Goal: Task Accomplishment & Management: Use online tool/utility

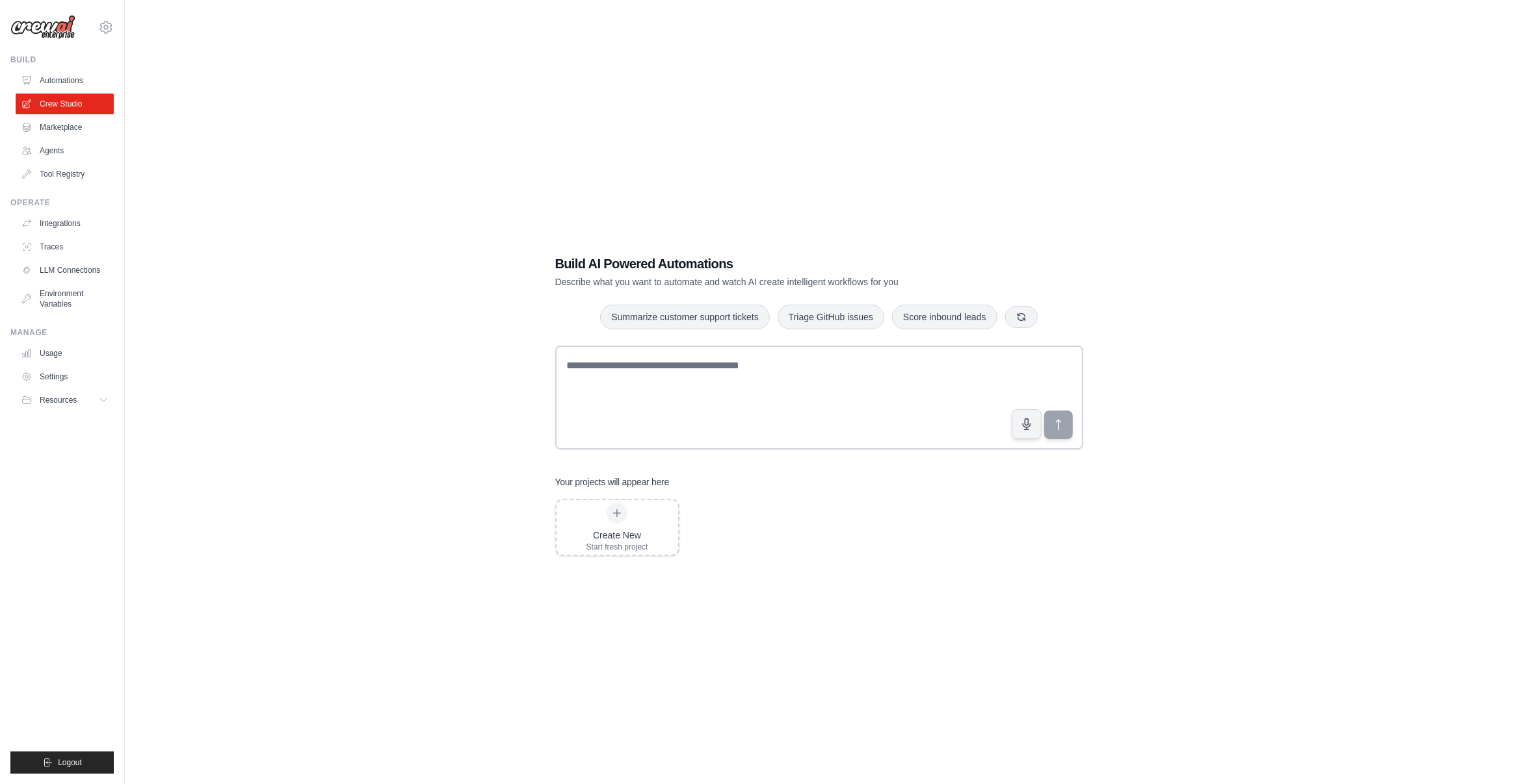
click at [1227, 252] on div "Build AI Powered Automations Describe what you want to automate and watch AI cr…" at bounding box center [818, 405] width 1346 height 784
click at [1023, 320] on icon "button" at bounding box center [1021, 315] width 10 height 10
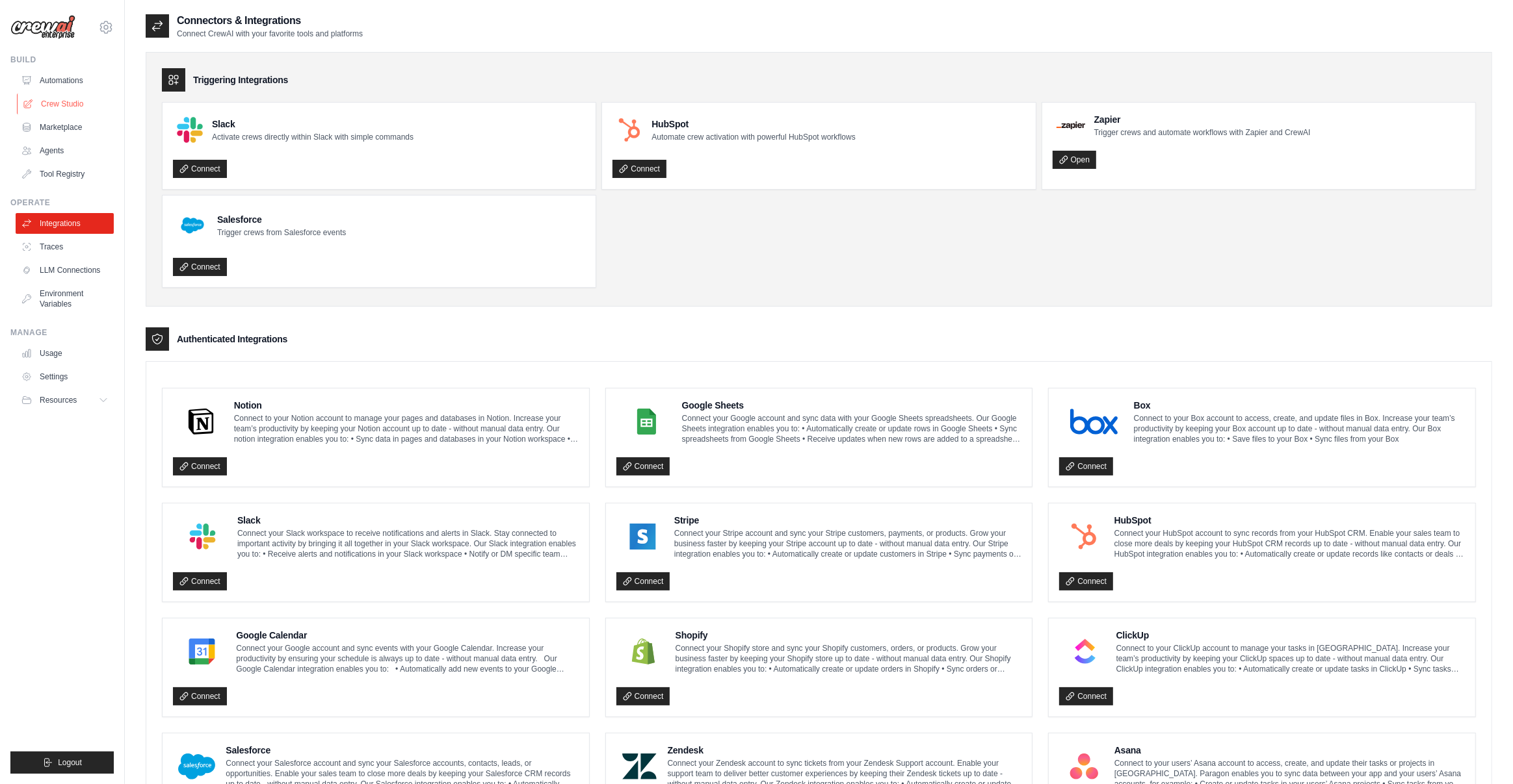
click at [65, 108] on link "Crew Studio" at bounding box center [66, 104] width 98 height 21
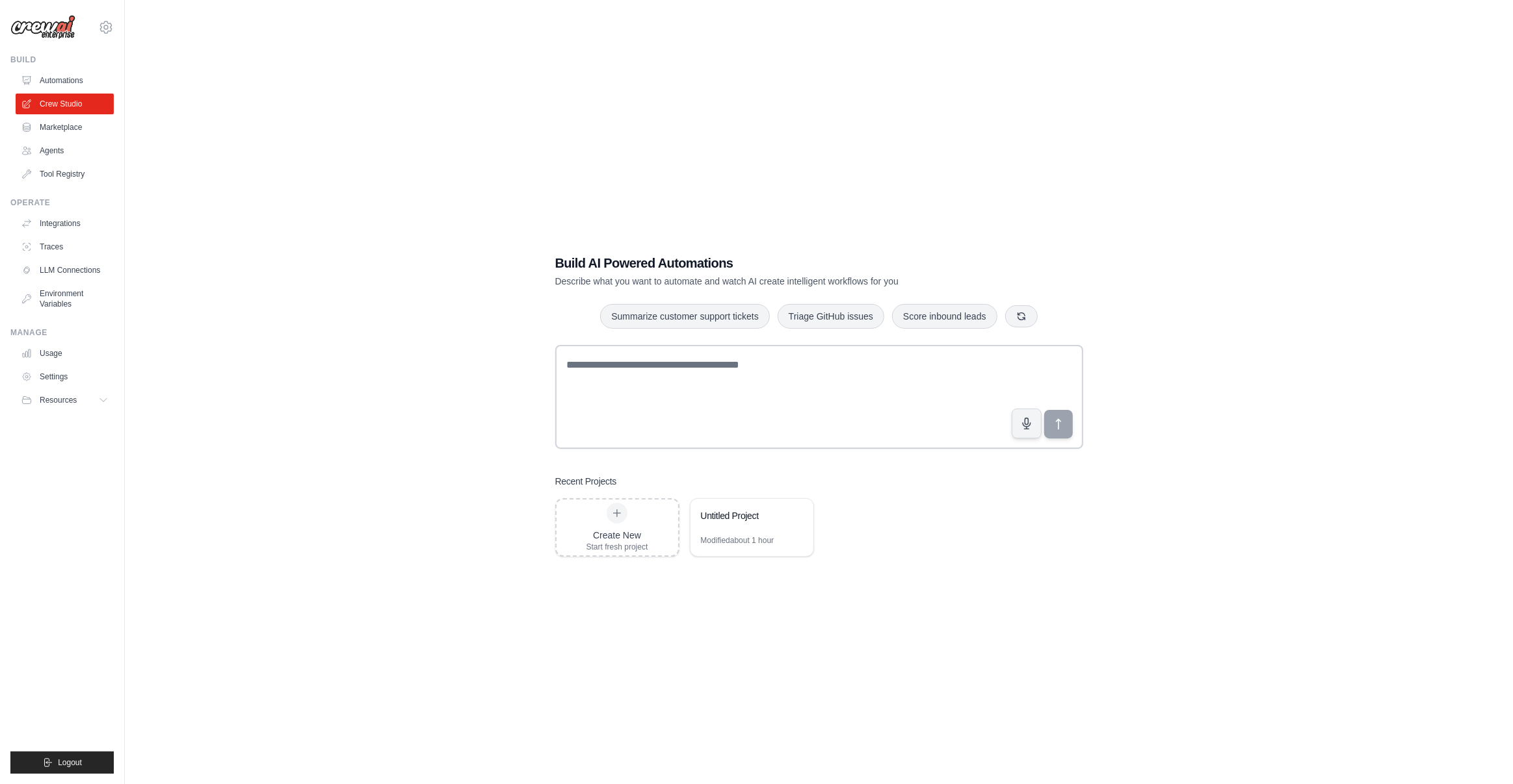
click at [410, 419] on div "Build AI Powered Automations Describe what you want to automate and watch AI cr…" at bounding box center [818, 405] width 1346 height 784
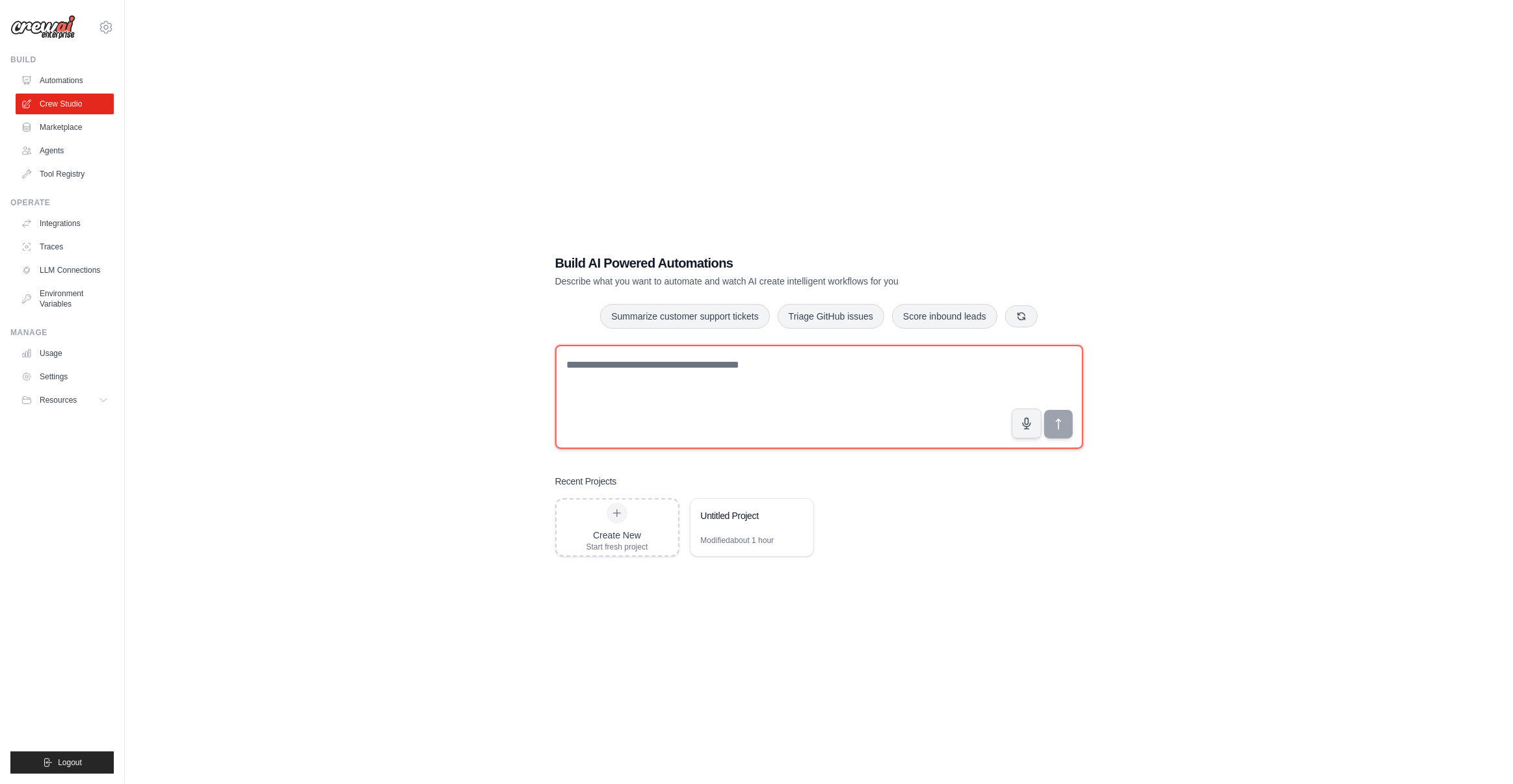
click at [650, 376] on textarea at bounding box center [819, 396] width 528 height 104
paste textarea "**********"
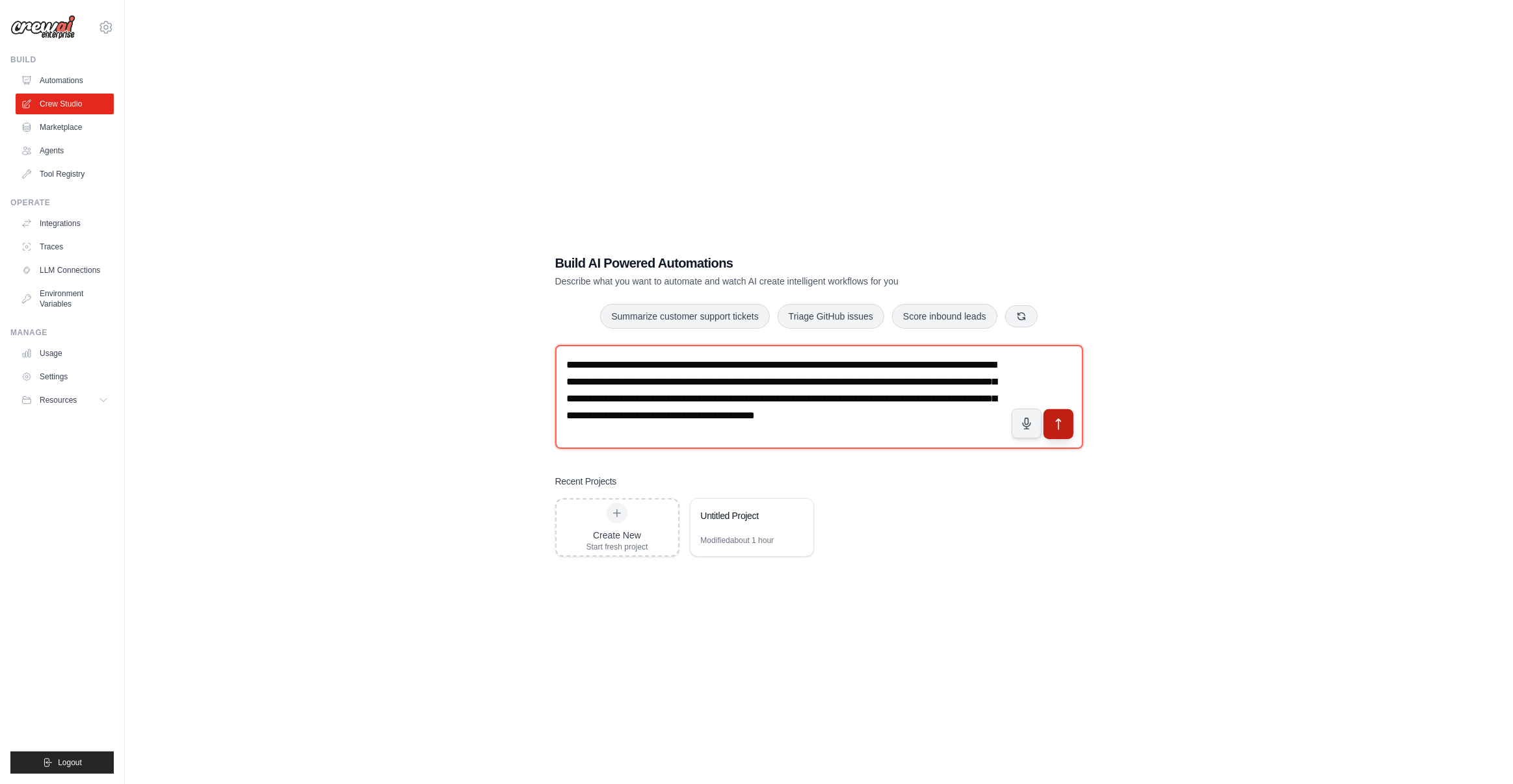
type textarea "**********"
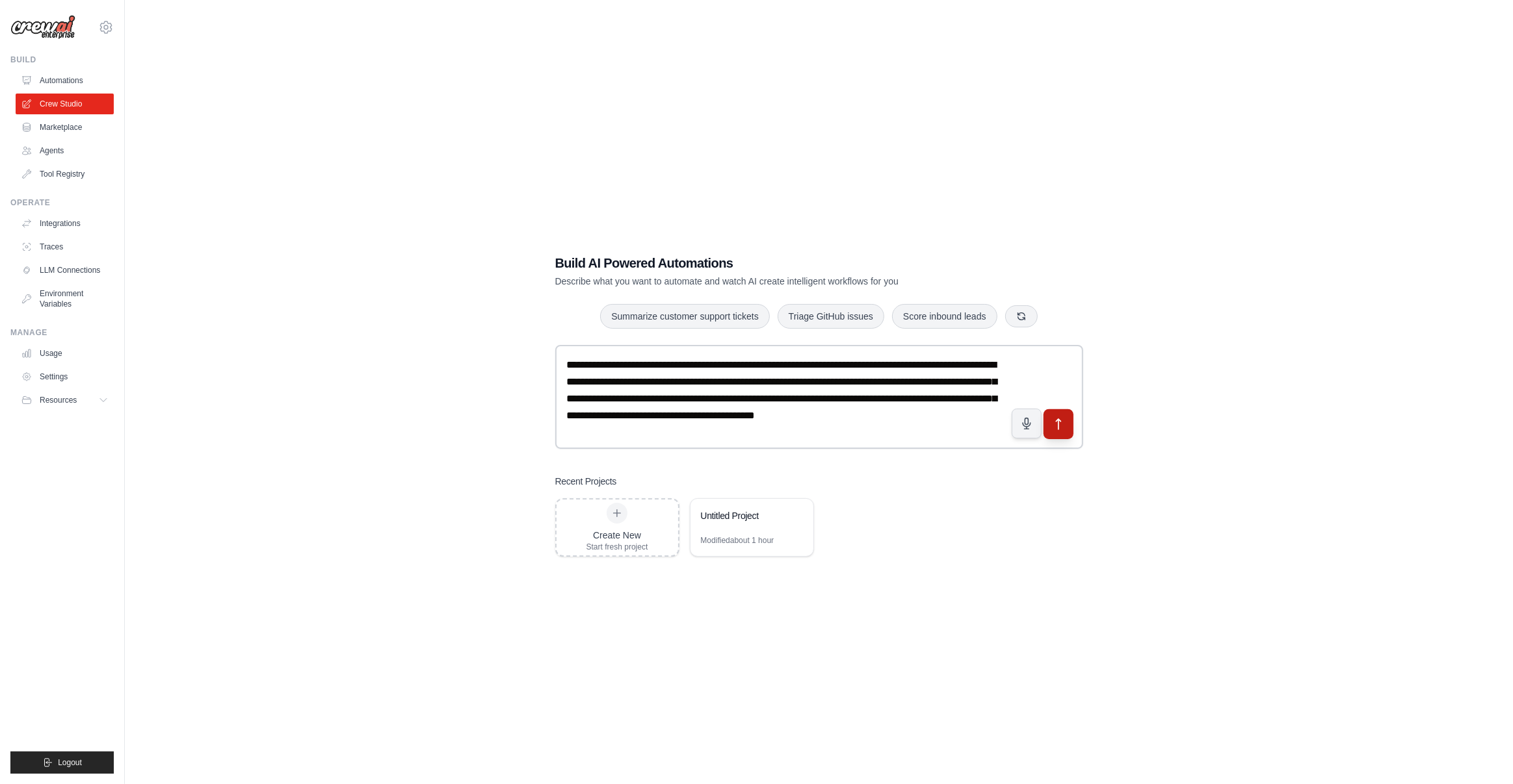
click at [1065, 433] on button "submit" at bounding box center [1057, 423] width 30 height 30
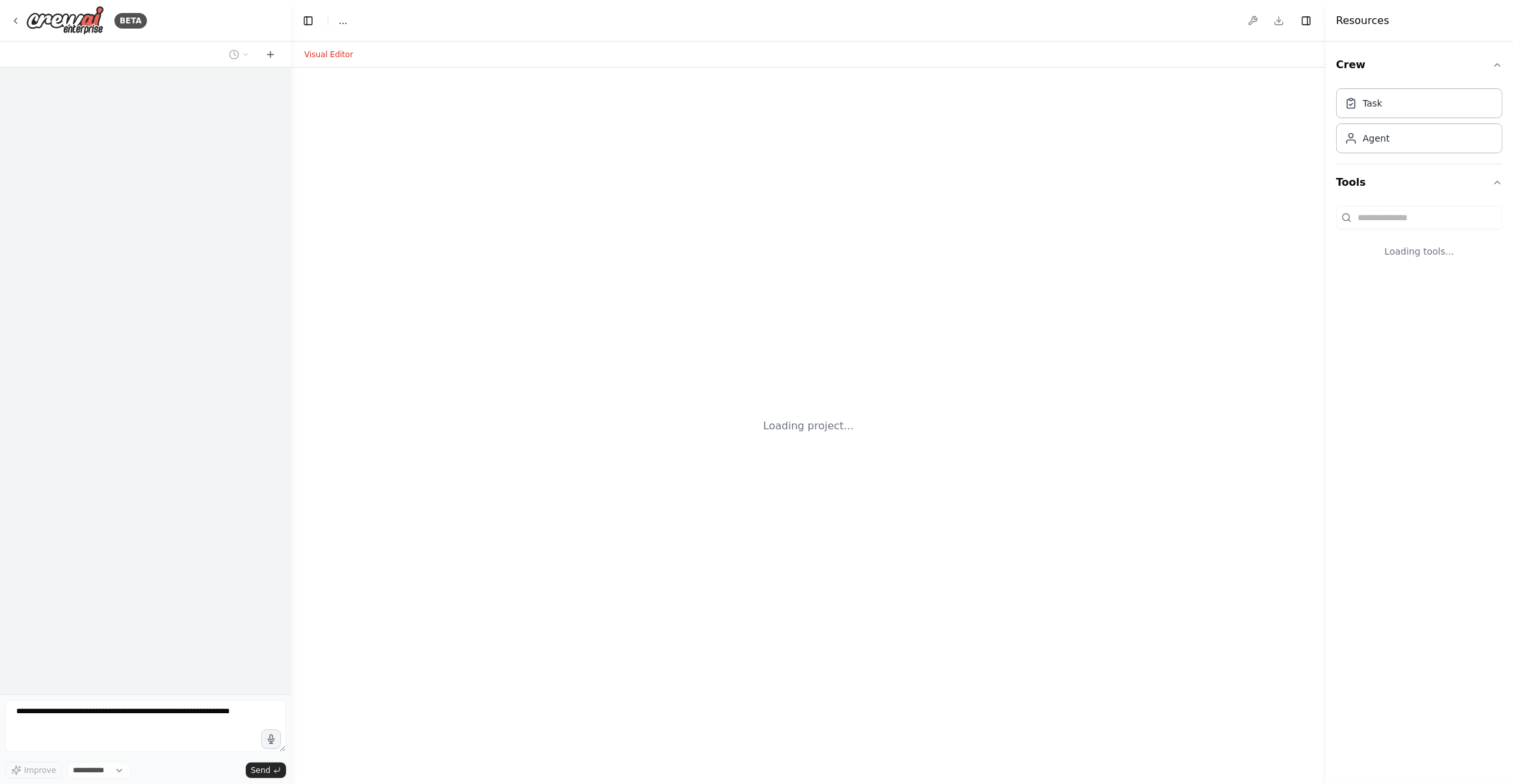
select select "****"
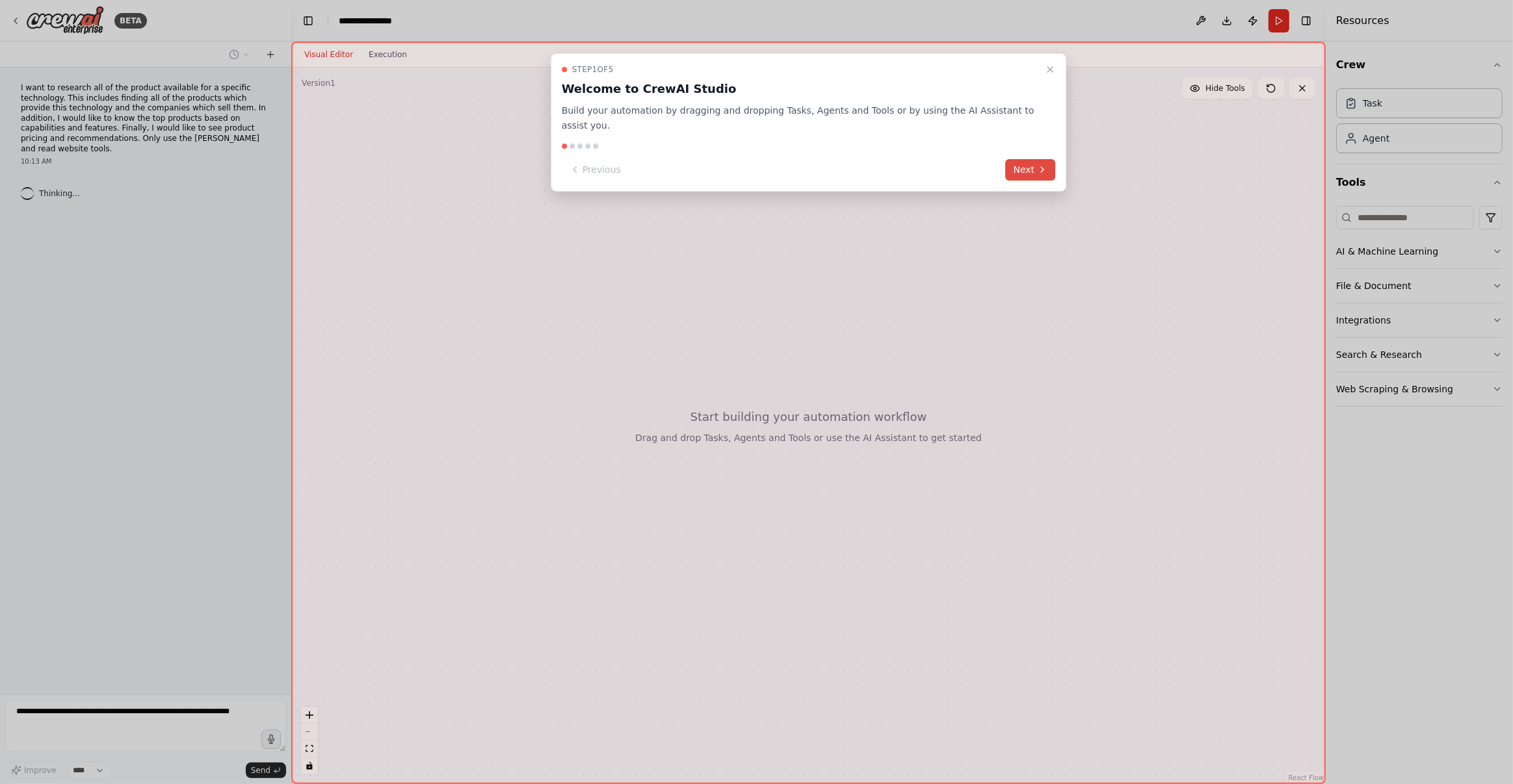
click at [1020, 167] on button "Next" at bounding box center [1030, 169] width 50 height 21
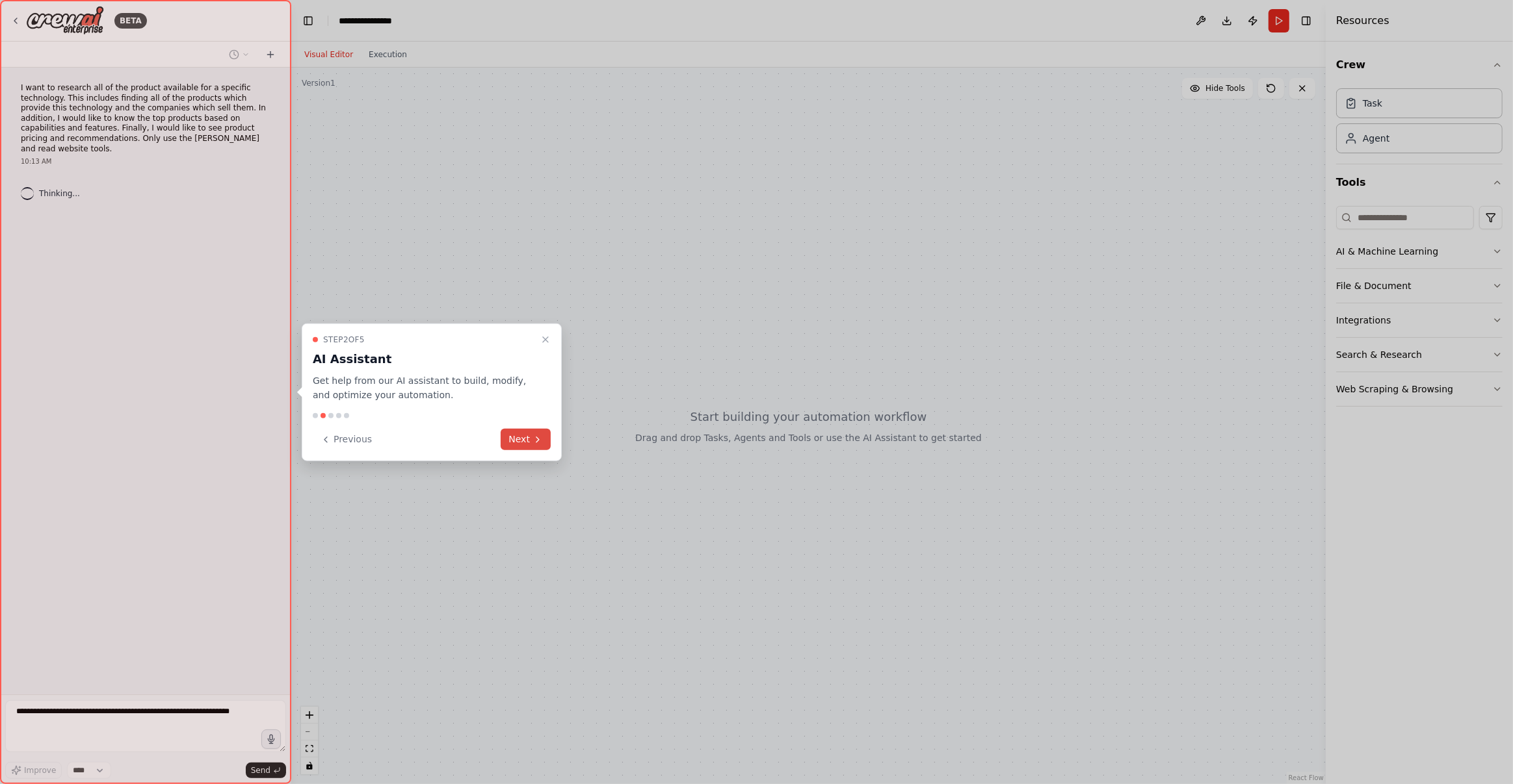
click at [537, 446] on button "Next" at bounding box center [525, 439] width 50 height 21
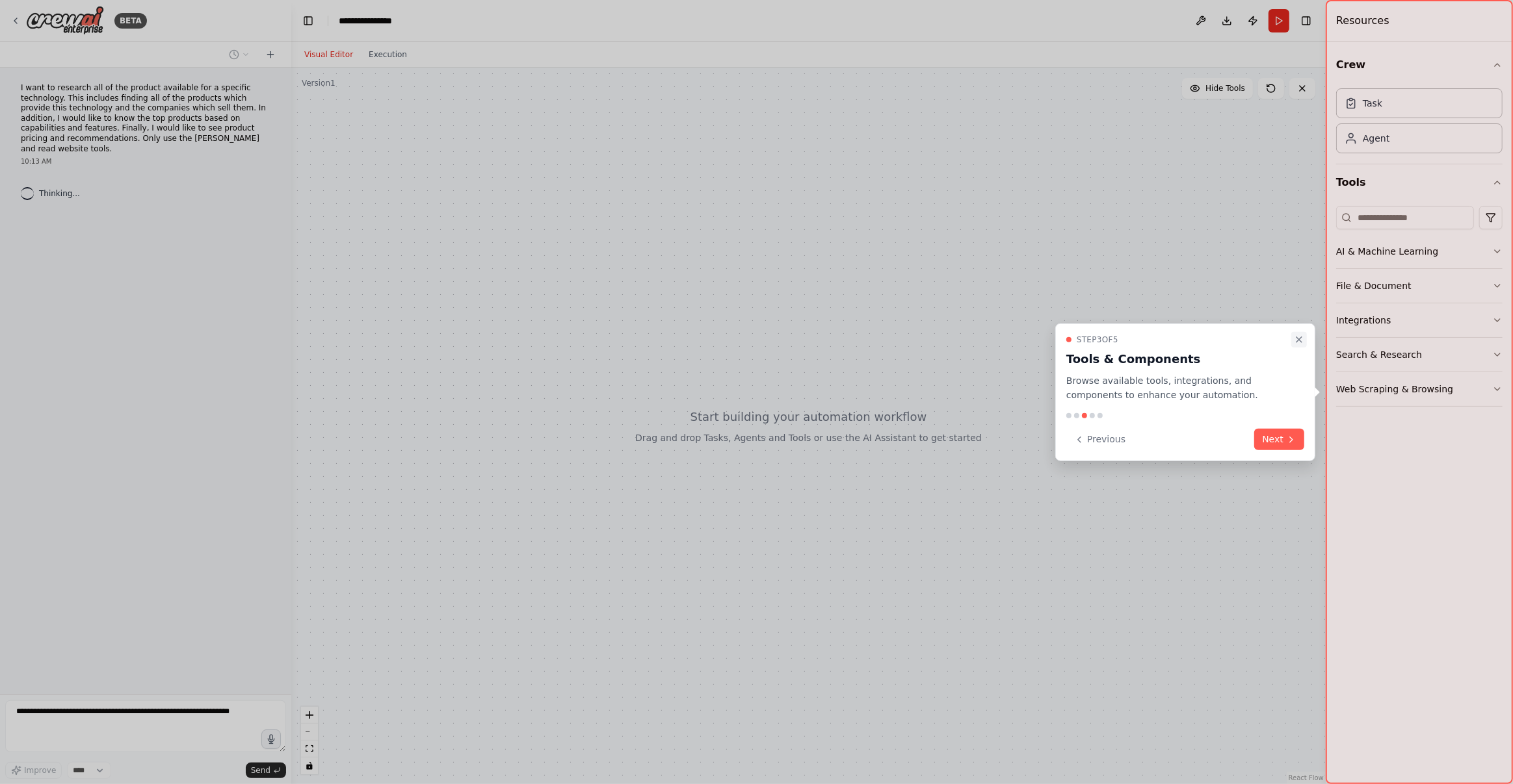
click at [1300, 341] on icon "Close walkthrough" at bounding box center [1299, 339] width 10 height 10
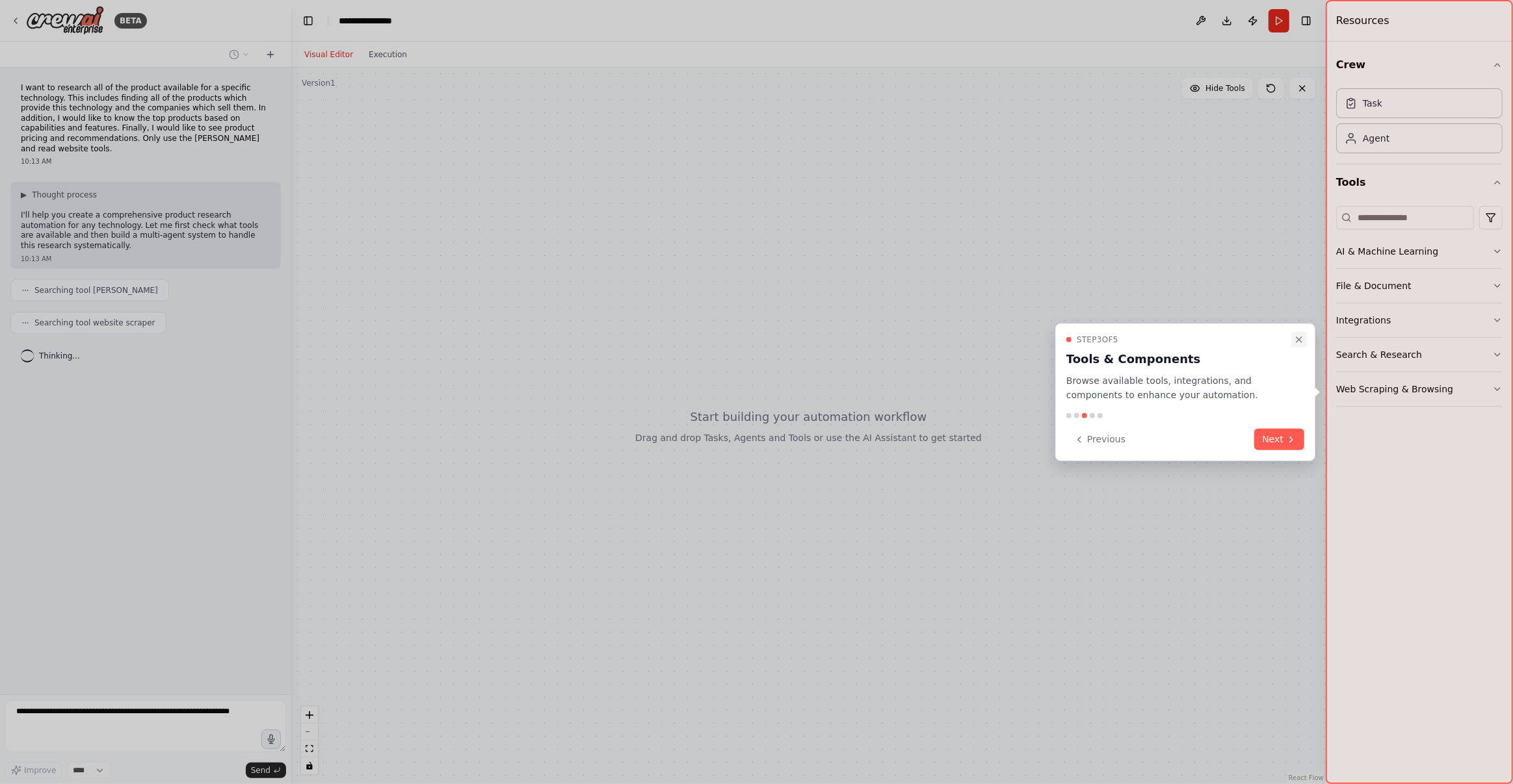
click at [1302, 339] on icon "Close walkthrough" at bounding box center [1299, 339] width 10 height 10
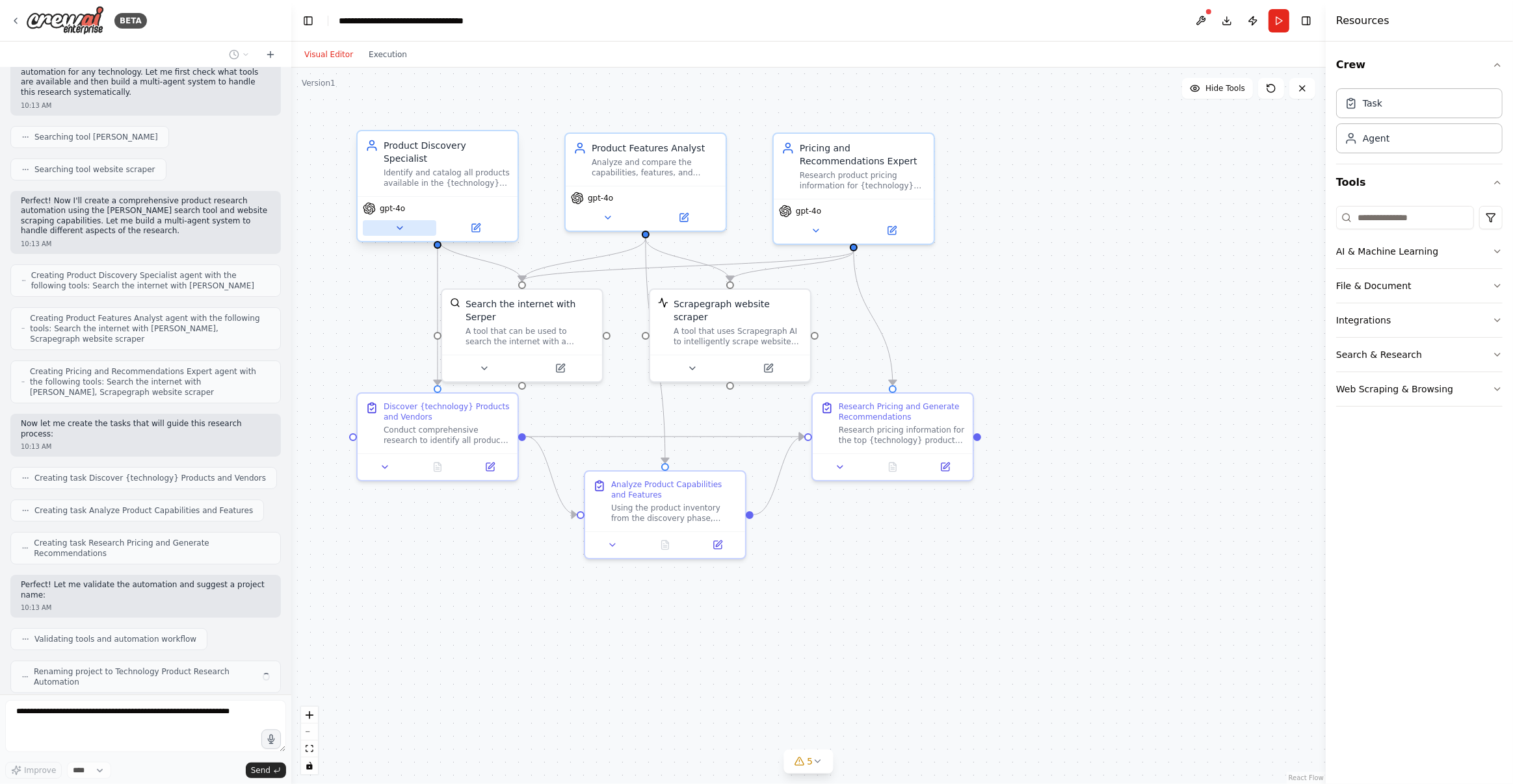
scroll to position [143, 0]
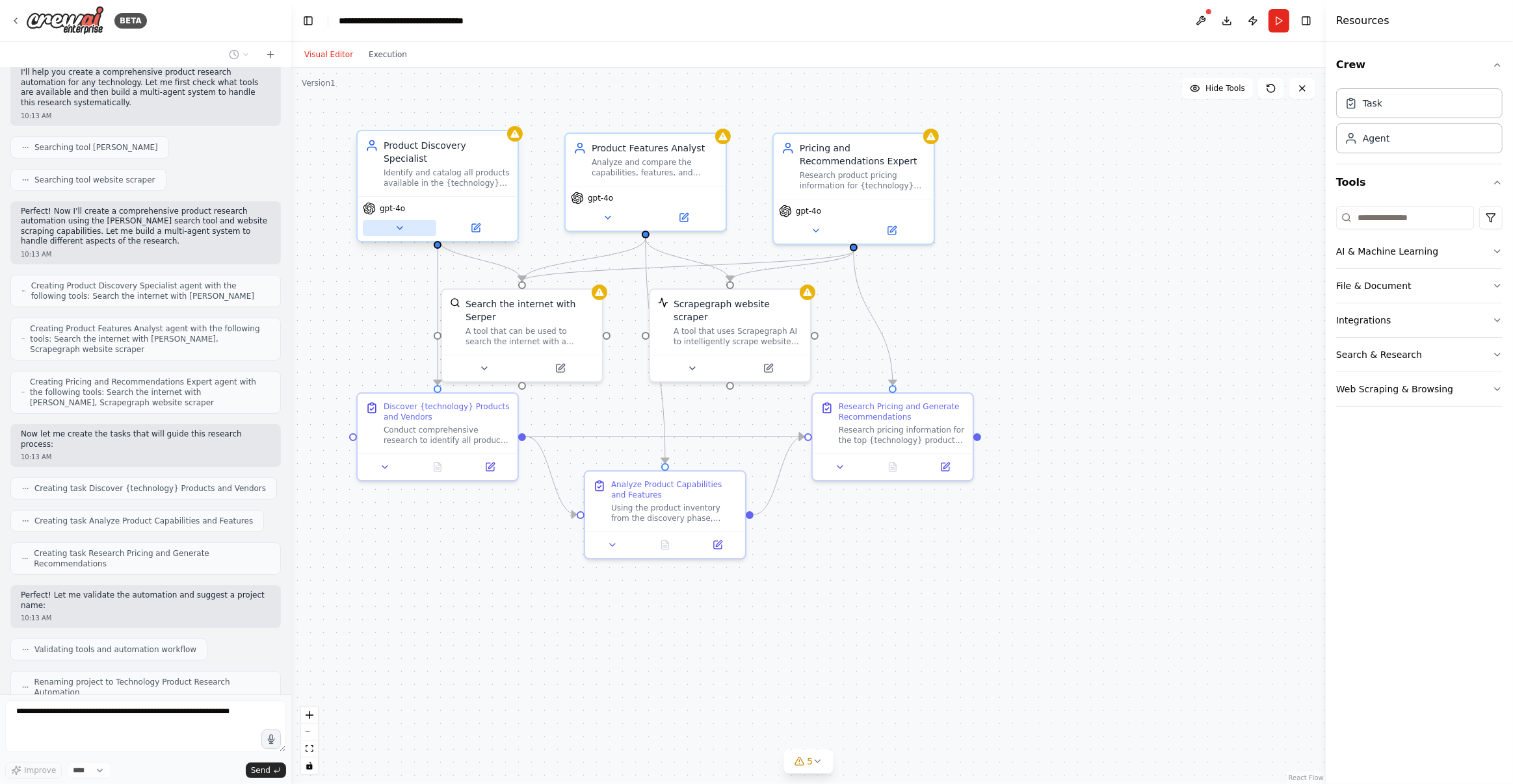
click at [401, 220] on button at bounding box center [399, 228] width 74 height 16
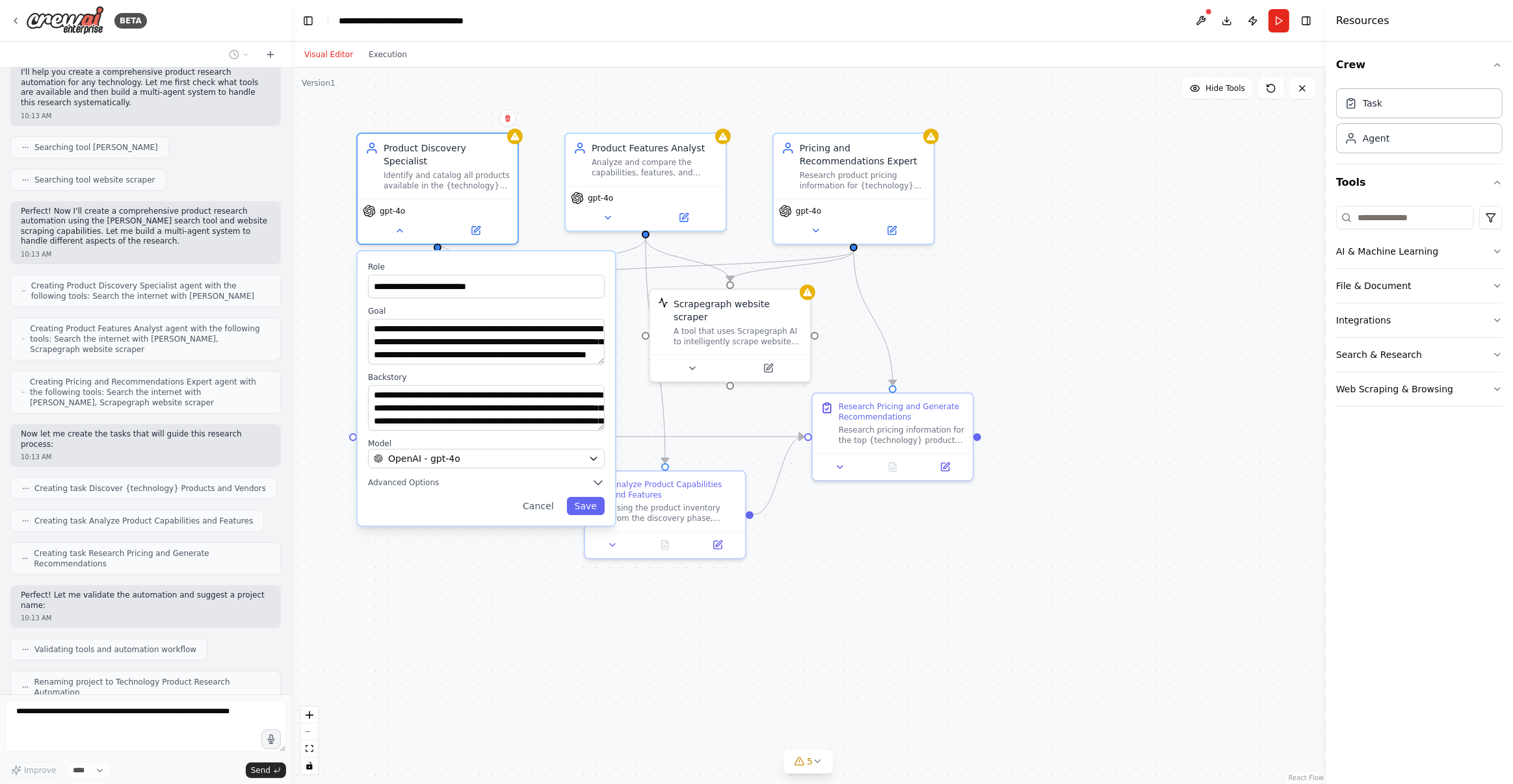
click at [331, 287] on div "**********" at bounding box center [808, 425] width 1034 height 717
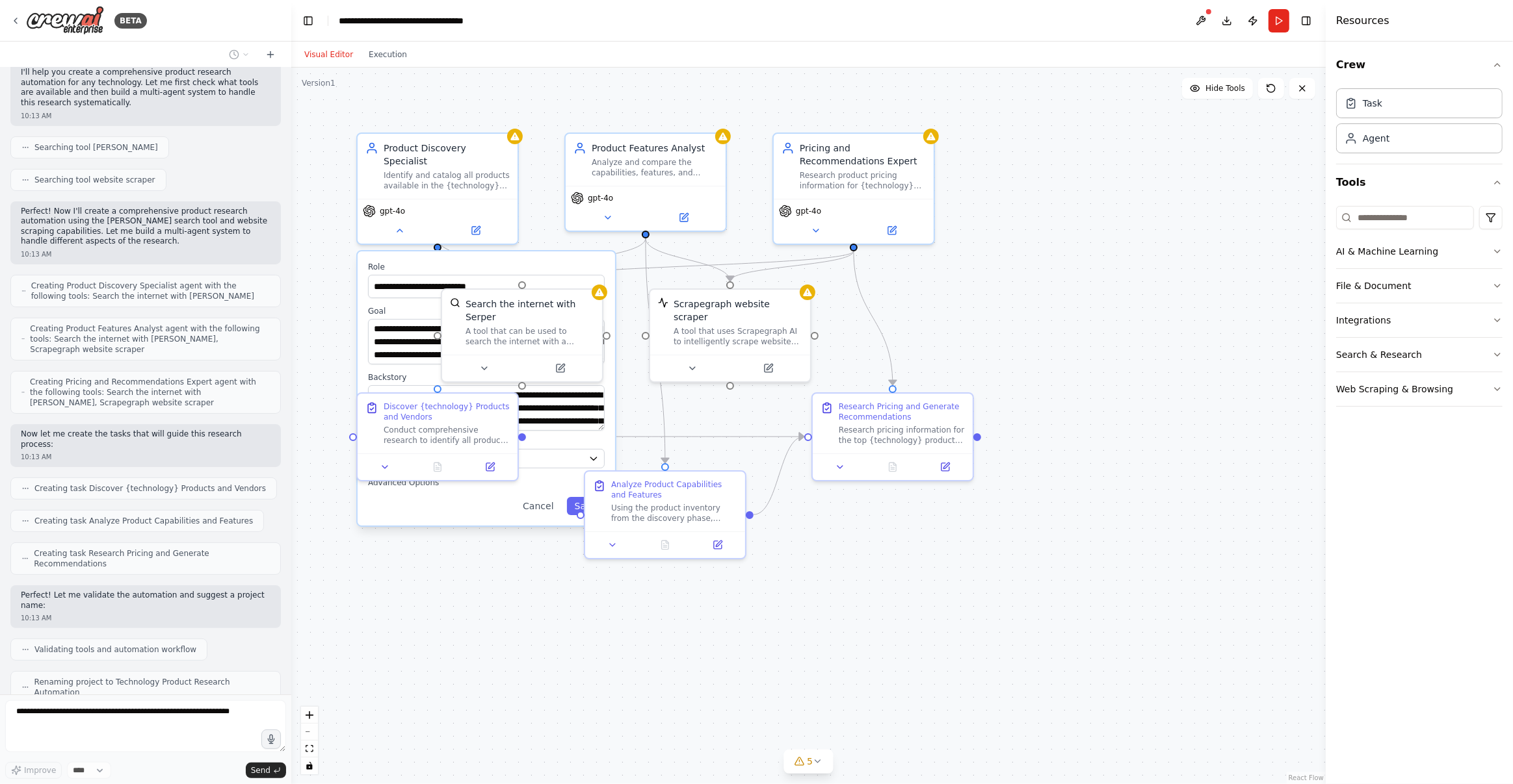
click at [512, 591] on div "**********" at bounding box center [808, 425] width 1034 height 717
click at [540, 497] on button "Cancel" at bounding box center [538, 506] width 46 height 18
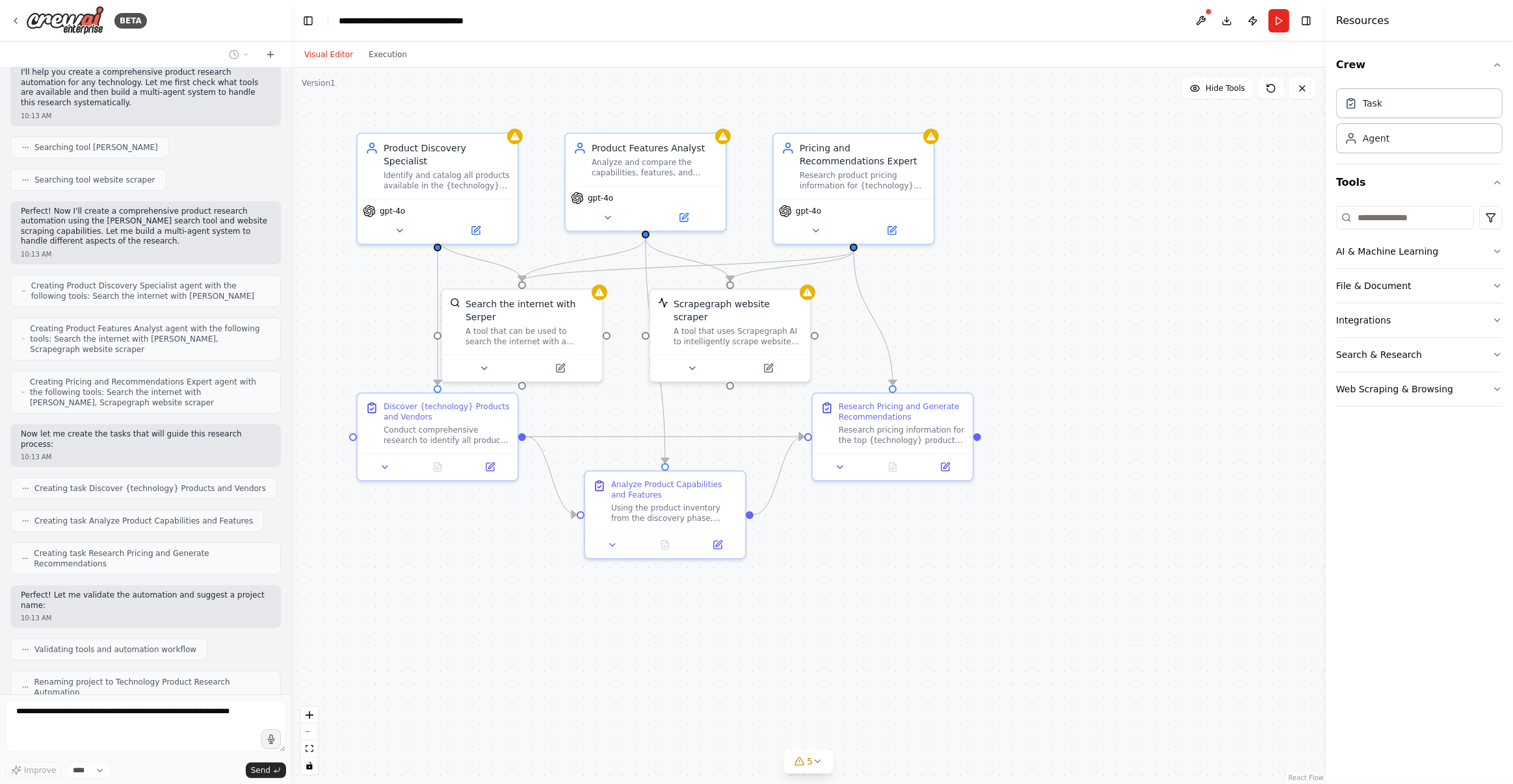
click at [623, 655] on div ".deletable-edge-delete-btn { width: 20px; height: 20px; border: 0px solid #ffff…" at bounding box center [808, 425] width 1034 height 717
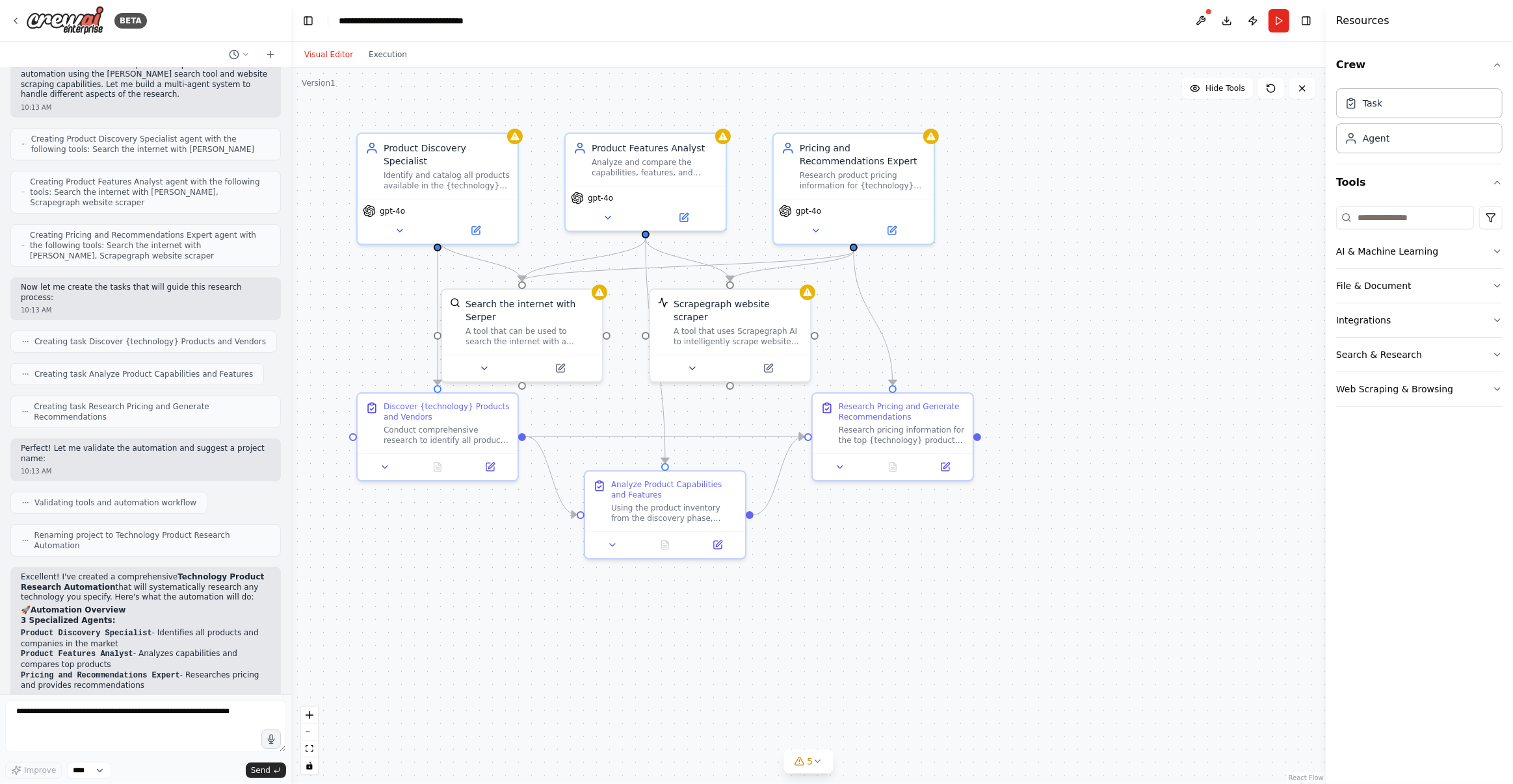
click at [1214, 561] on div ".deletable-edge-delete-btn { width: 20px; height: 20px; border: 0px solid #ffff…" at bounding box center [808, 425] width 1034 height 717
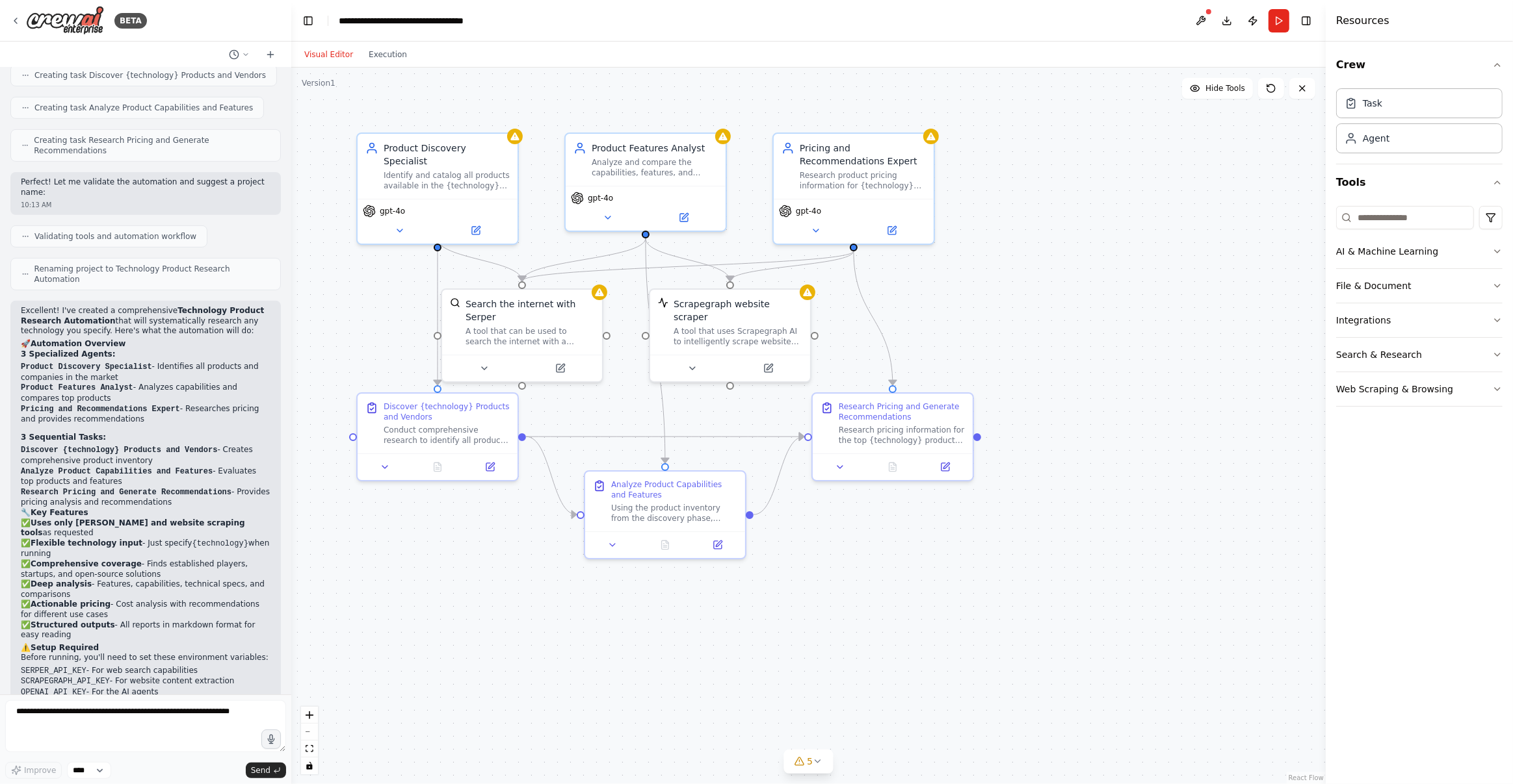
scroll to position [566, 0]
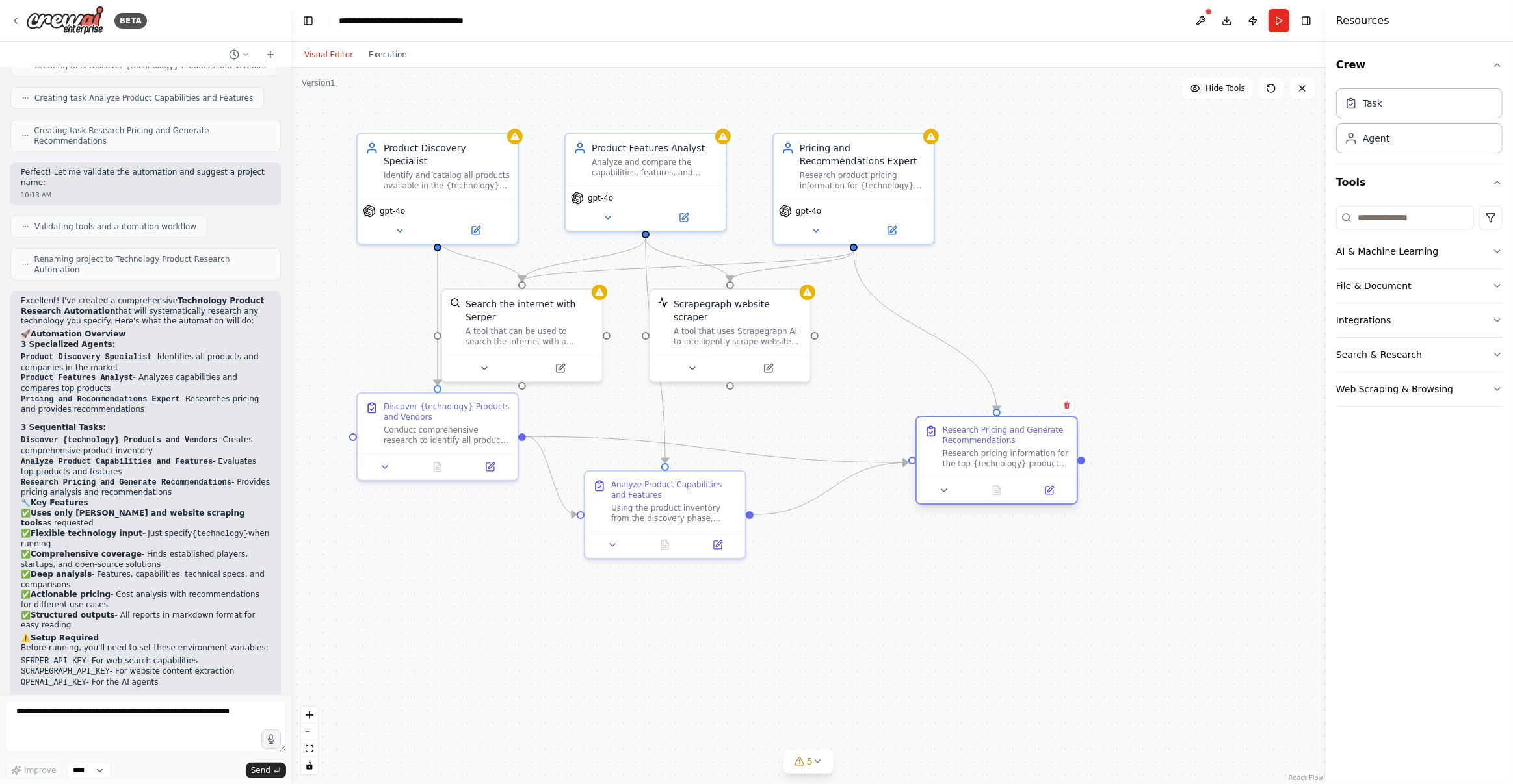
drag, startPoint x: 908, startPoint y: 415, endPoint x: 1015, endPoint y: 438, distance: 109.4
click at [1015, 438] on div "Research Pricing and Generate Recommendations" at bounding box center [1005, 435] width 126 height 21
drag, startPoint x: 658, startPoint y: 494, endPoint x: 680, endPoint y: 620, distance: 127.9
click at [680, 620] on div "Analyze Product Capabilities and Features" at bounding box center [693, 617] width 126 height 21
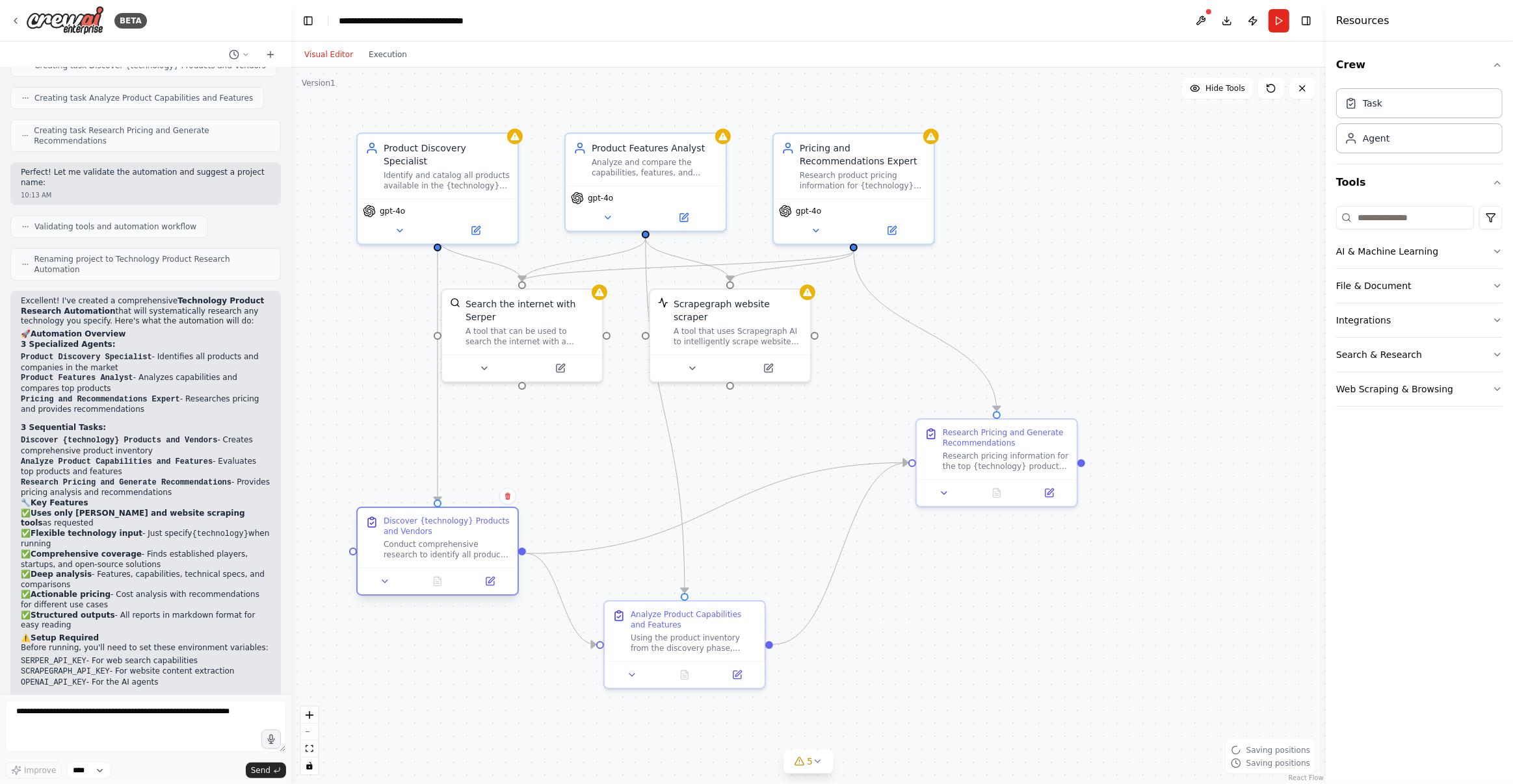
drag, startPoint x: 472, startPoint y: 432, endPoint x: 467, endPoint y: 560, distance: 128.1
click at [467, 560] on div "Discover {technology} Products and Vendors Conduct comprehensive research to id…" at bounding box center [437, 538] width 160 height 60
drag, startPoint x: 736, startPoint y: 337, endPoint x: 786, endPoint y: 377, distance: 64.0
click at [786, 377] on div "Scrapegraph website scraper A tool that uses Scrapegraph AI to intelligently sc…" at bounding box center [775, 359] width 160 height 65
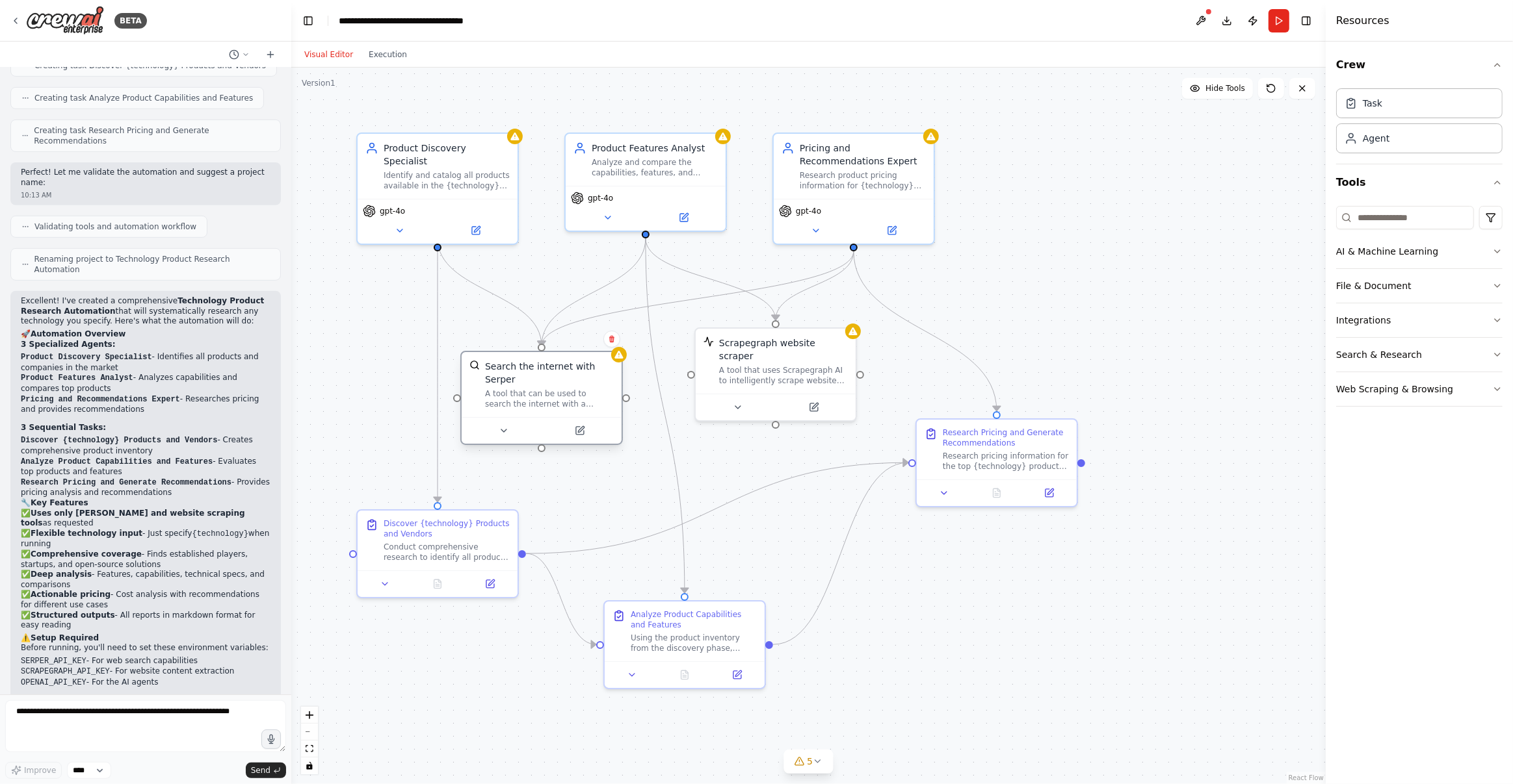
drag, startPoint x: 525, startPoint y: 323, endPoint x: 544, endPoint y: 384, distance: 63.9
click at [544, 384] on div "Search the internet with Serper A tool that can be used to search the internet …" at bounding box center [549, 385] width 129 height 50
drag, startPoint x: 699, startPoint y: 633, endPoint x: 703, endPoint y: 619, distance: 14.6
click at [703, 619] on div "Using the product inventory from the discovery phase, conduct detailed analysis…" at bounding box center [693, 628] width 126 height 21
click at [1010, 597] on div ".deletable-edge-delete-btn { width: 20px; height: 20px; border: 0px solid #ffff…" at bounding box center [808, 425] width 1034 height 717
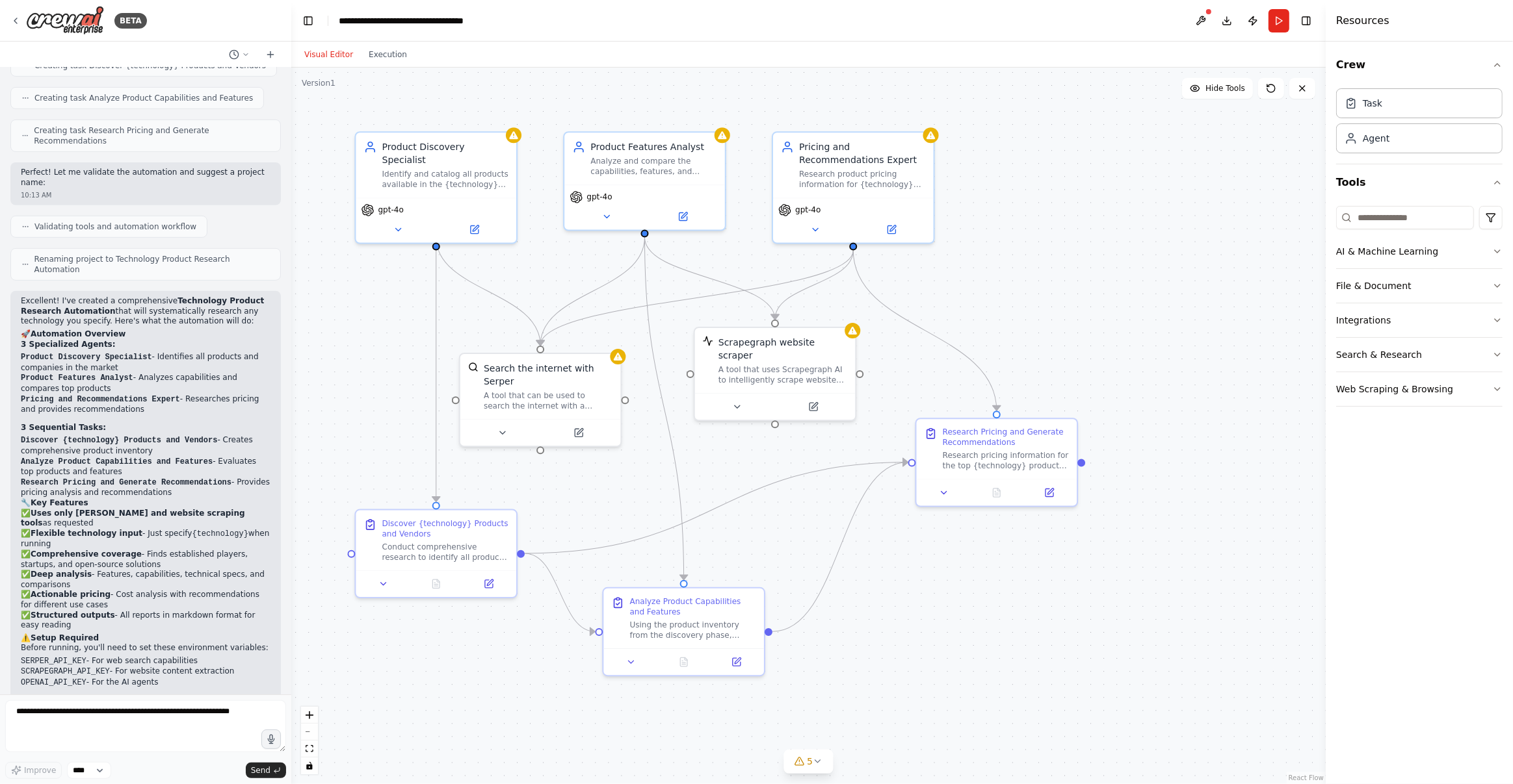
click at [1039, 603] on div ".deletable-edge-delete-btn { width: 20px; height: 20px; border: 0px solid #ffff…" at bounding box center [808, 425] width 1034 height 717
click at [397, 203] on span "gpt-4o" at bounding box center [390, 208] width 25 height 10
click at [400, 223] on icon at bounding box center [397, 228] width 10 height 10
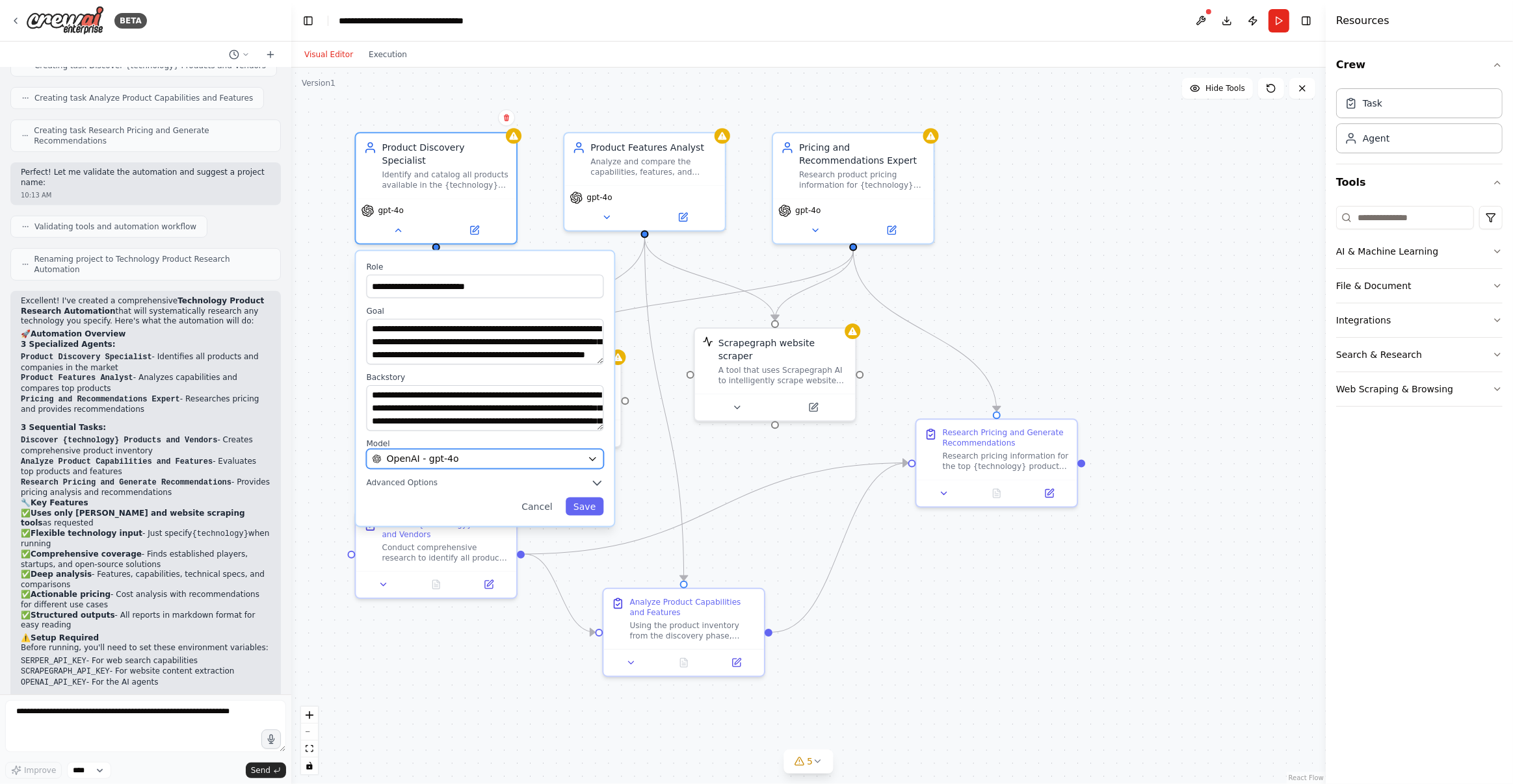
click at [482, 452] on div "OpenAI - gpt-4o" at bounding box center [477, 458] width 210 height 13
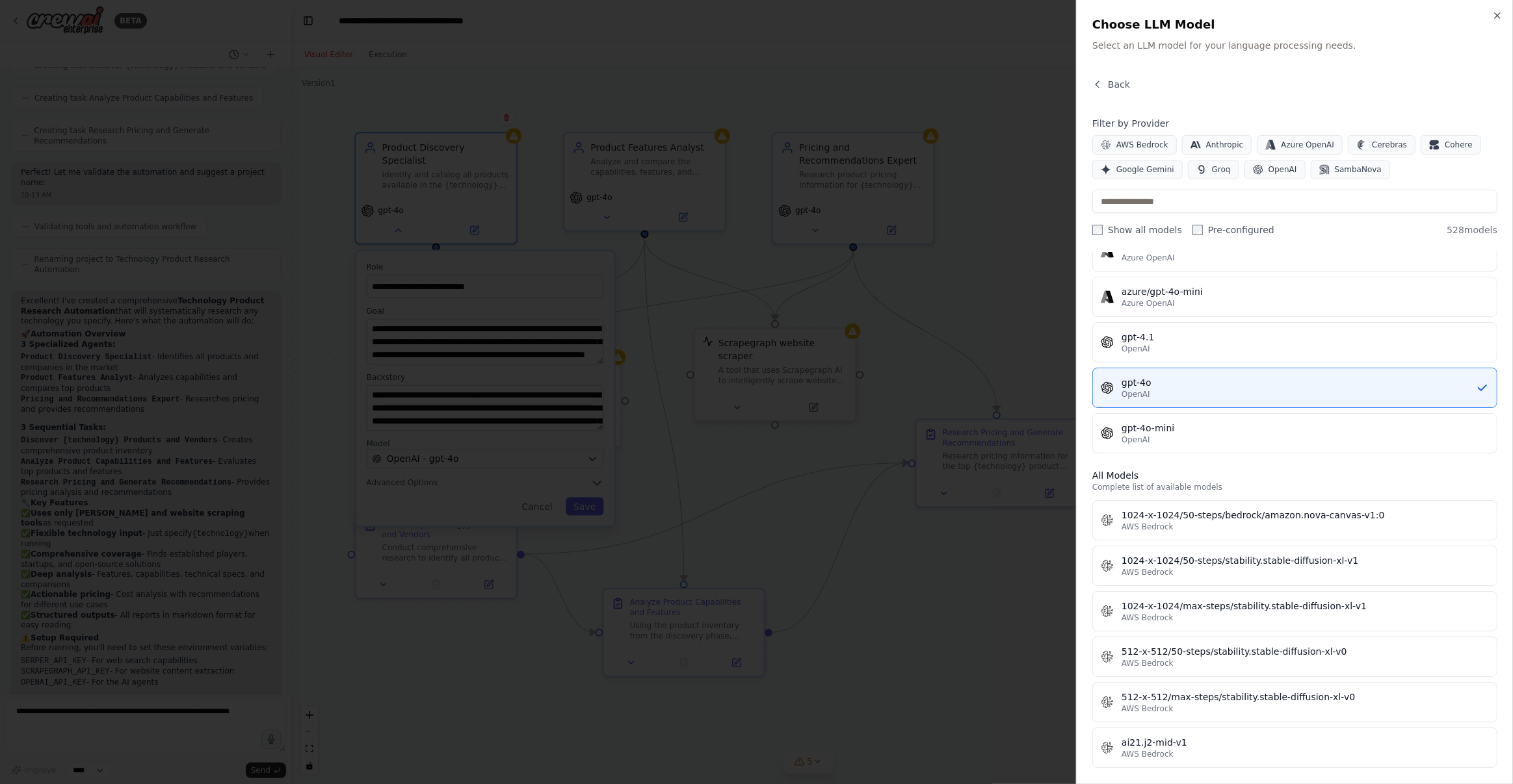
scroll to position [0, 0]
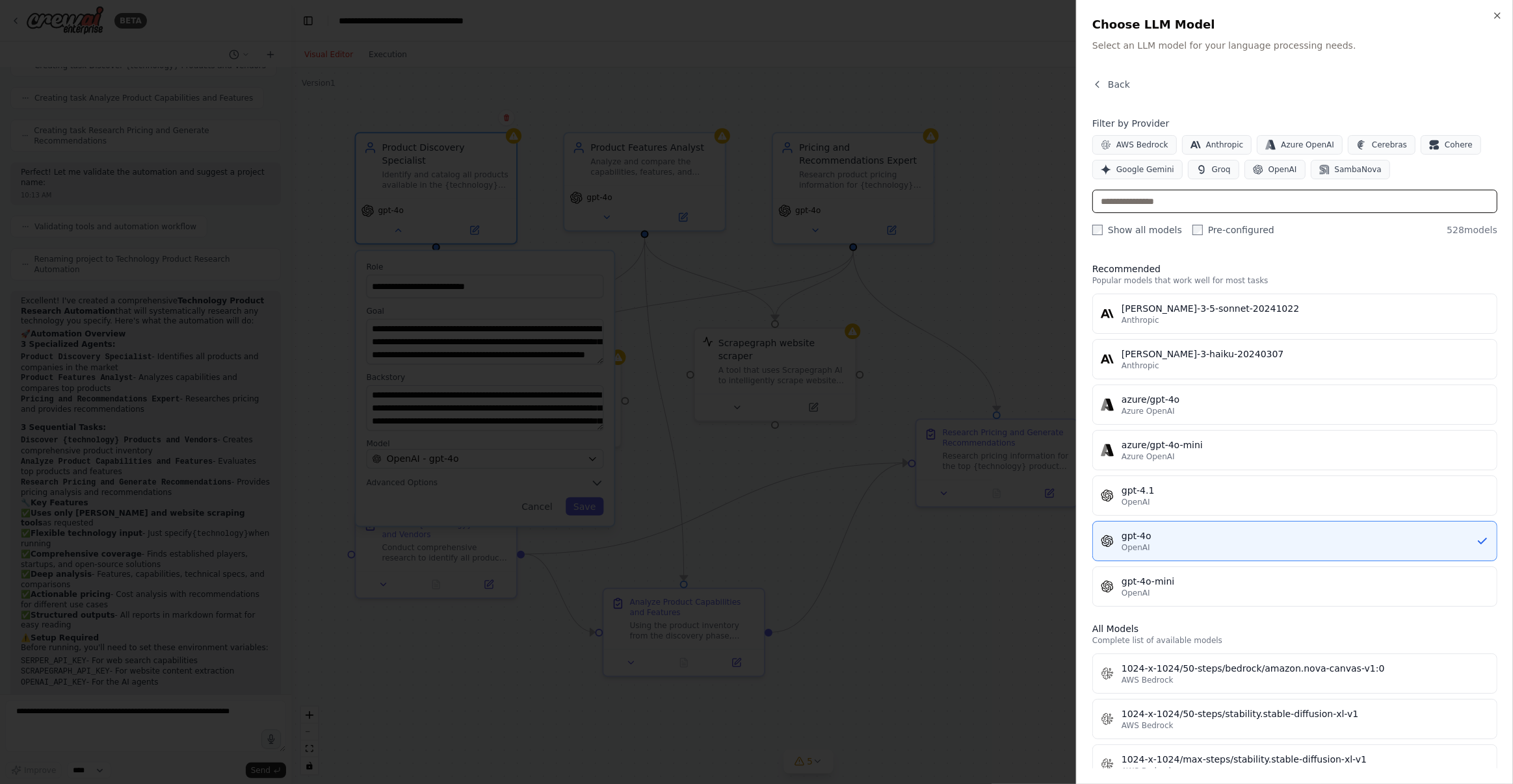
click at [1167, 204] on input "text" at bounding box center [1295, 202] width 405 height 23
click at [1499, 19] on icon "button" at bounding box center [1497, 15] width 10 height 10
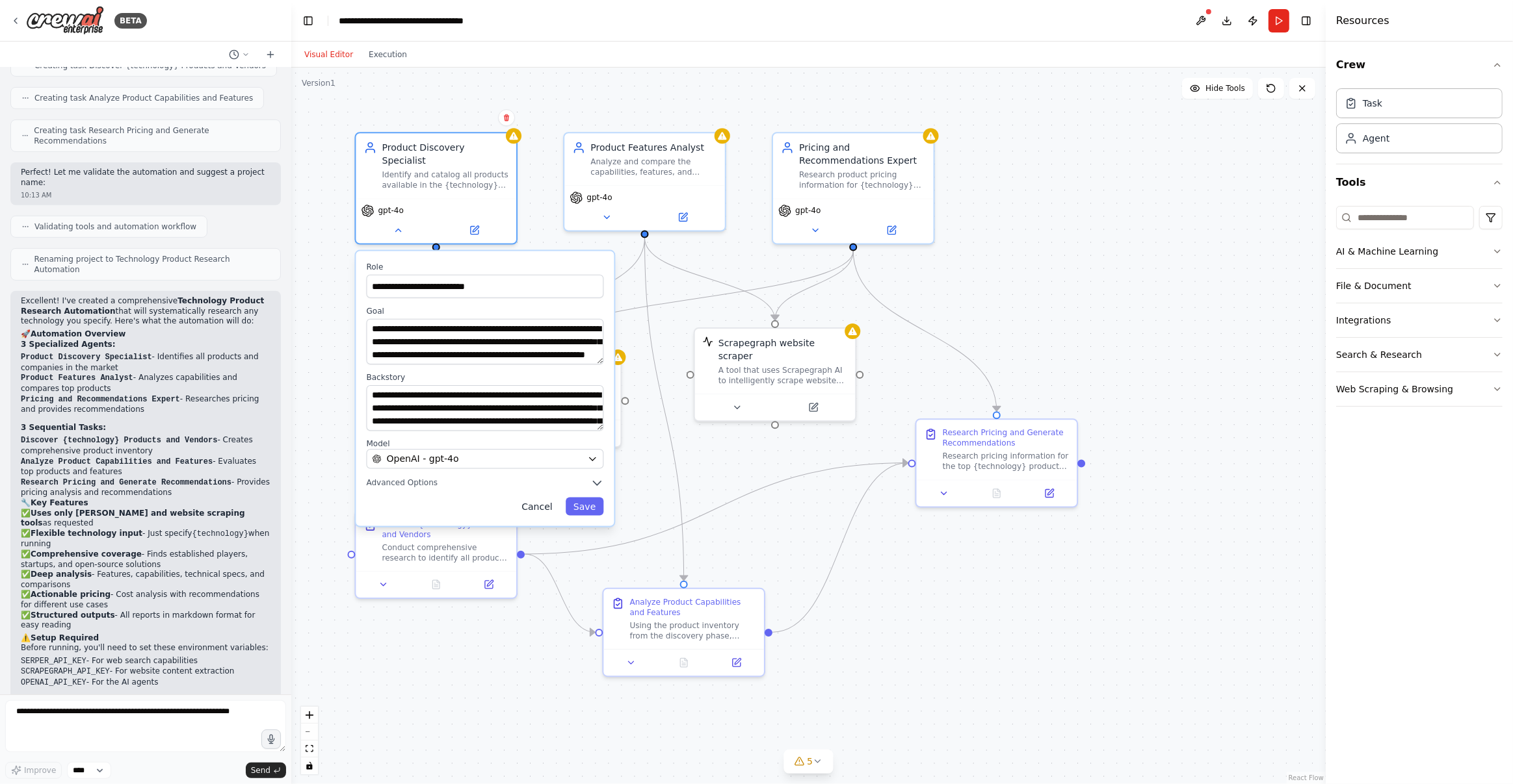
click at [541, 497] on button "Cancel" at bounding box center [537, 506] width 47 height 18
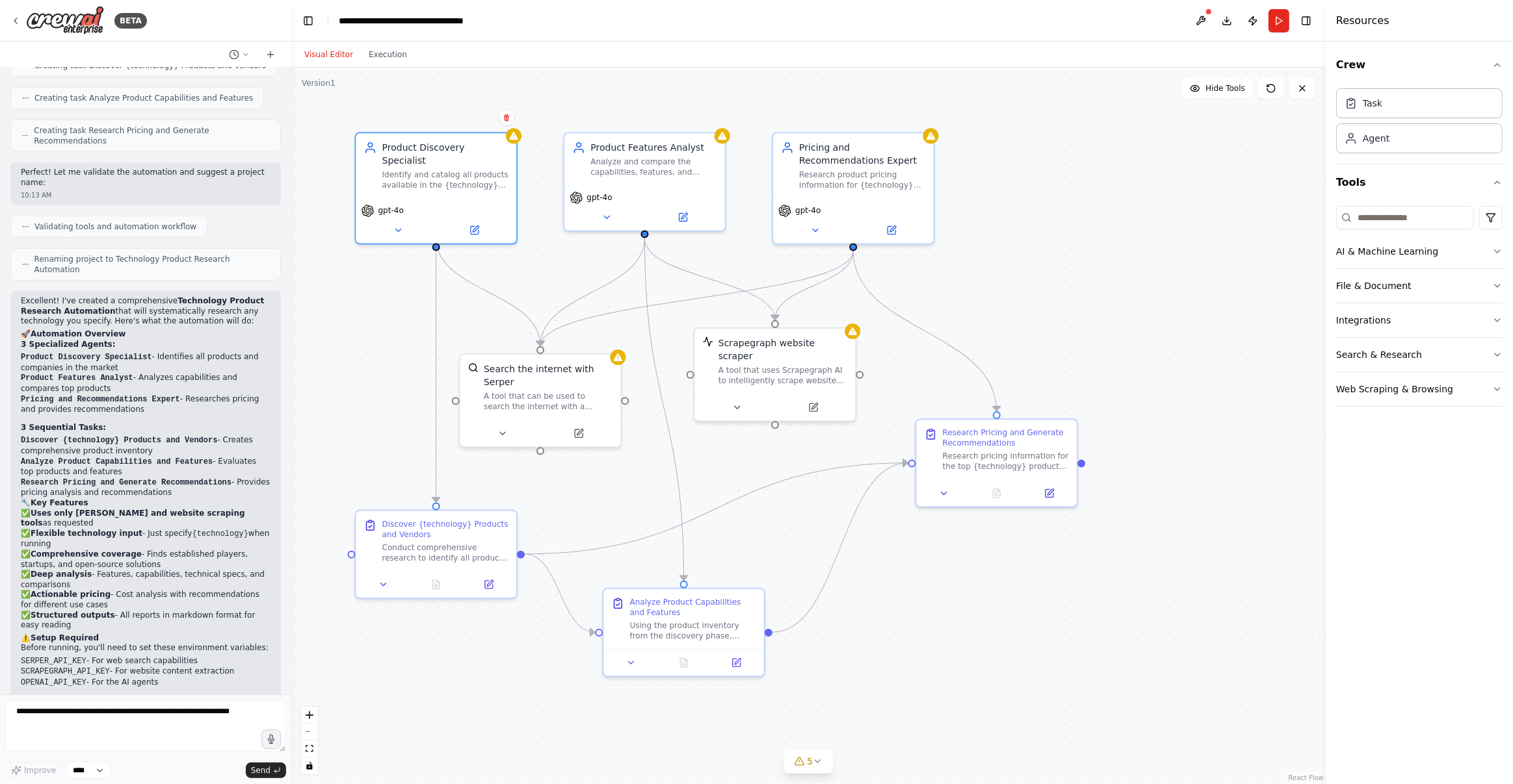
click at [1388, 576] on div "Crew Task Agent Tools AI & Machine Learning File & Document Integrations Search…" at bounding box center [1419, 412] width 187 height 743
click at [1386, 580] on div "Crew Task Agent Tools AI & Machine Learning File & Document Integrations Search…" at bounding box center [1419, 412] width 187 height 743
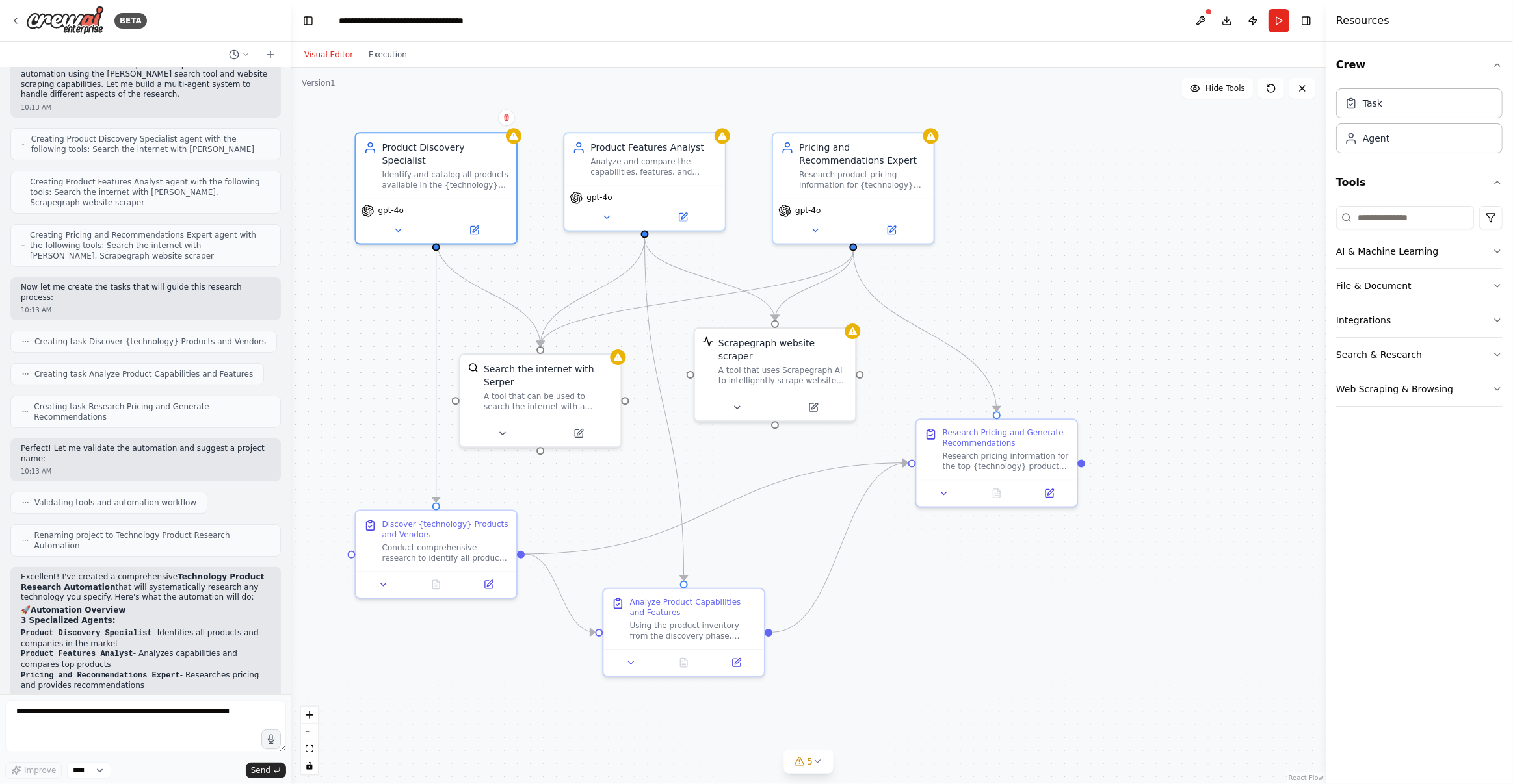
scroll to position [266, 0]
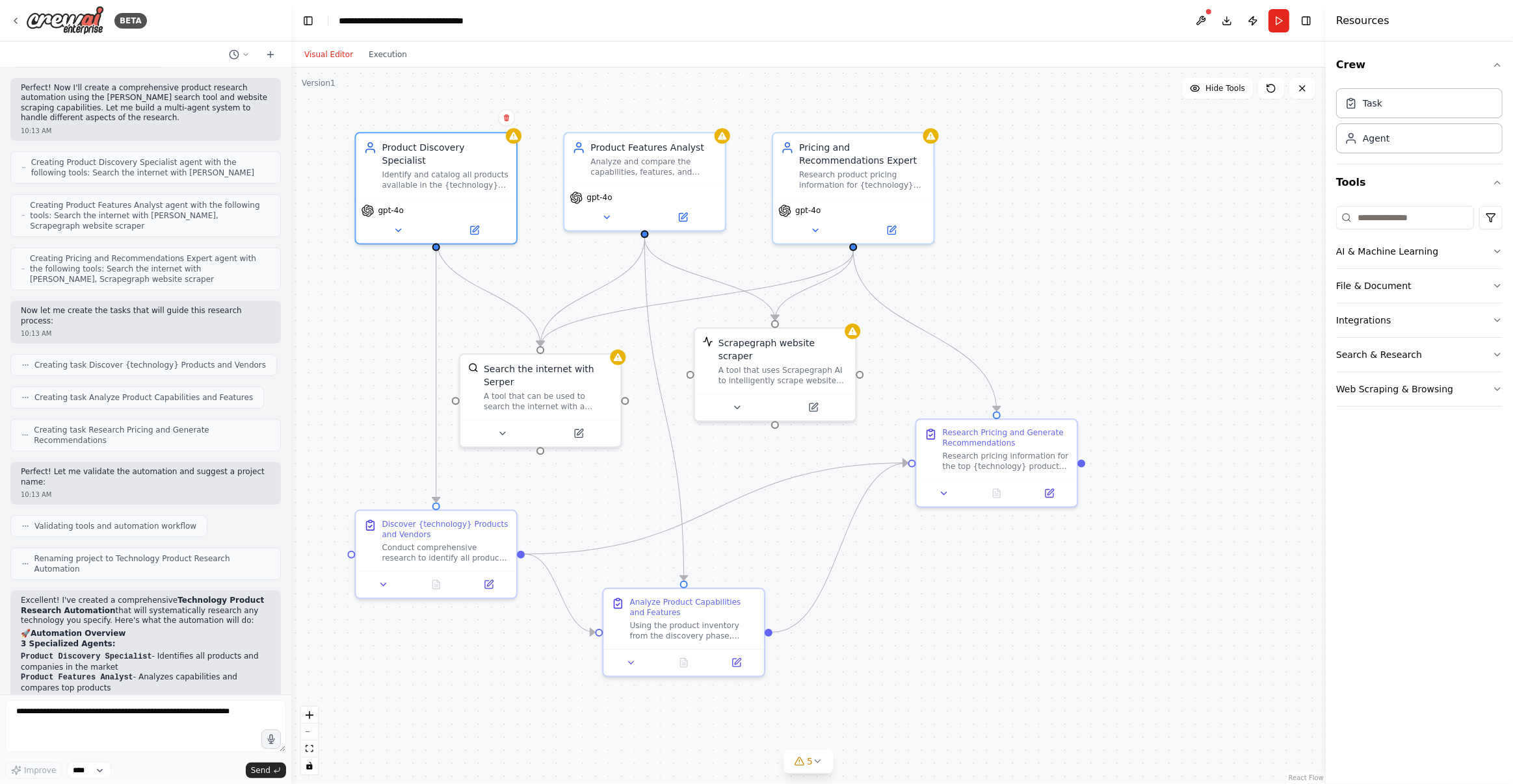
click at [595, 49] on div "Visual Editor Execution" at bounding box center [808, 54] width 1034 height 26
click at [393, 55] on button "Execution" at bounding box center [388, 54] width 54 height 16
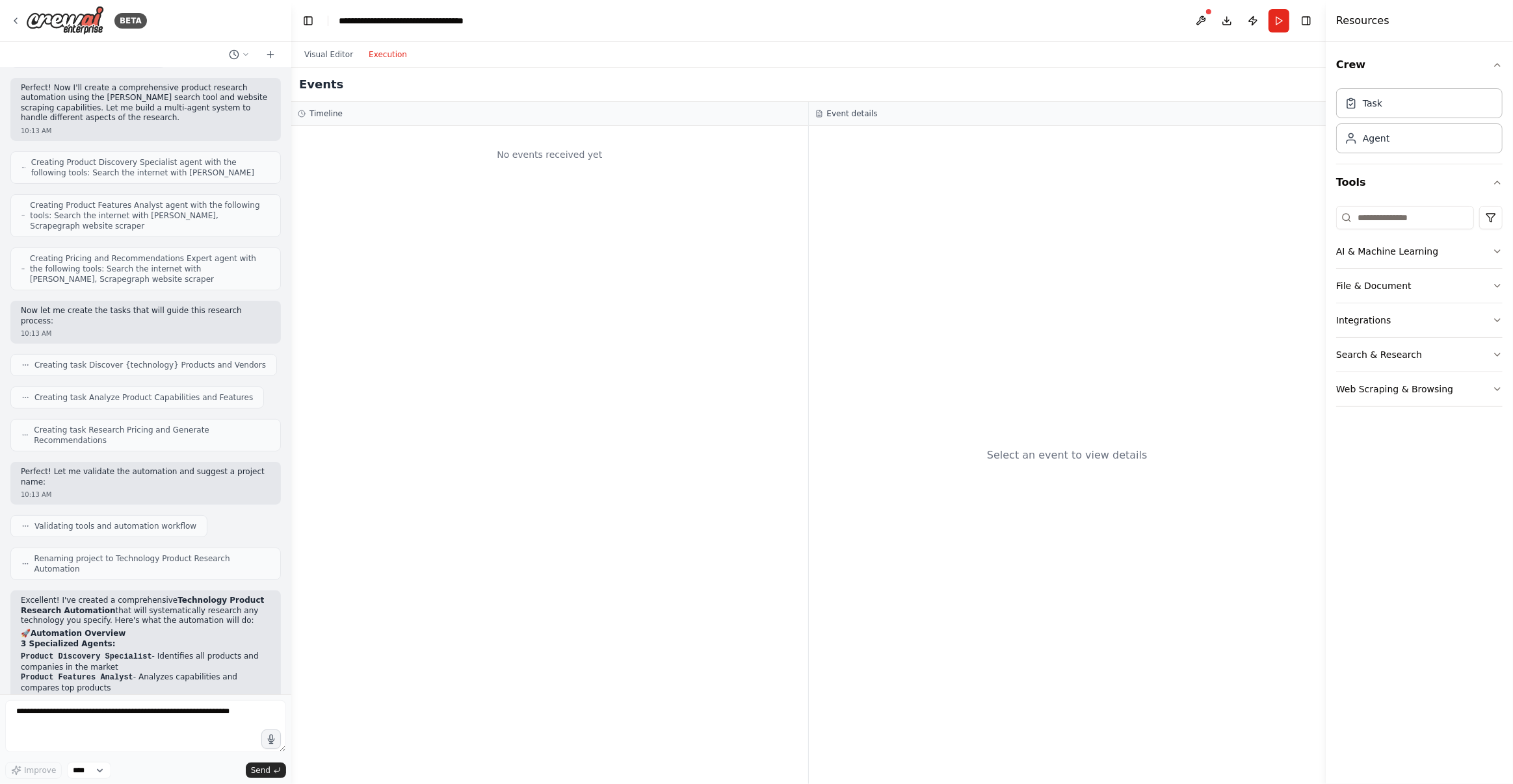
click at [331, 63] on div "Visual Editor Execution" at bounding box center [355, 54] width 118 height 26
click at [333, 52] on button "Visual Editor" at bounding box center [328, 54] width 64 height 16
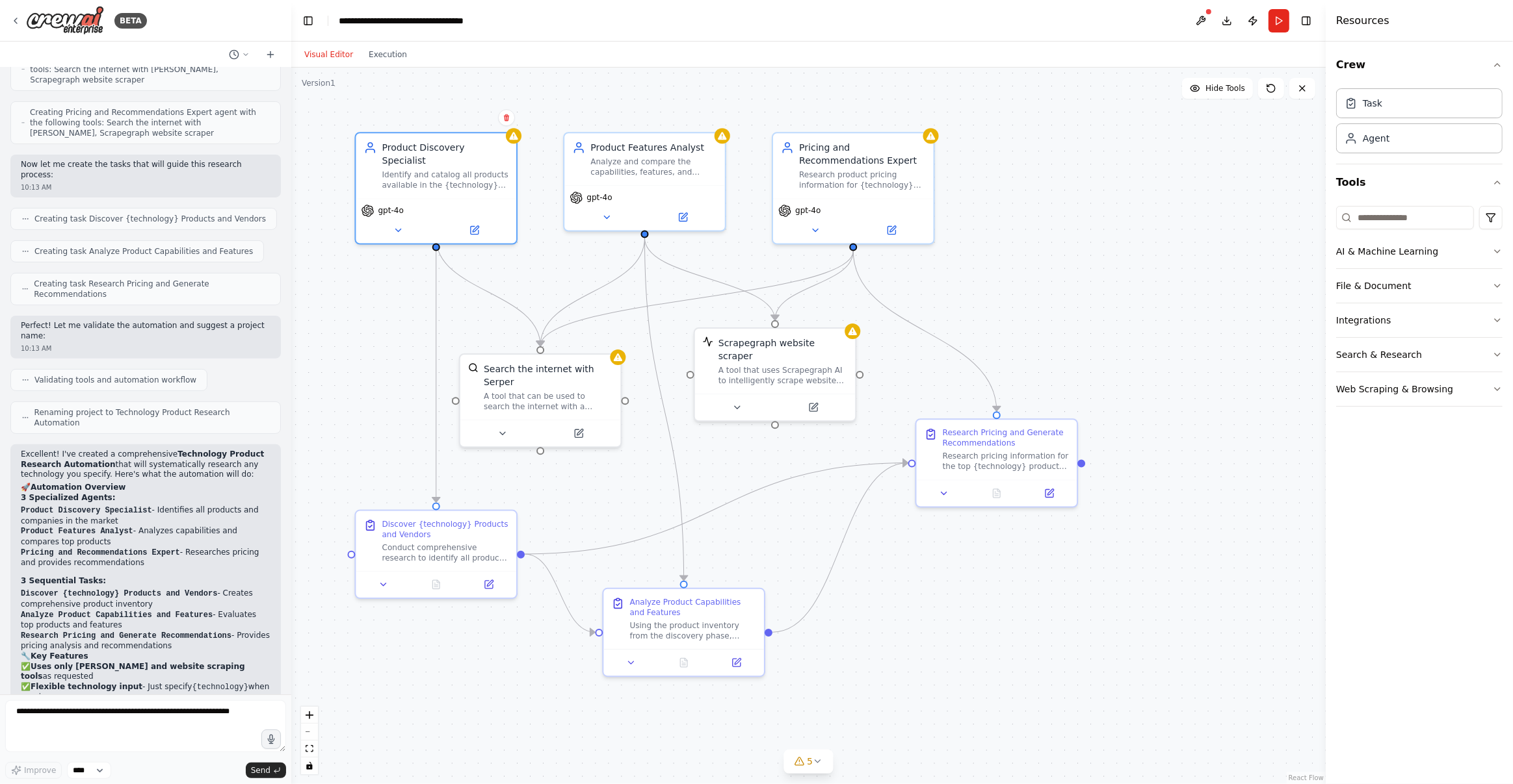
scroll to position [565, 0]
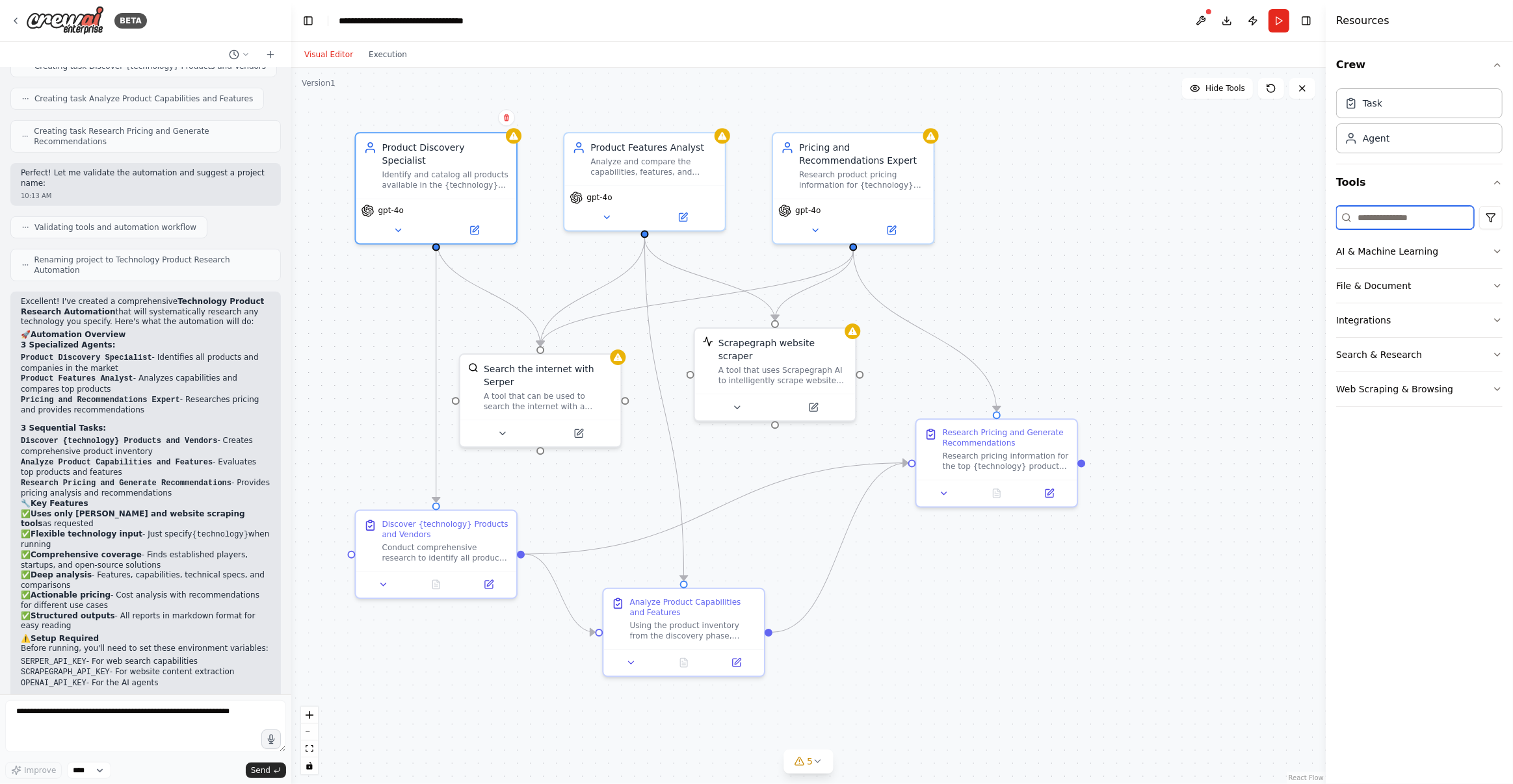
click at [1401, 219] on input at bounding box center [1405, 218] width 138 height 23
click at [1093, 620] on div ".deletable-edge-delete-btn { width: 20px; height: 20px; border: 0px solid #ffff…" at bounding box center [808, 425] width 1034 height 717
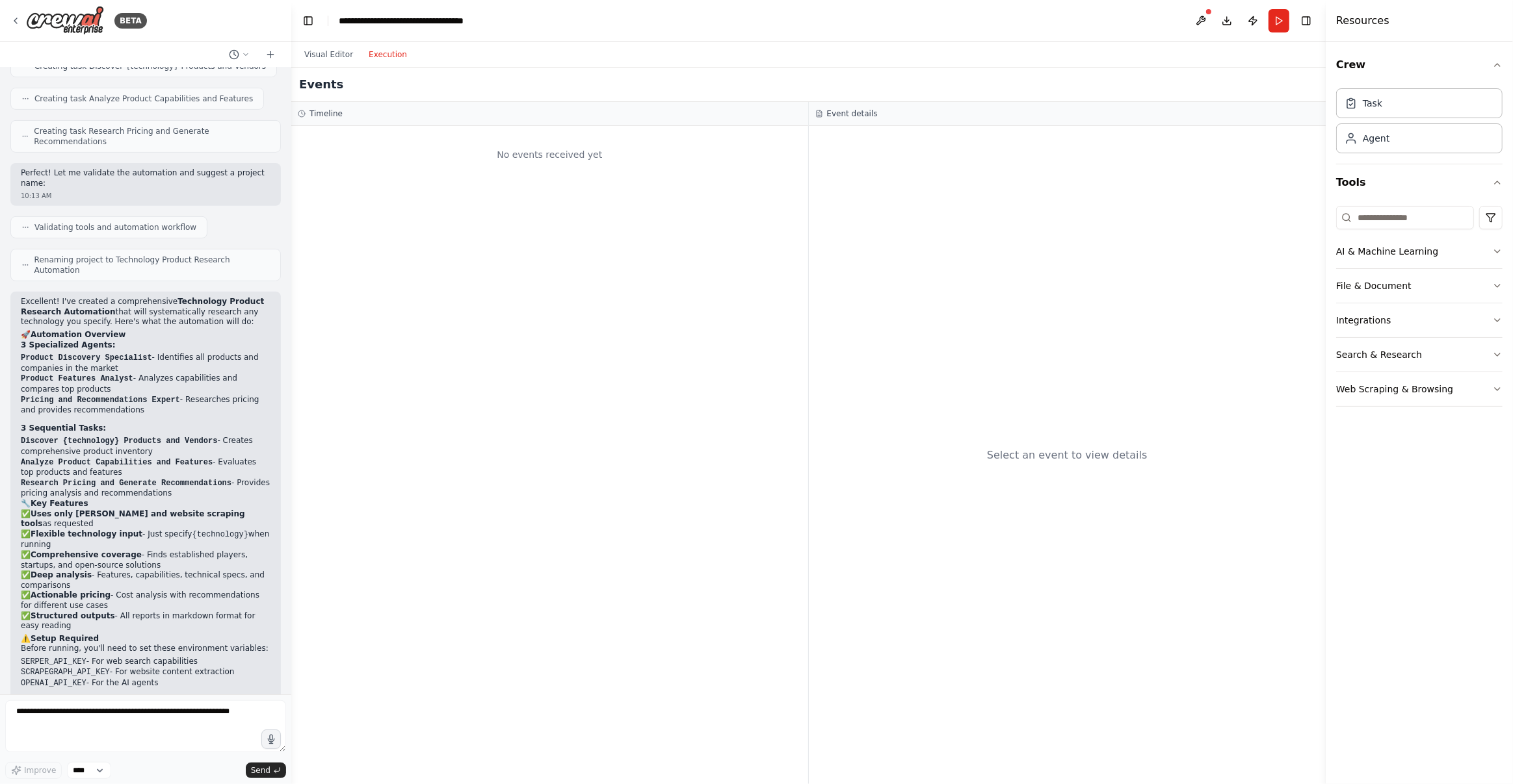
click at [393, 55] on button "Execution" at bounding box center [388, 54] width 54 height 16
click at [317, 52] on button "Visual Editor" at bounding box center [328, 54] width 64 height 16
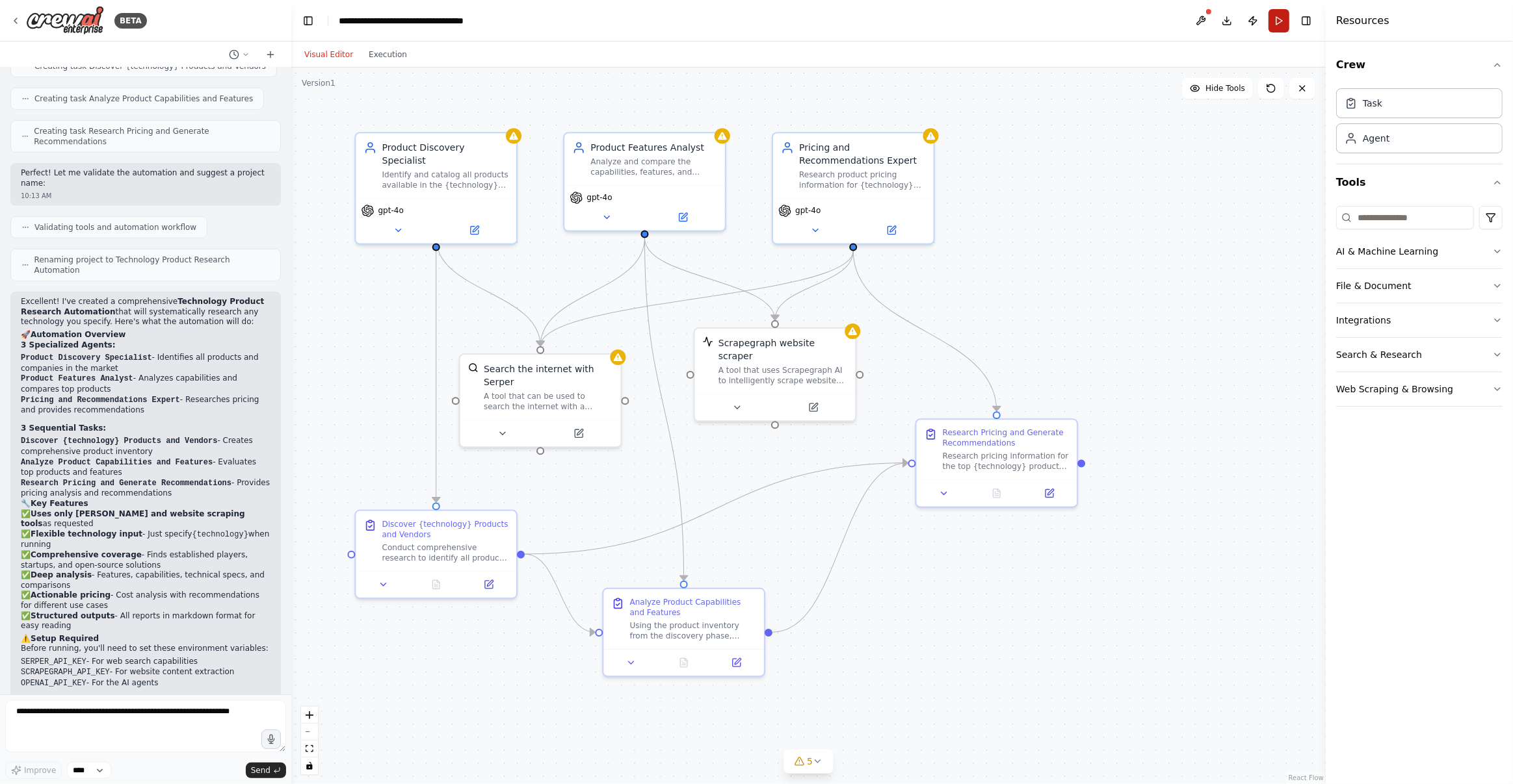
click at [1276, 21] on button "Run" at bounding box center [1279, 21] width 21 height 23
click at [815, 761] on icon at bounding box center [817, 761] width 10 height 10
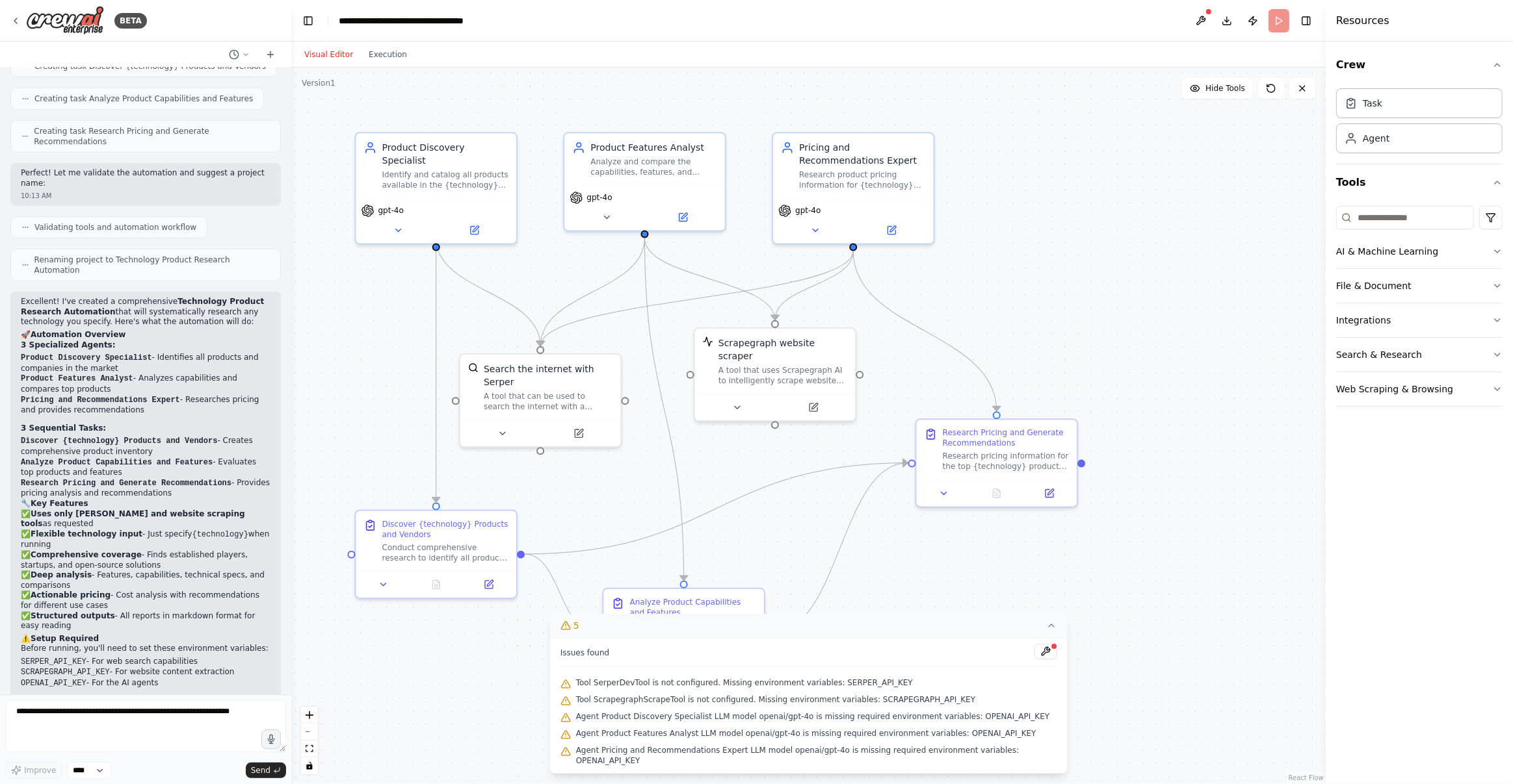
click at [1123, 622] on div ".deletable-edge-delete-btn { width: 20px; height: 20px; border: 0px solid #ffff…" at bounding box center [808, 425] width 1034 height 717
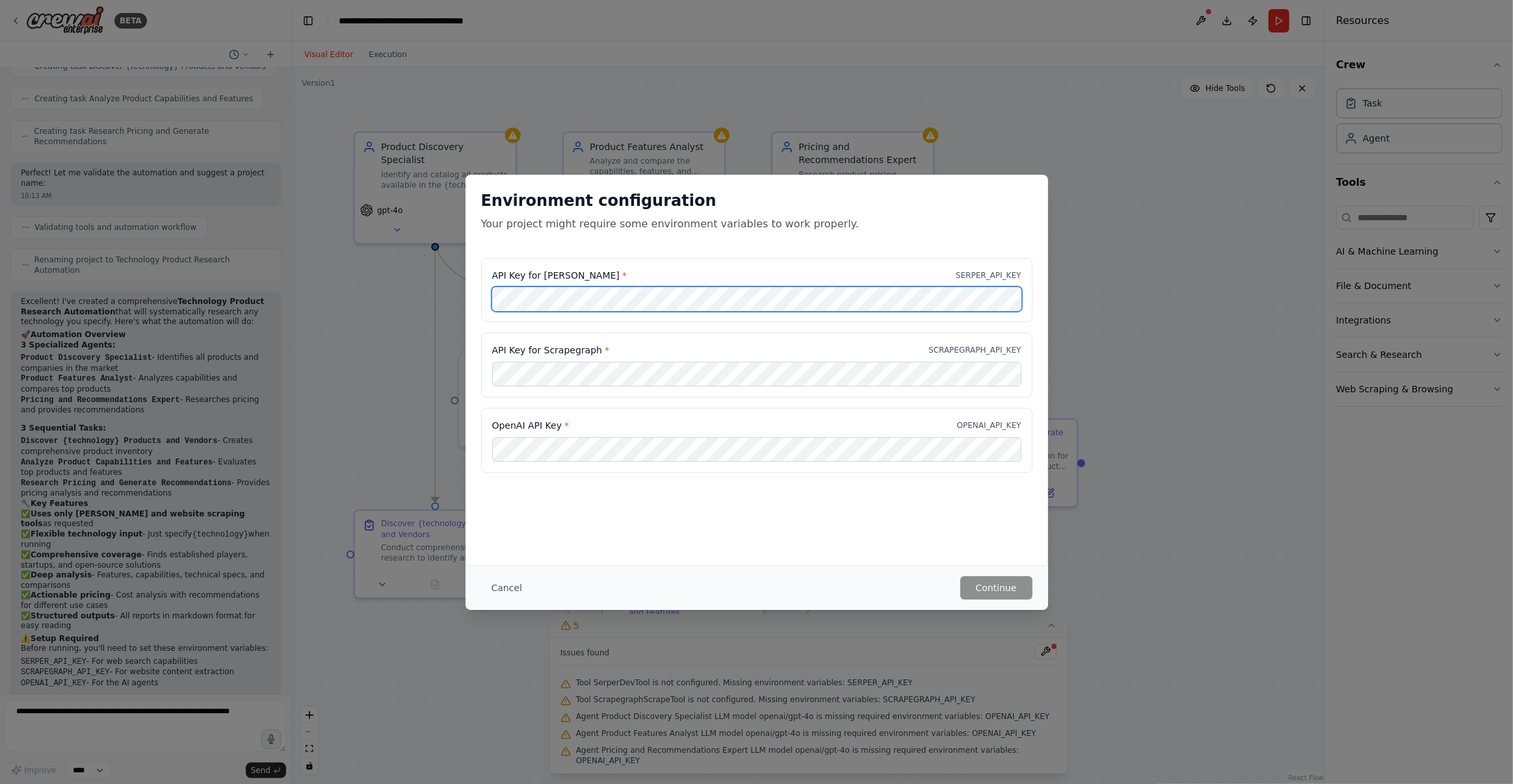
click at [473, 299] on div "API Key for Serper * SERPER_API_KEY API Key for Scrapegraph * SCRAPEGRAPH_API_K…" at bounding box center [757, 373] width 583 height 231
click at [1017, 586] on button "Continue" at bounding box center [996, 588] width 72 height 23
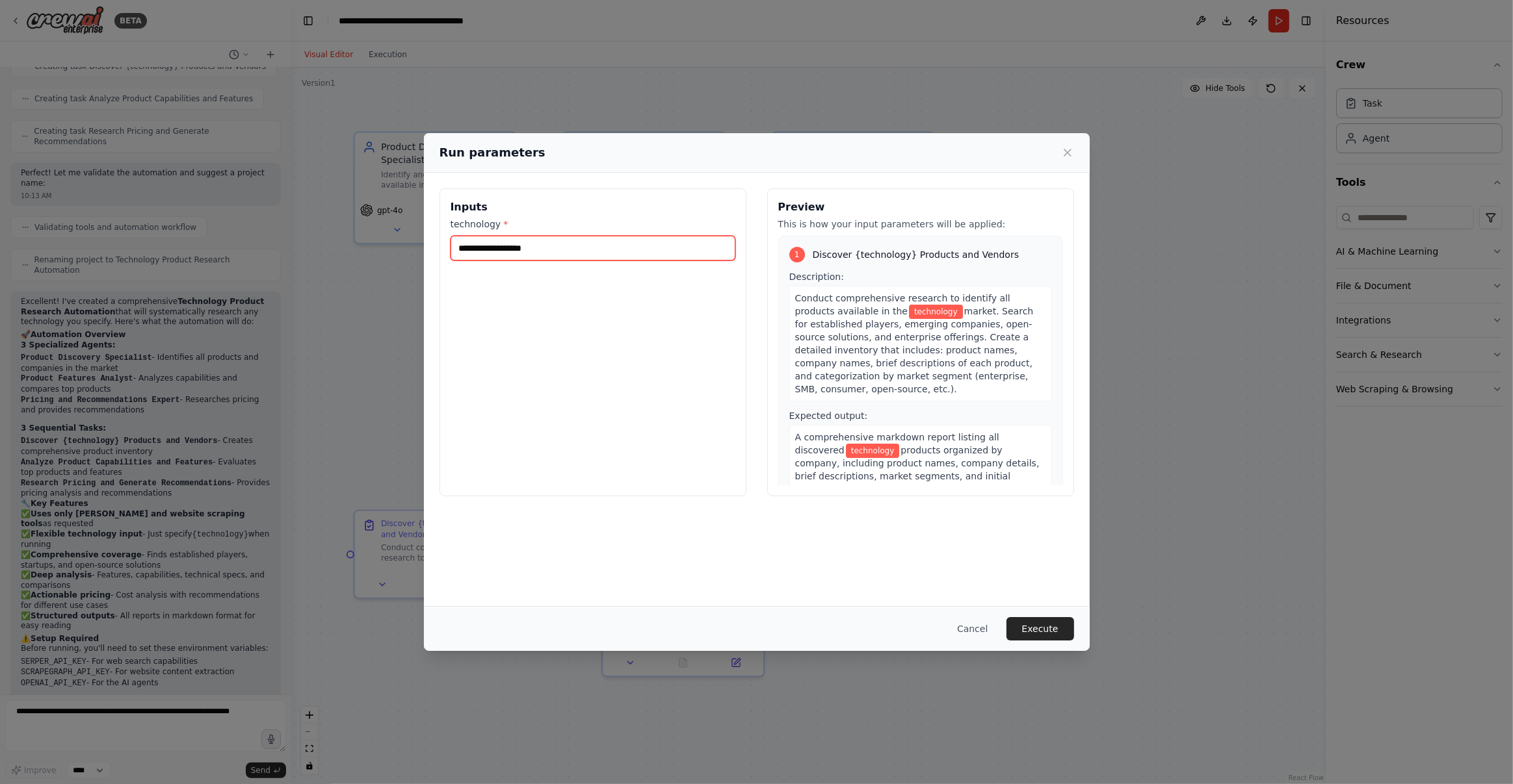
click at [583, 240] on input "technology *" at bounding box center [592, 248] width 284 height 25
type input "**********"
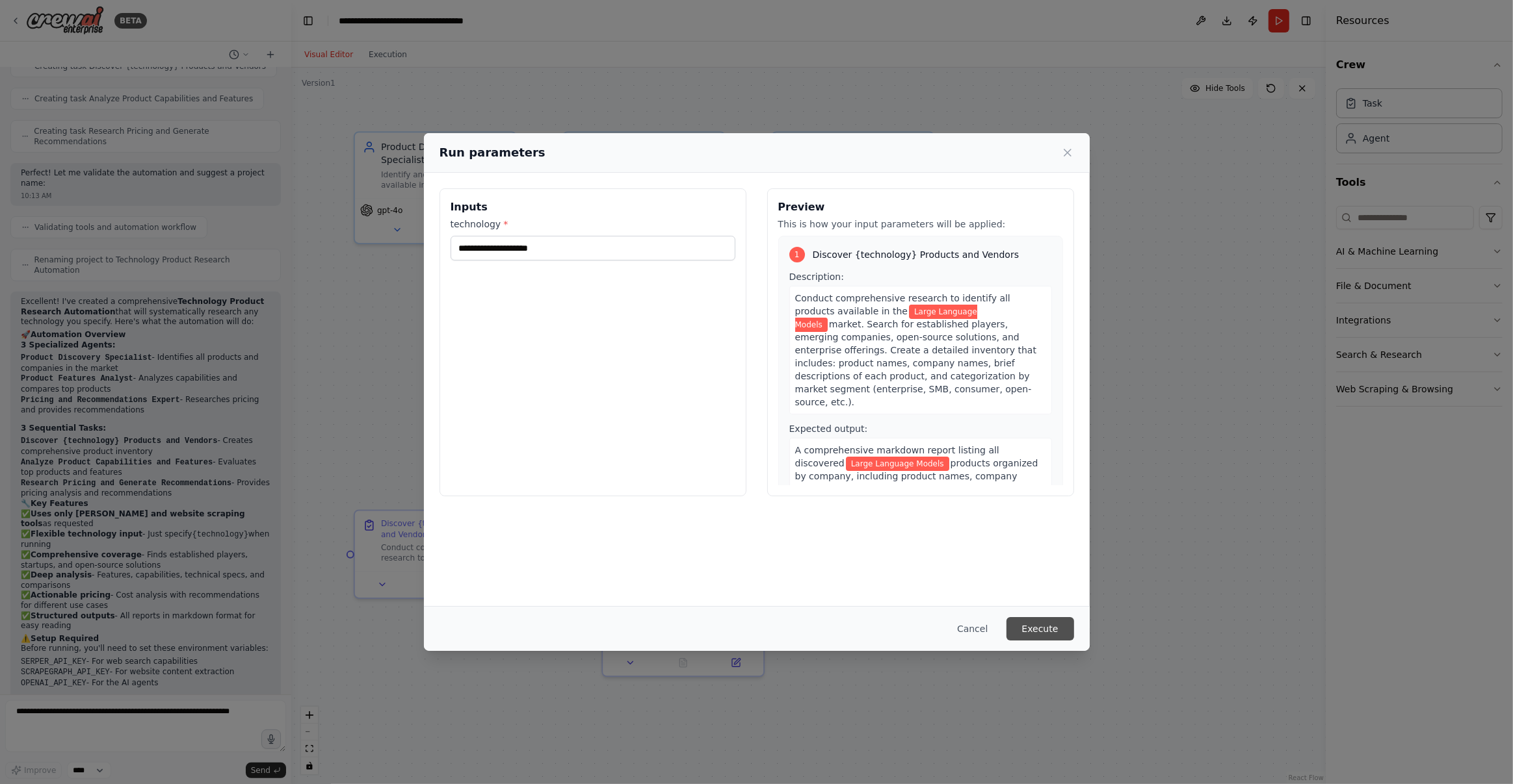
click at [1042, 633] on button "Execute" at bounding box center [1040, 629] width 67 height 23
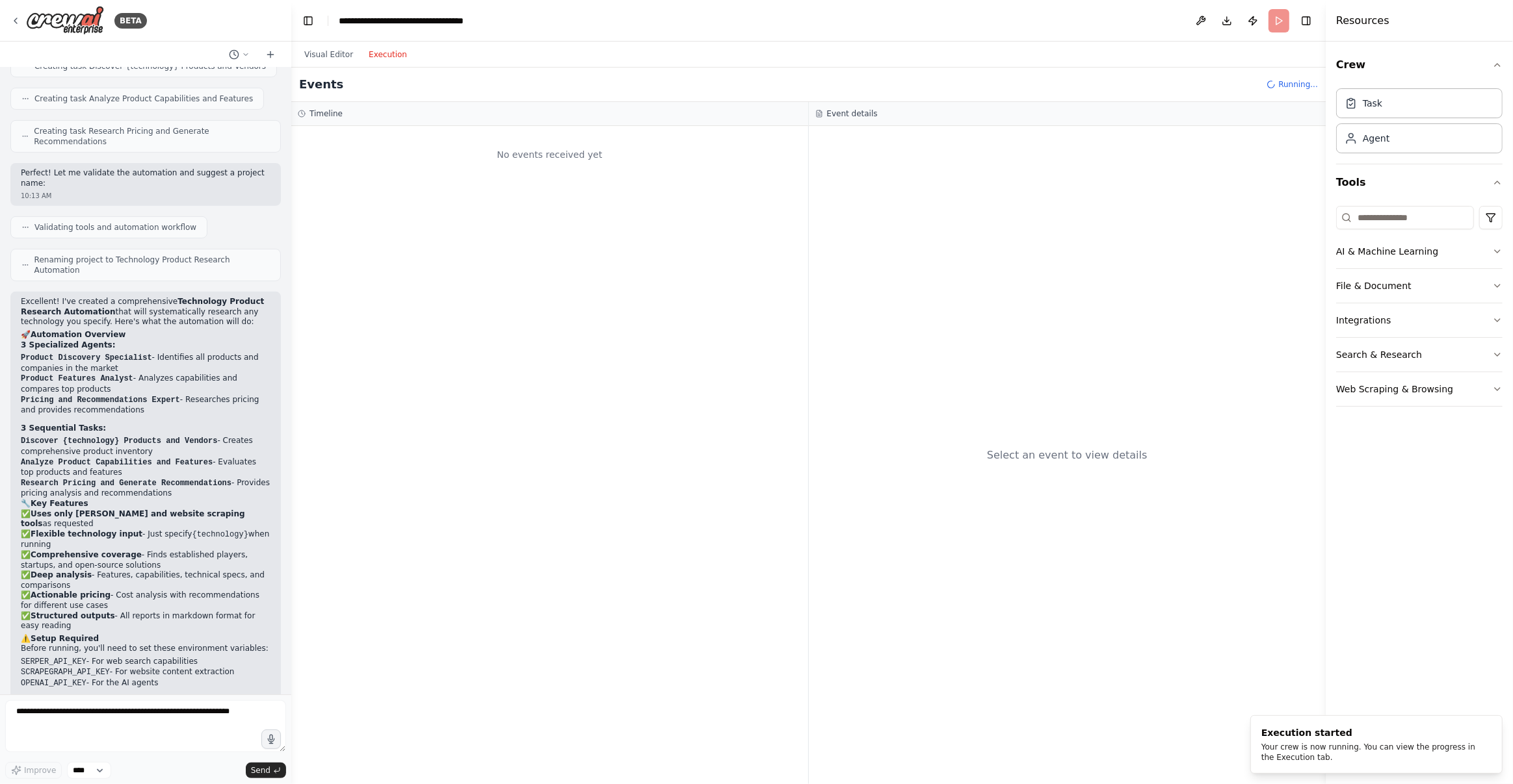
click at [382, 58] on button "Execution" at bounding box center [388, 54] width 54 height 16
click at [334, 57] on button "Visual Editor" at bounding box center [328, 54] width 64 height 16
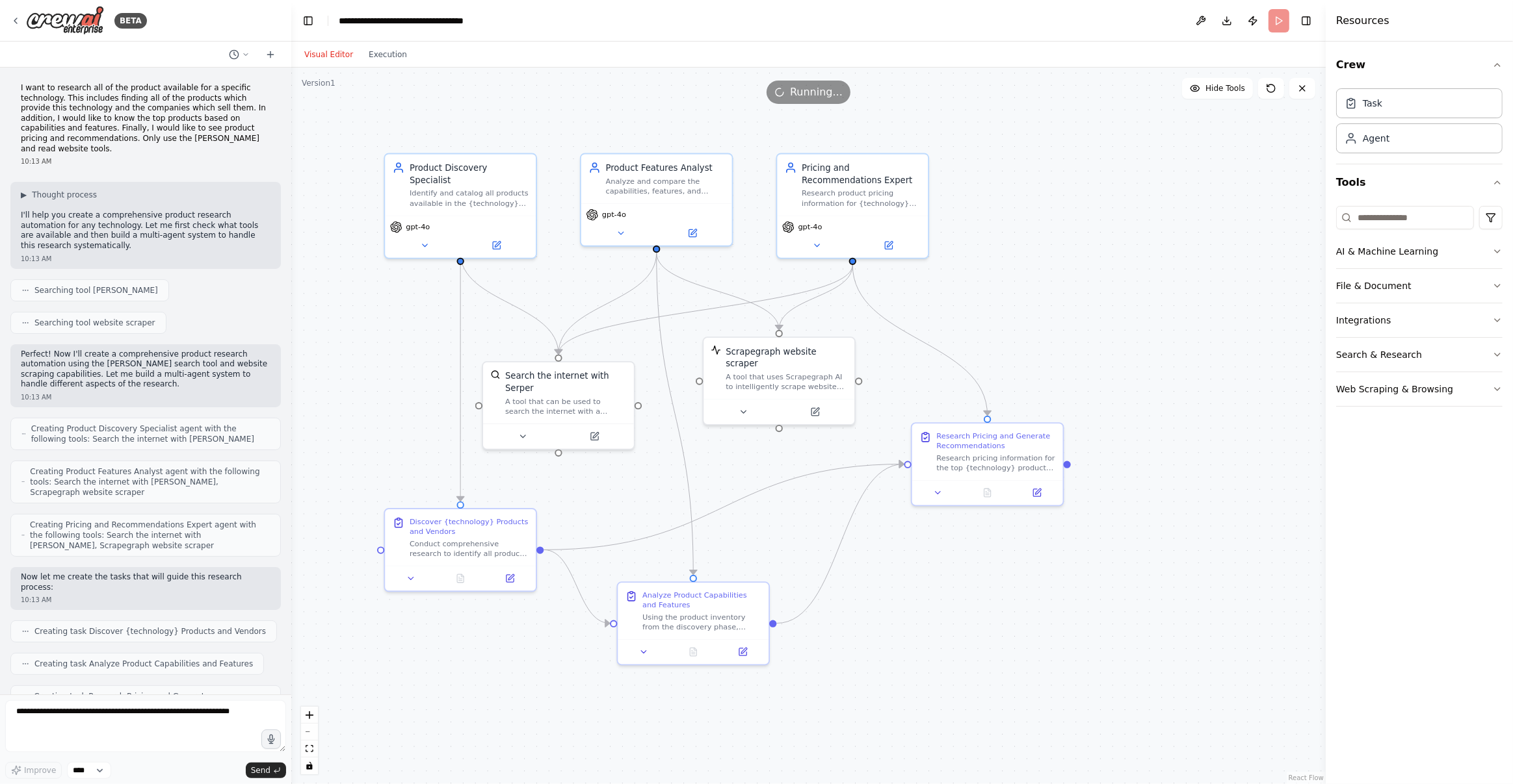
scroll to position [565, 0]
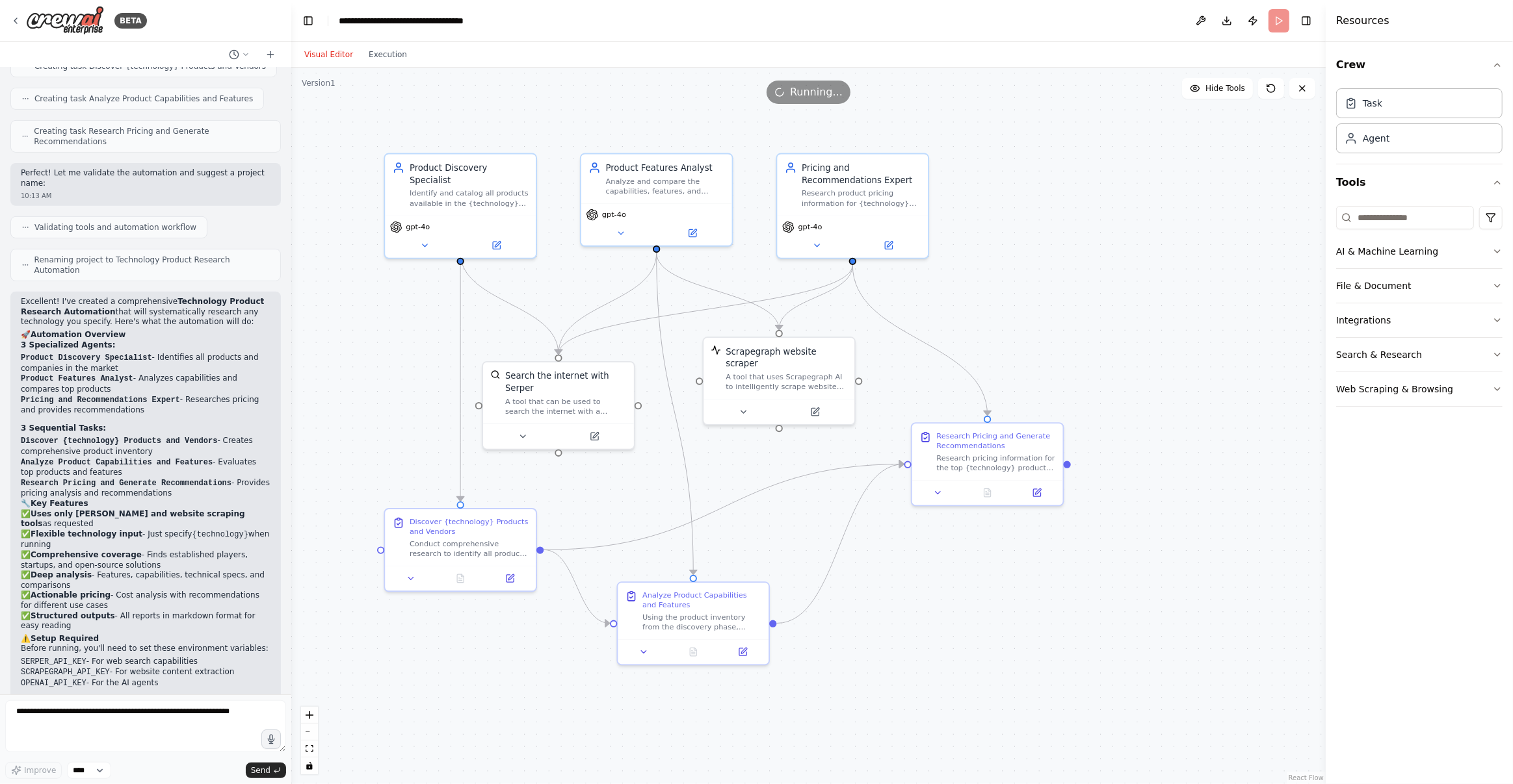
click at [601, 21] on header "**********" at bounding box center [808, 21] width 1034 height 41
click at [430, 236] on button at bounding box center [424, 244] width 70 height 15
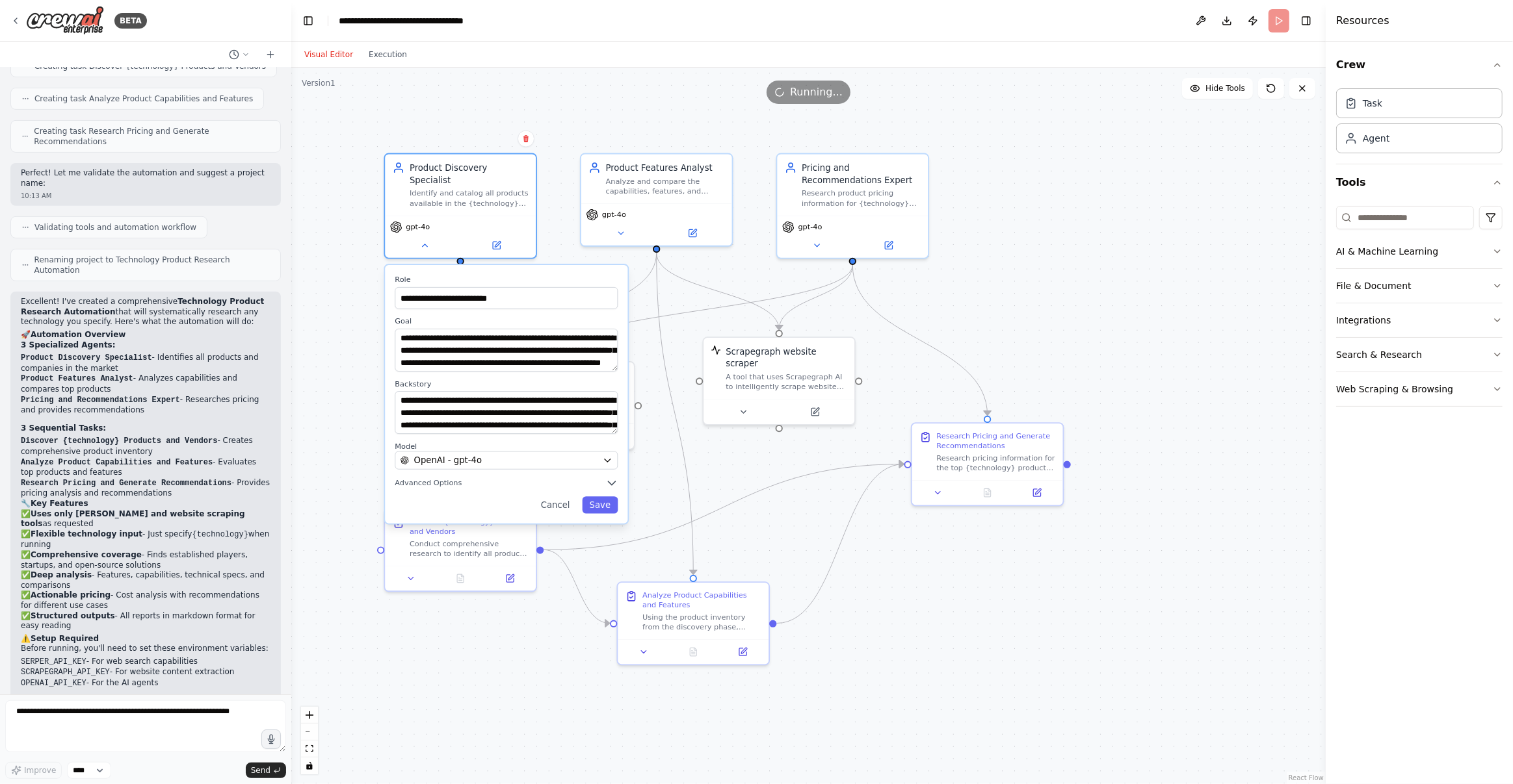
click at [448, 478] on div "**********" at bounding box center [506, 394] width 242 height 258
click at [444, 478] on span "Advanced Options" at bounding box center [428, 483] width 67 height 10
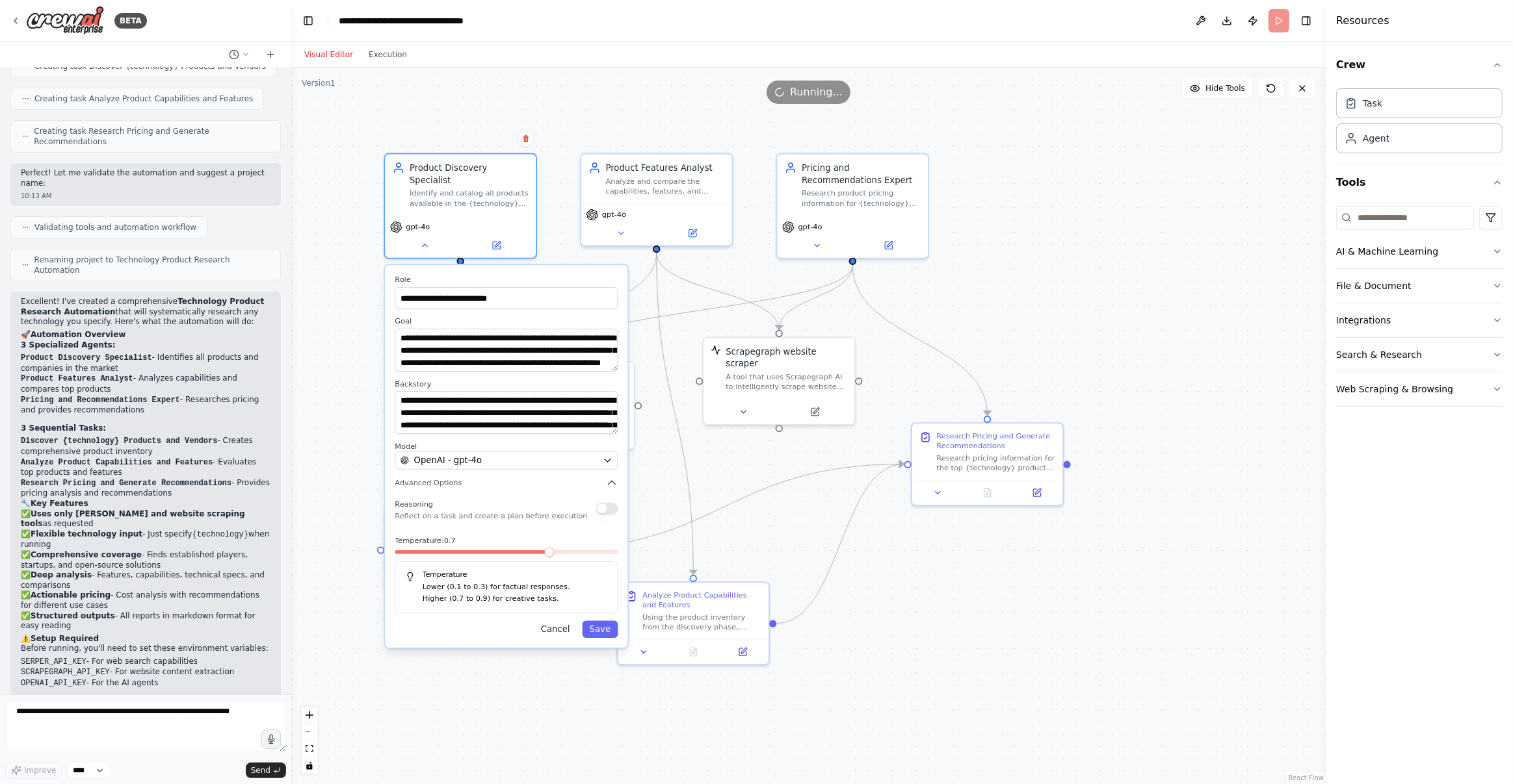
click at [566, 621] on button "Cancel" at bounding box center [555, 629] width 43 height 17
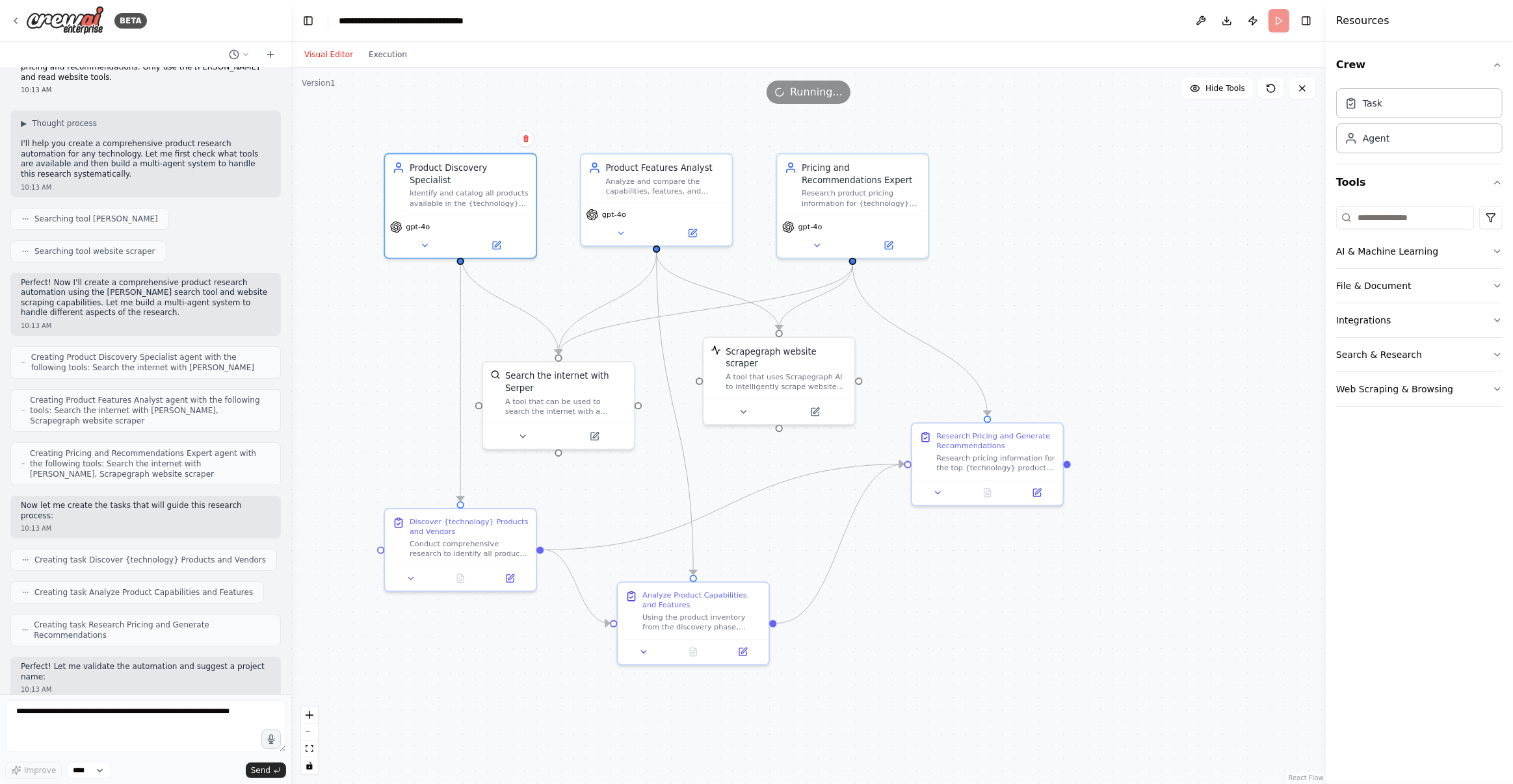
scroll to position [0, 0]
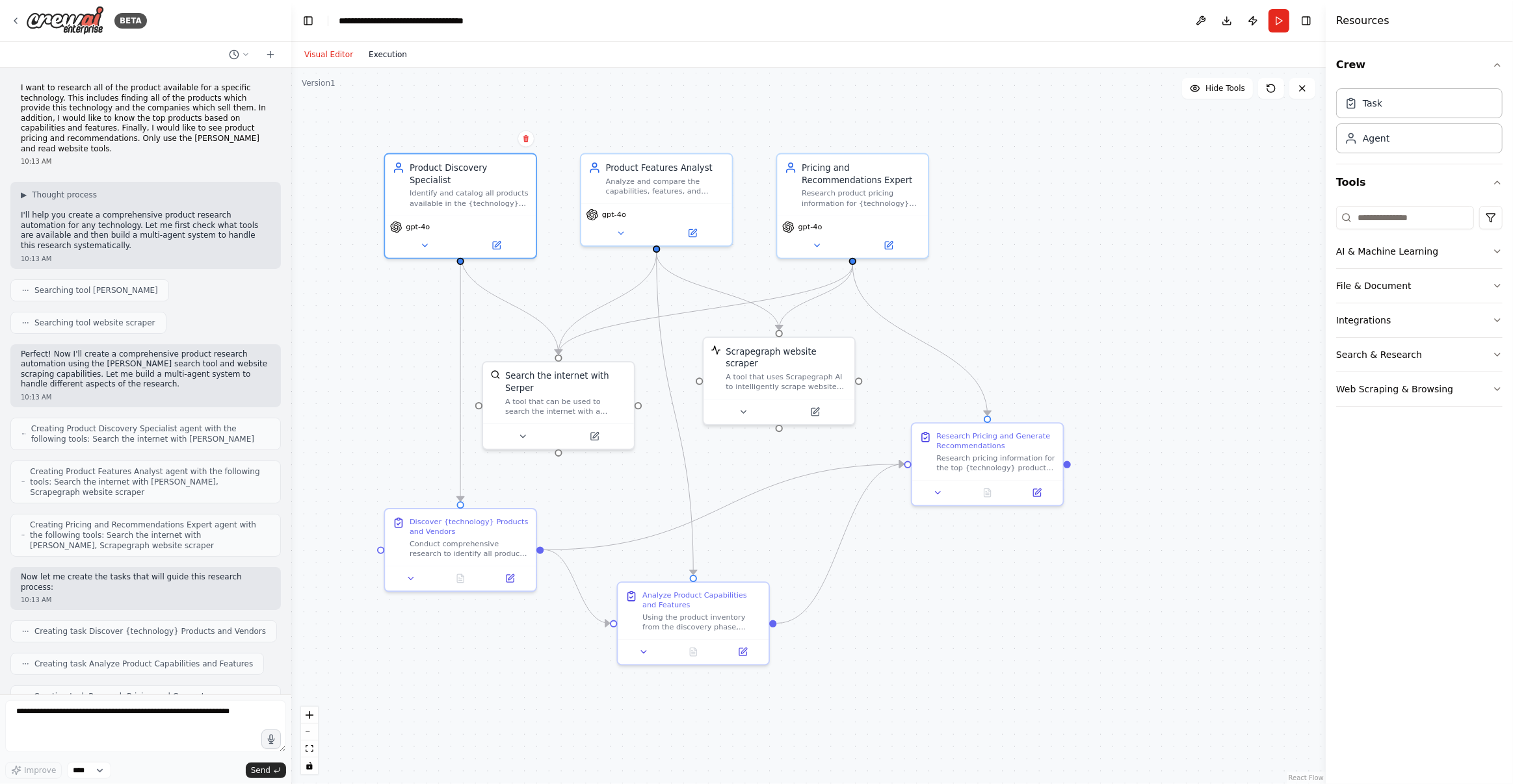
click at [383, 62] on div "Visual Editor Execution" at bounding box center [355, 54] width 118 height 26
click at [391, 52] on button "Execution" at bounding box center [388, 54] width 54 height 16
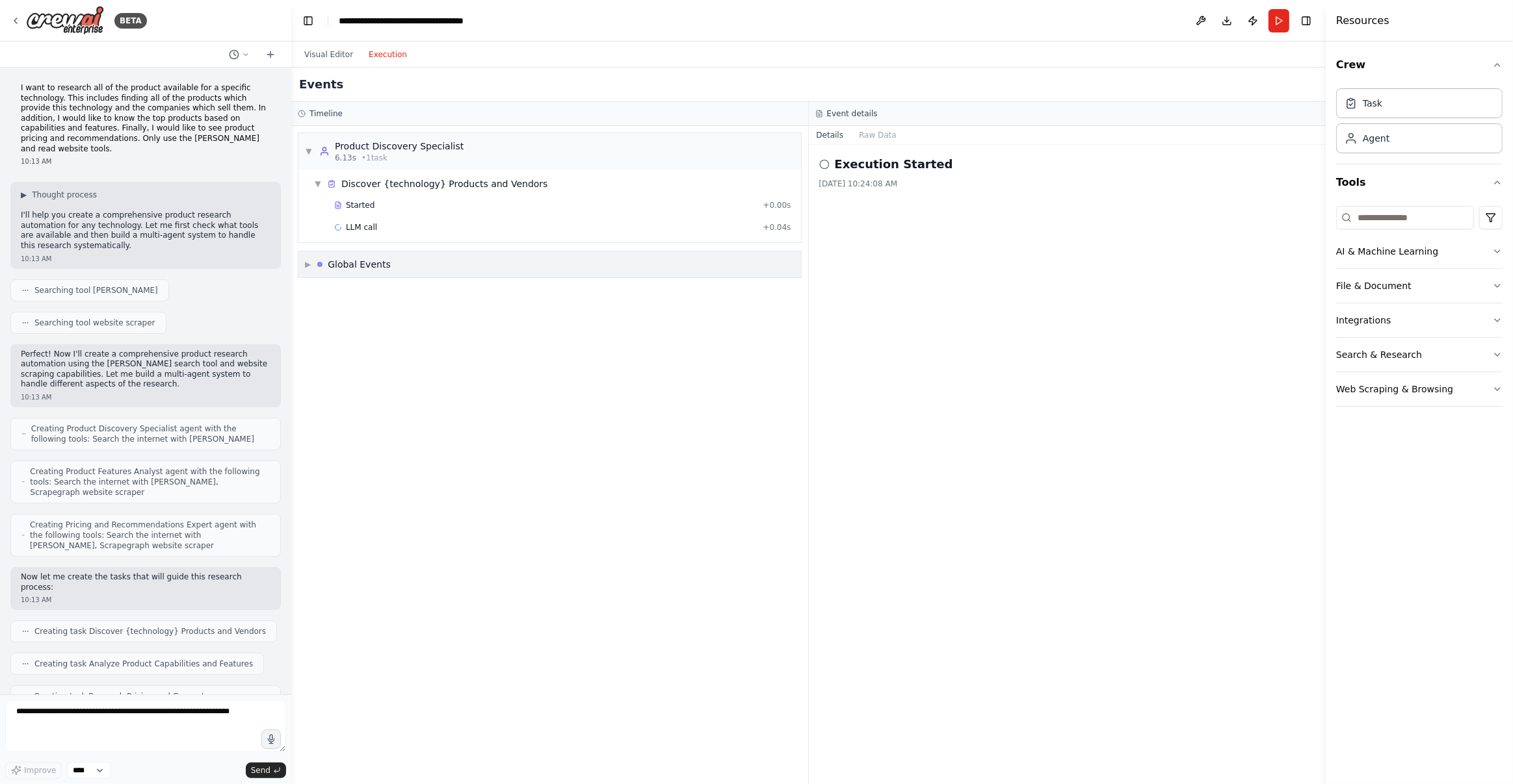
click at [308, 262] on span "▶" at bounding box center [308, 264] width 6 height 10
click at [372, 203] on span "Started" at bounding box center [360, 205] width 29 height 10
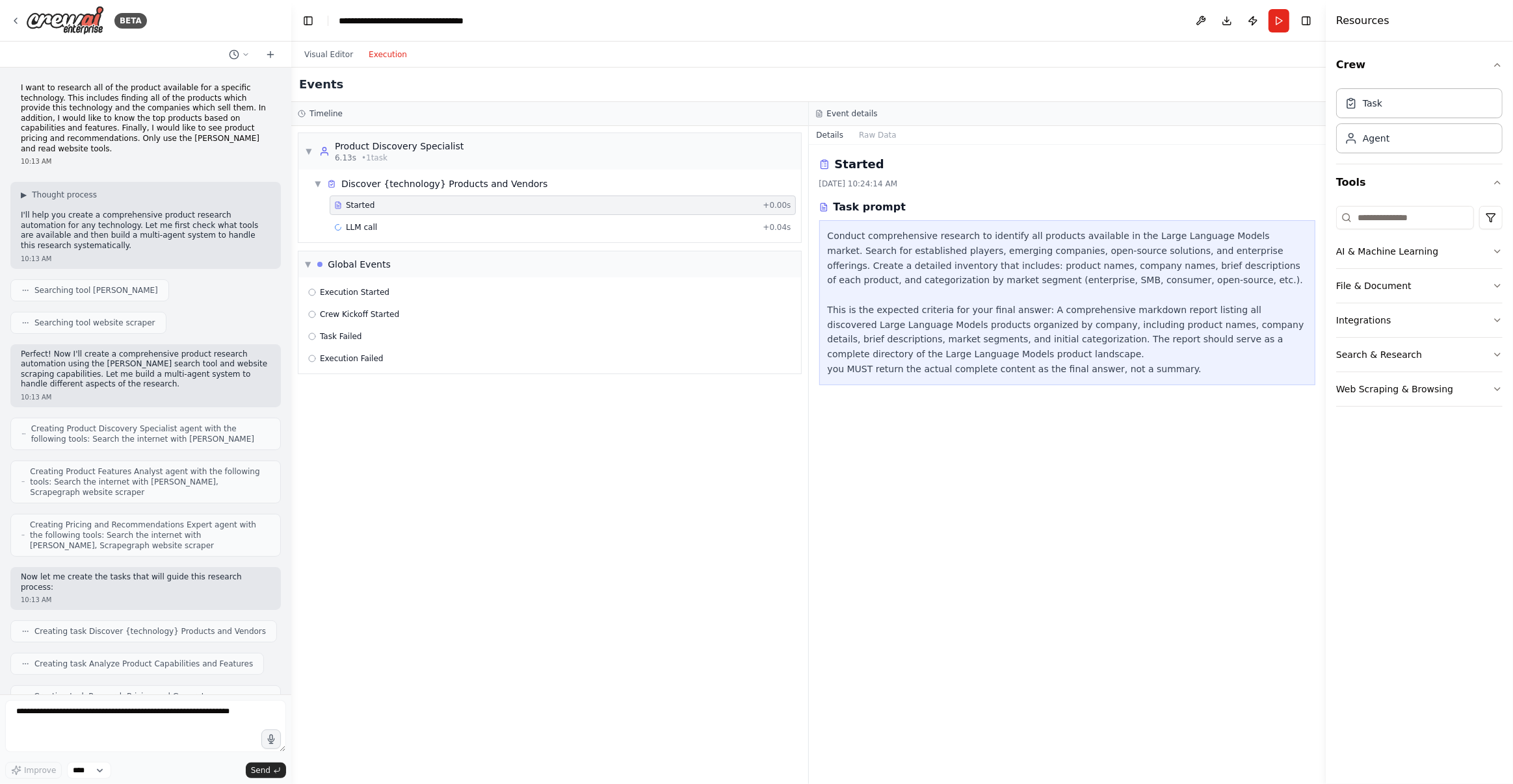
click at [986, 478] on div "Started 8/21/2025, 10:24:14 AM Task prompt Conduct comprehensive research to id…" at bounding box center [1067, 465] width 517 height 639
click at [1384, 390] on button "Web Scraping & Browsing" at bounding box center [1419, 389] width 167 height 34
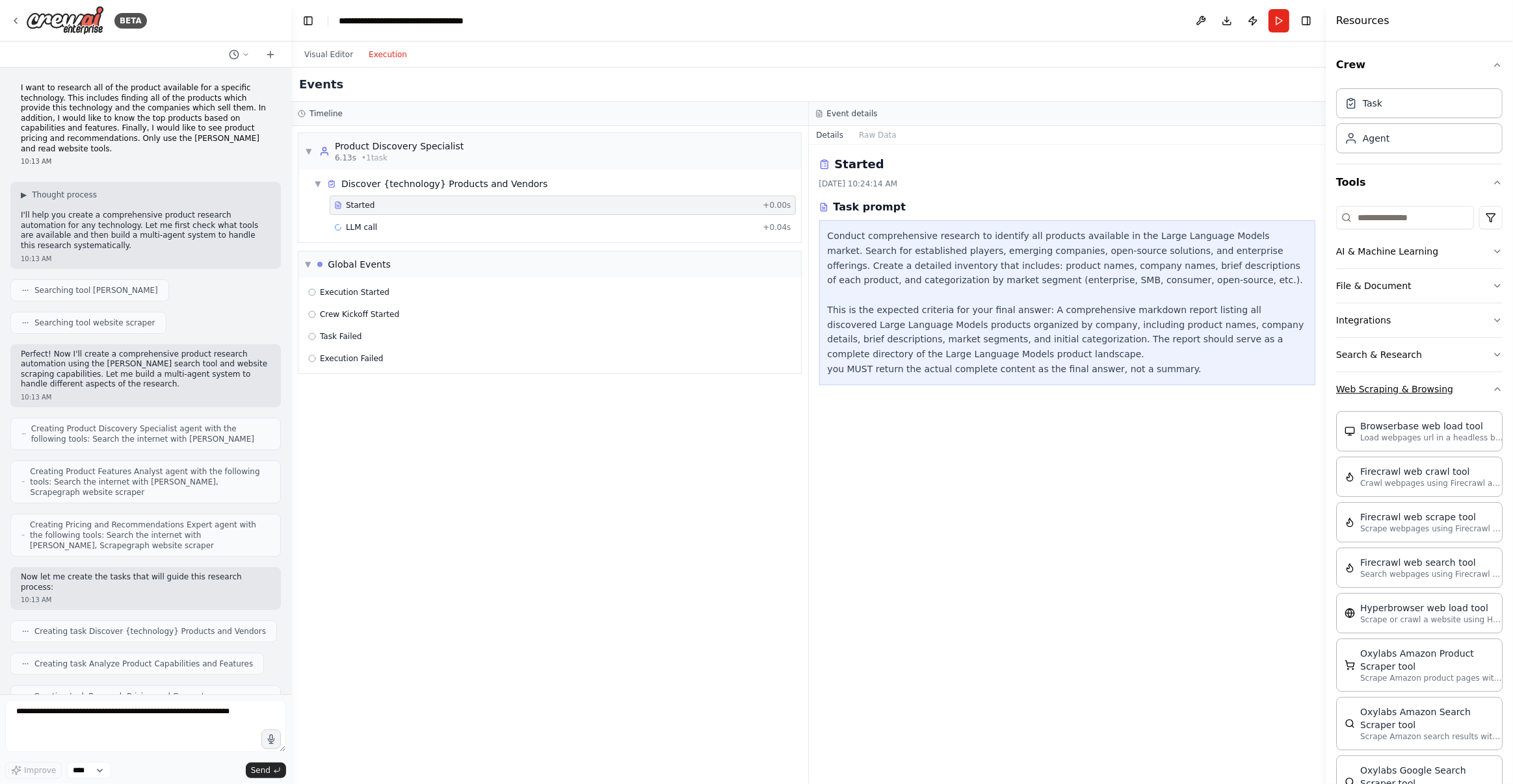
click at [1493, 392] on icon "button" at bounding box center [1497, 389] width 10 height 10
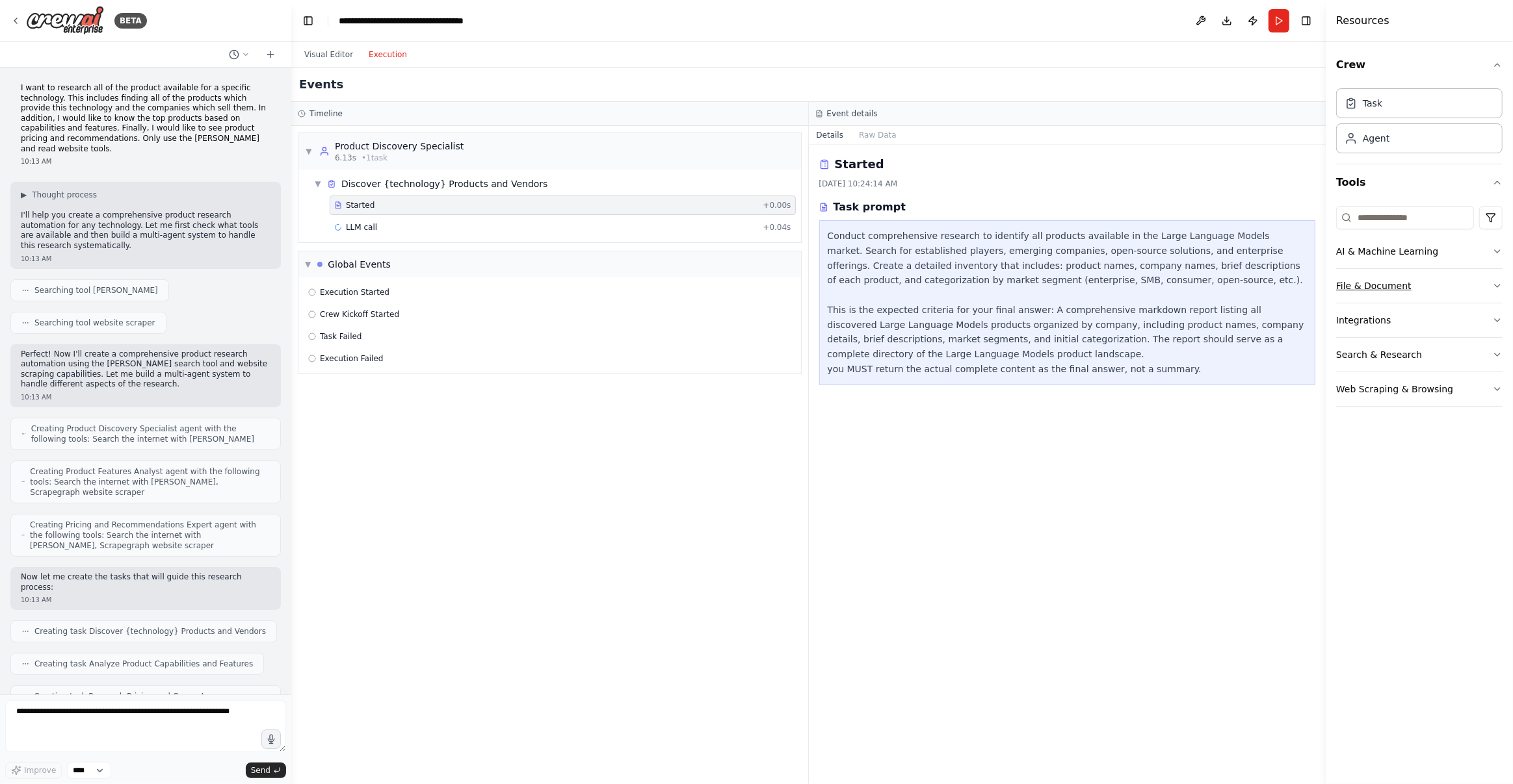
click at [1458, 290] on button "File & Document" at bounding box center [1419, 286] width 167 height 34
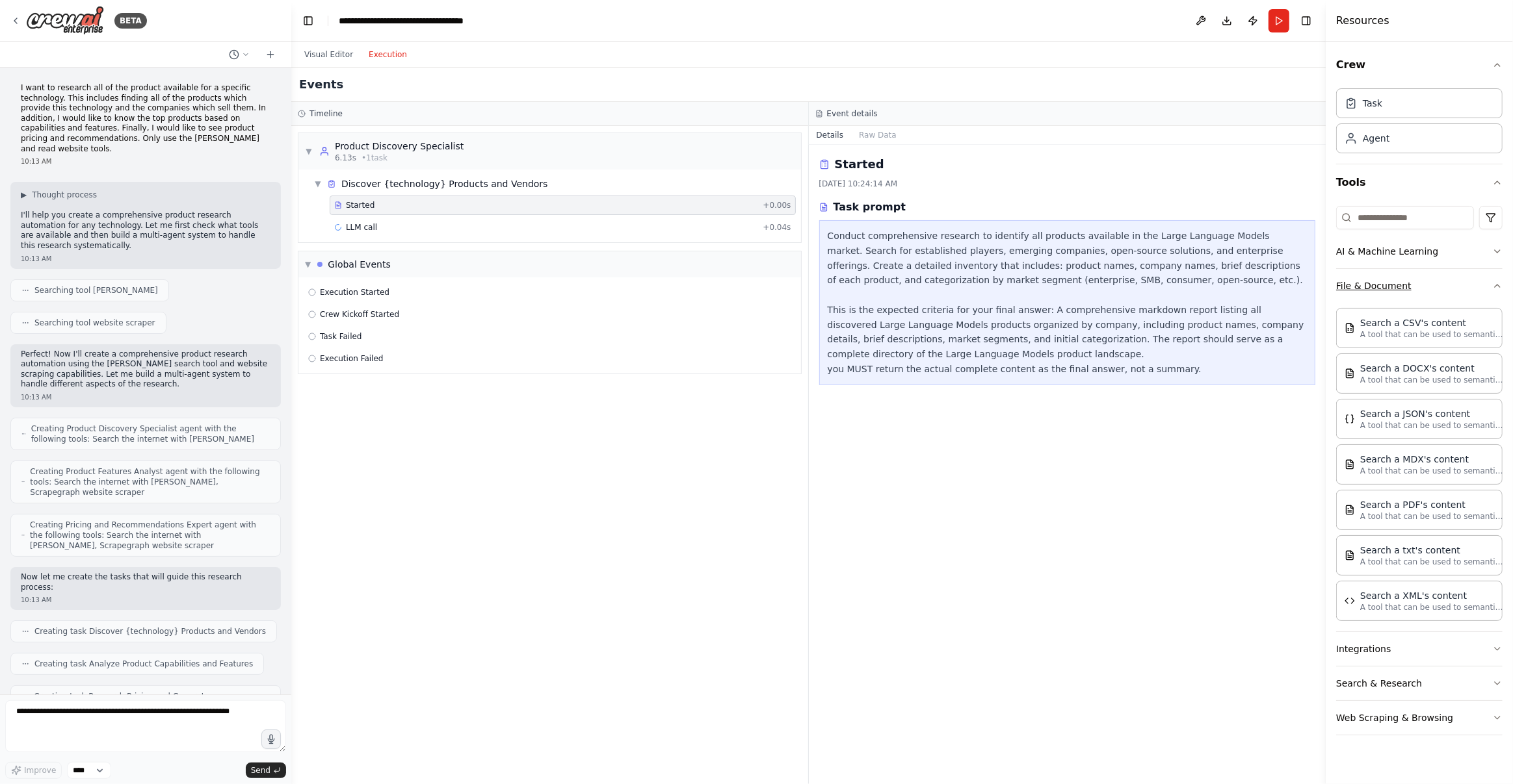
click at [1458, 290] on button "File & Document" at bounding box center [1419, 286] width 167 height 34
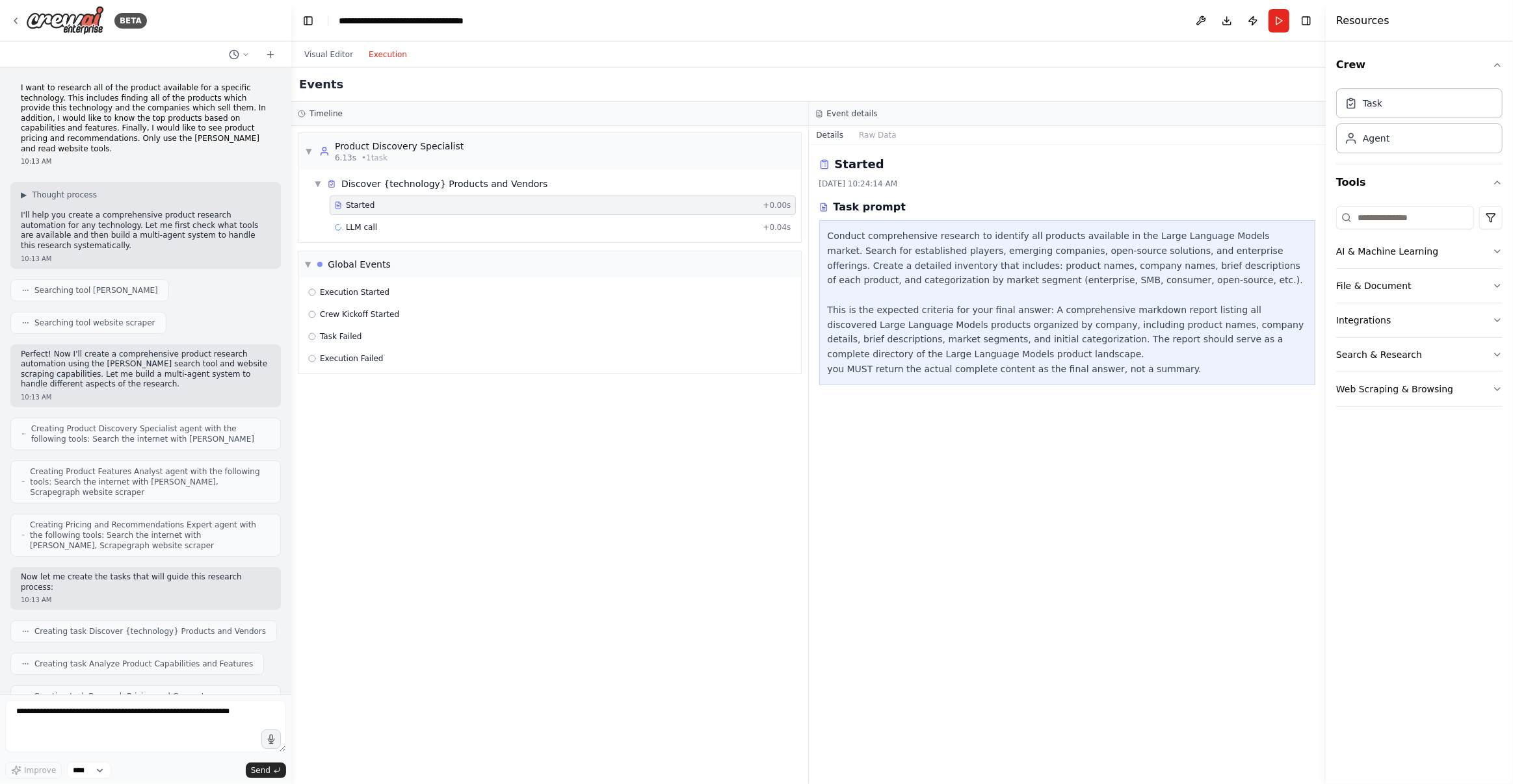
click at [1034, 659] on div "Started 8/21/2025, 10:24:14 AM Task prompt Conduct comprehensive research to id…" at bounding box center [1067, 465] width 517 height 639
click at [1016, 611] on div "Started 8/21/2025, 10:24:14 AM Task prompt Conduct comprehensive research to id…" at bounding box center [1067, 465] width 517 height 639
click at [328, 56] on button "Visual Editor" at bounding box center [328, 54] width 64 height 16
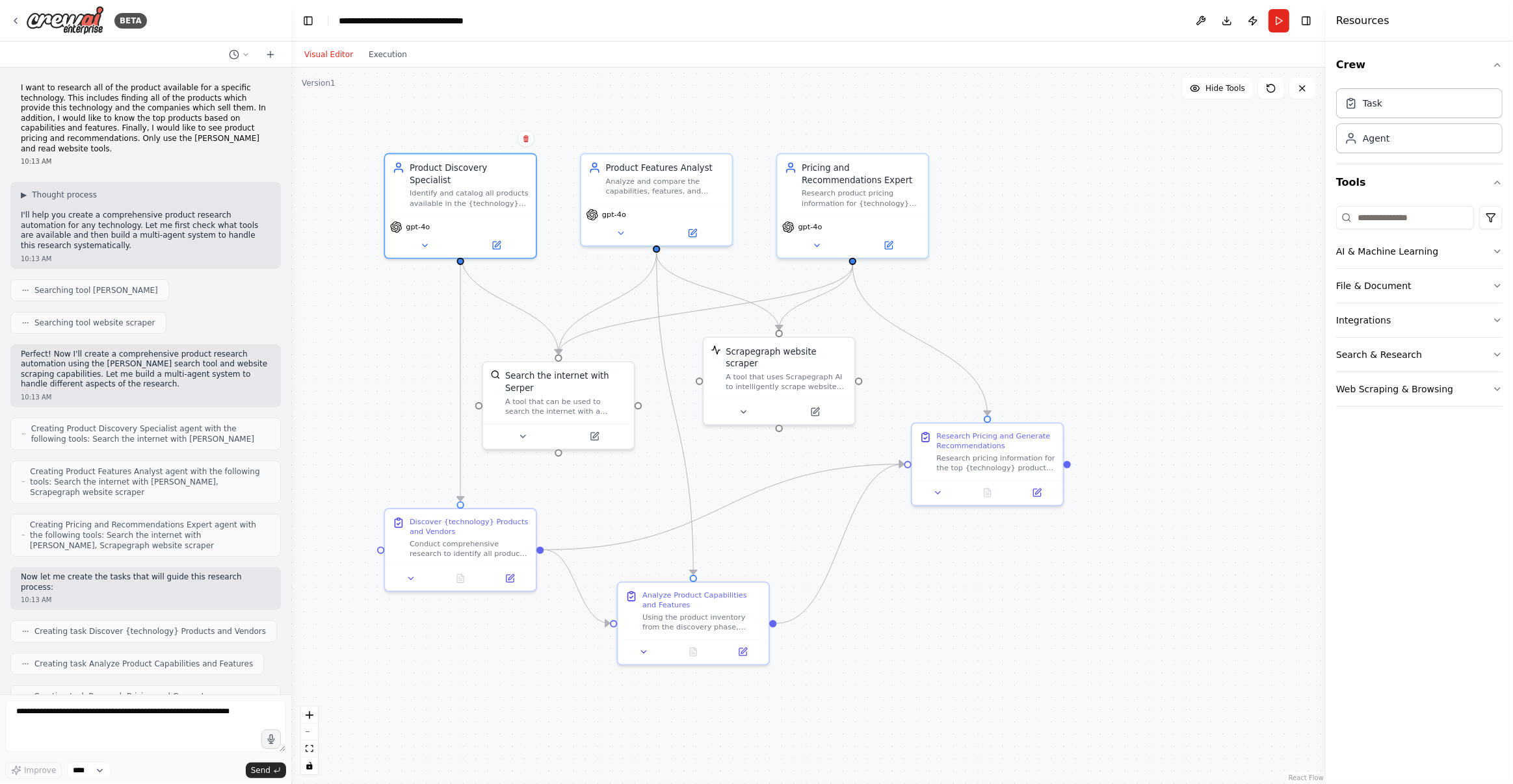
click at [983, 611] on div ".deletable-edge-delete-btn { width: 20px; height: 20px; border: 0px solid #ffff…" at bounding box center [808, 425] width 1034 height 717
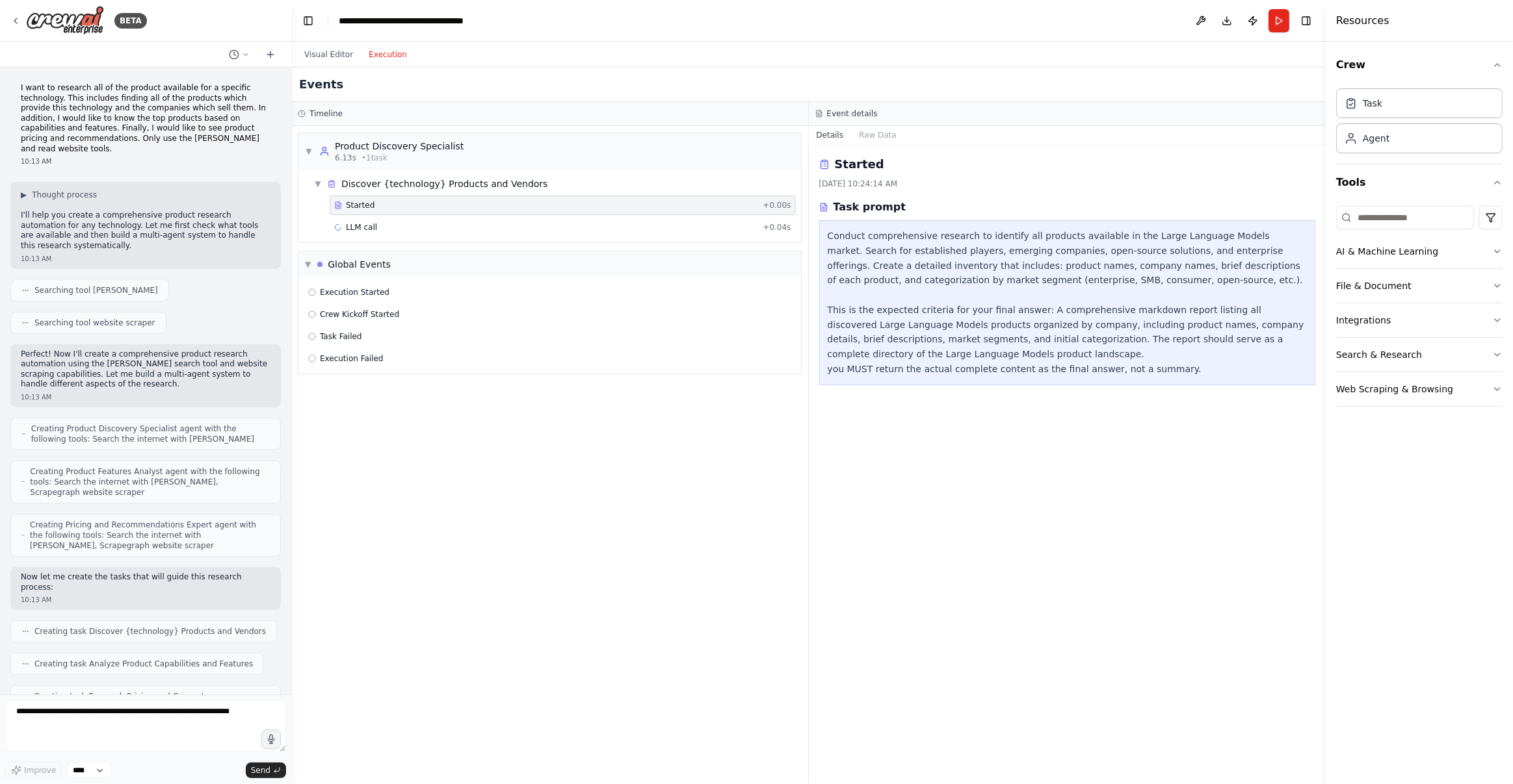
click at [386, 55] on button "Execution" at bounding box center [388, 54] width 54 height 16
click at [958, 527] on div "Started 8/21/2025, 10:24:14 AM Task prompt Conduct comprehensive research to id…" at bounding box center [1067, 465] width 517 height 639
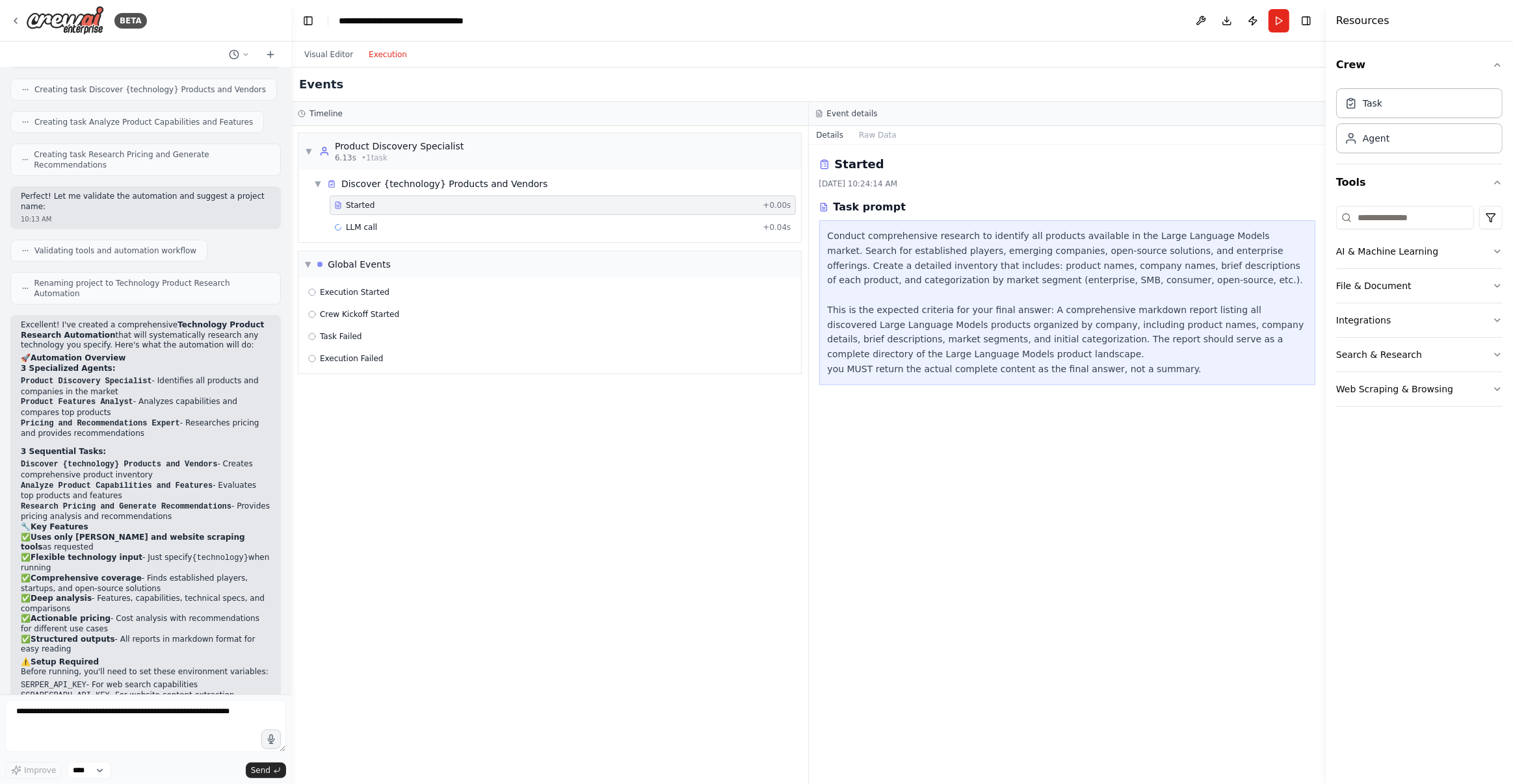
scroll to position [565, 0]
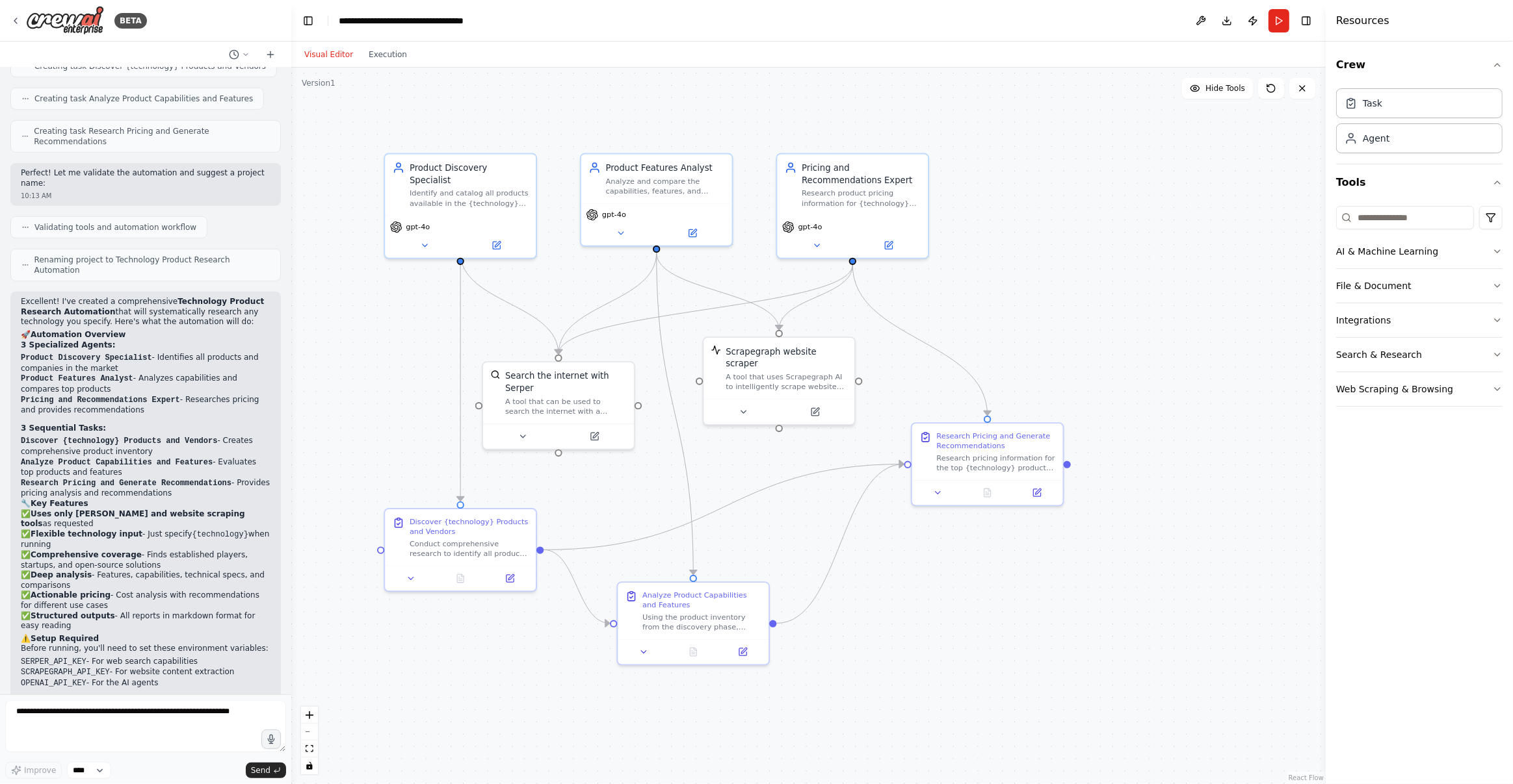
click at [337, 58] on button "Visual Editor" at bounding box center [328, 54] width 64 height 16
click at [384, 56] on button "Execution" at bounding box center [388, 54] width 54 height 16
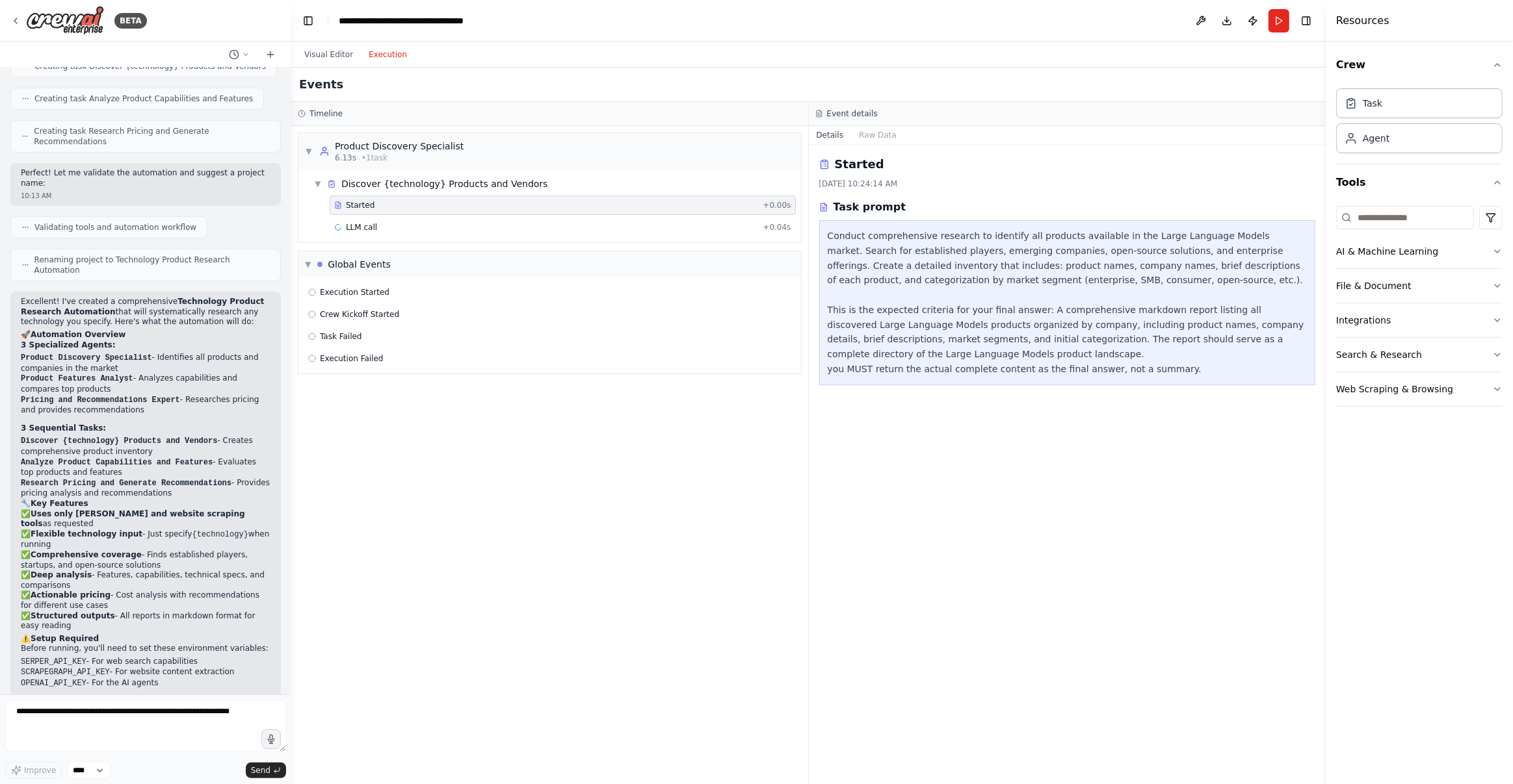
click at [760, 28] on header "**********" at bounding box center [808, 21] width 1034 height 41
click at [382, 231] on div "LLM call + 0.04s" at bounding box center [563, 227] width 457 height 10
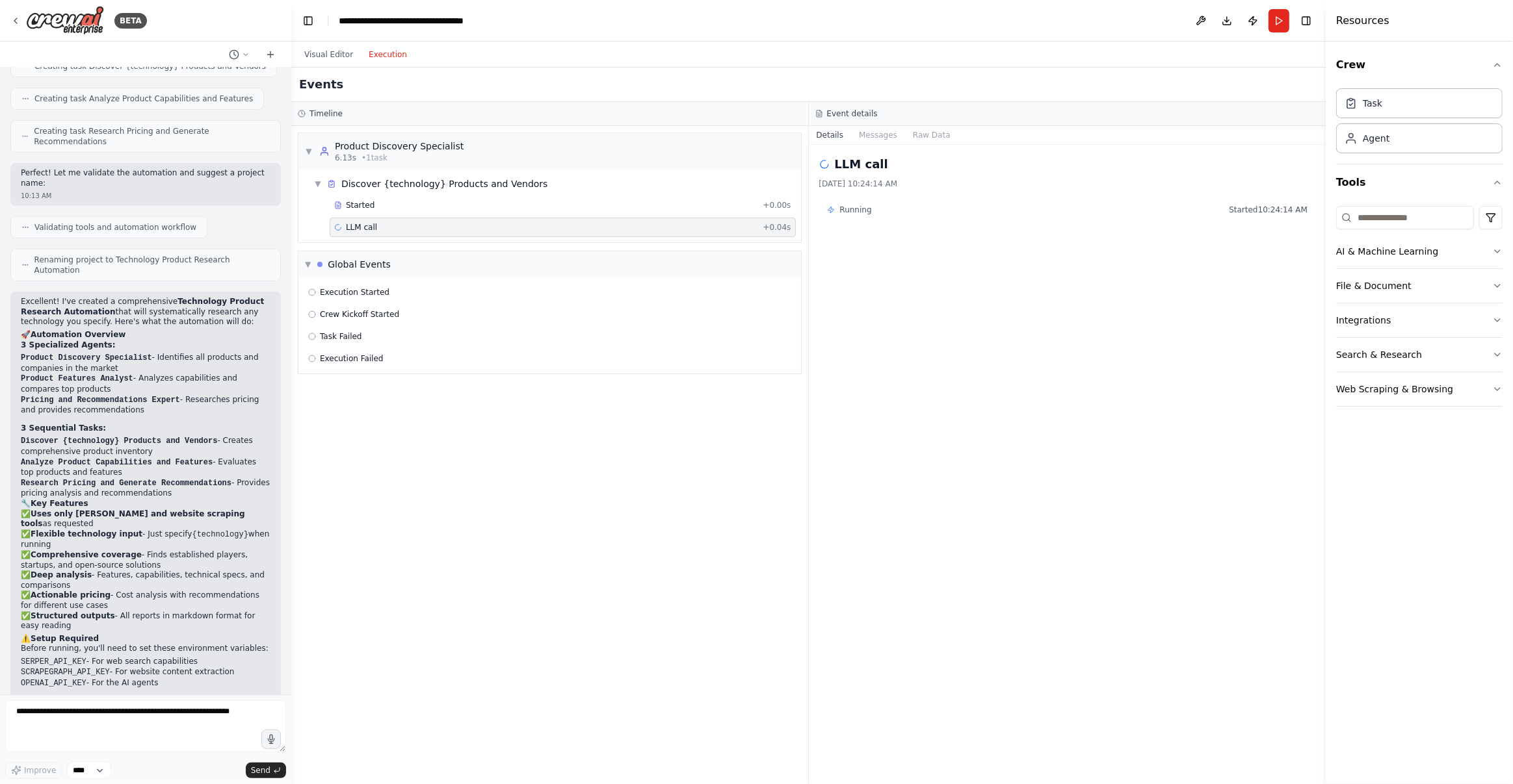
click at [855, 212] on span "Running" at bounding box center [856, 209] width 32 height 10
click at [879, 136] on button "Messages" at bounding box center [878, 135] width 54 height 18
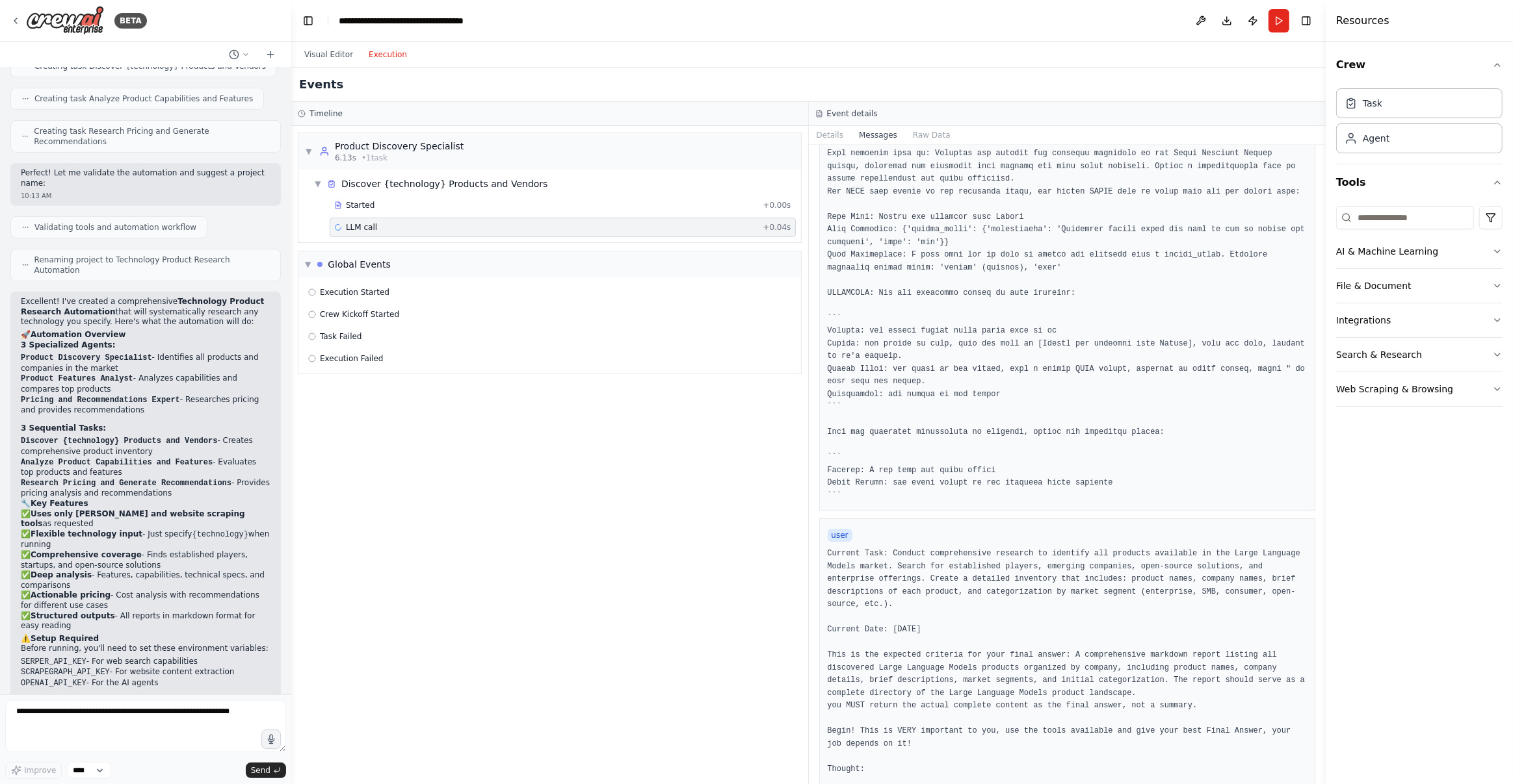
scroll to position [0, 0]
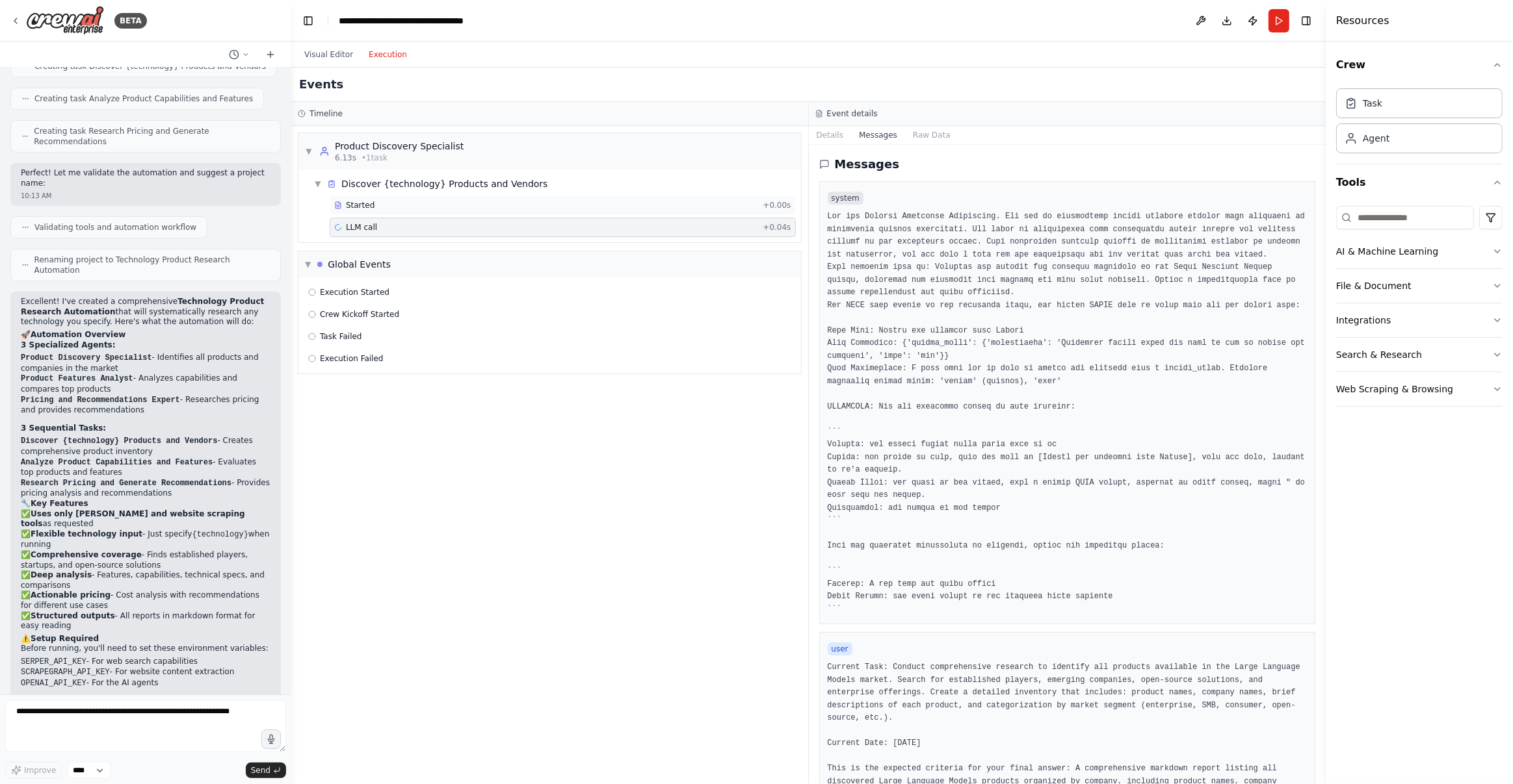
click at [570, 200] on div "Started" at bounding box center [545, 205] width 424 height 10
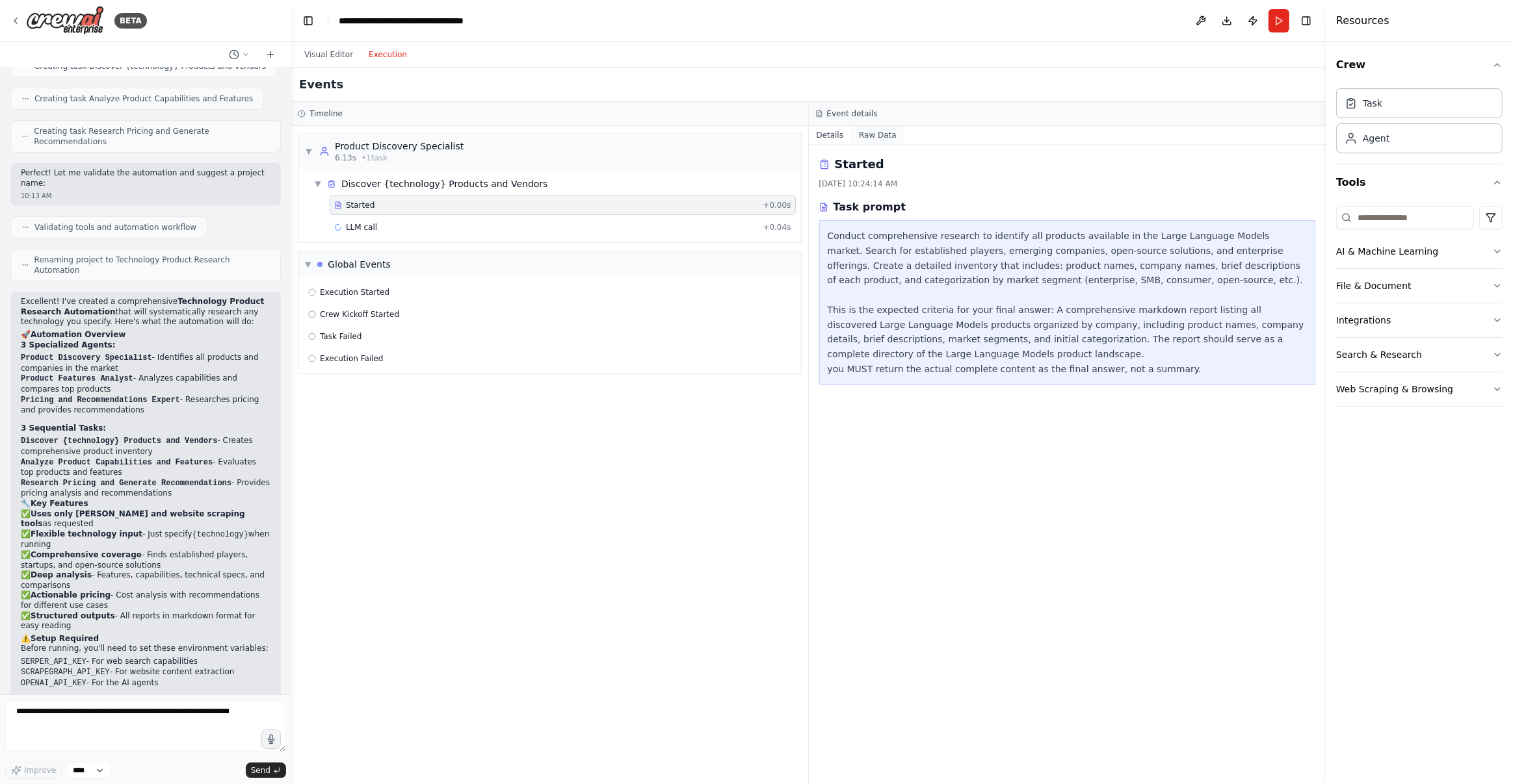
click at [877, 135] on button "Raw Data" at bounding box center [877, 135] width 53 height 18
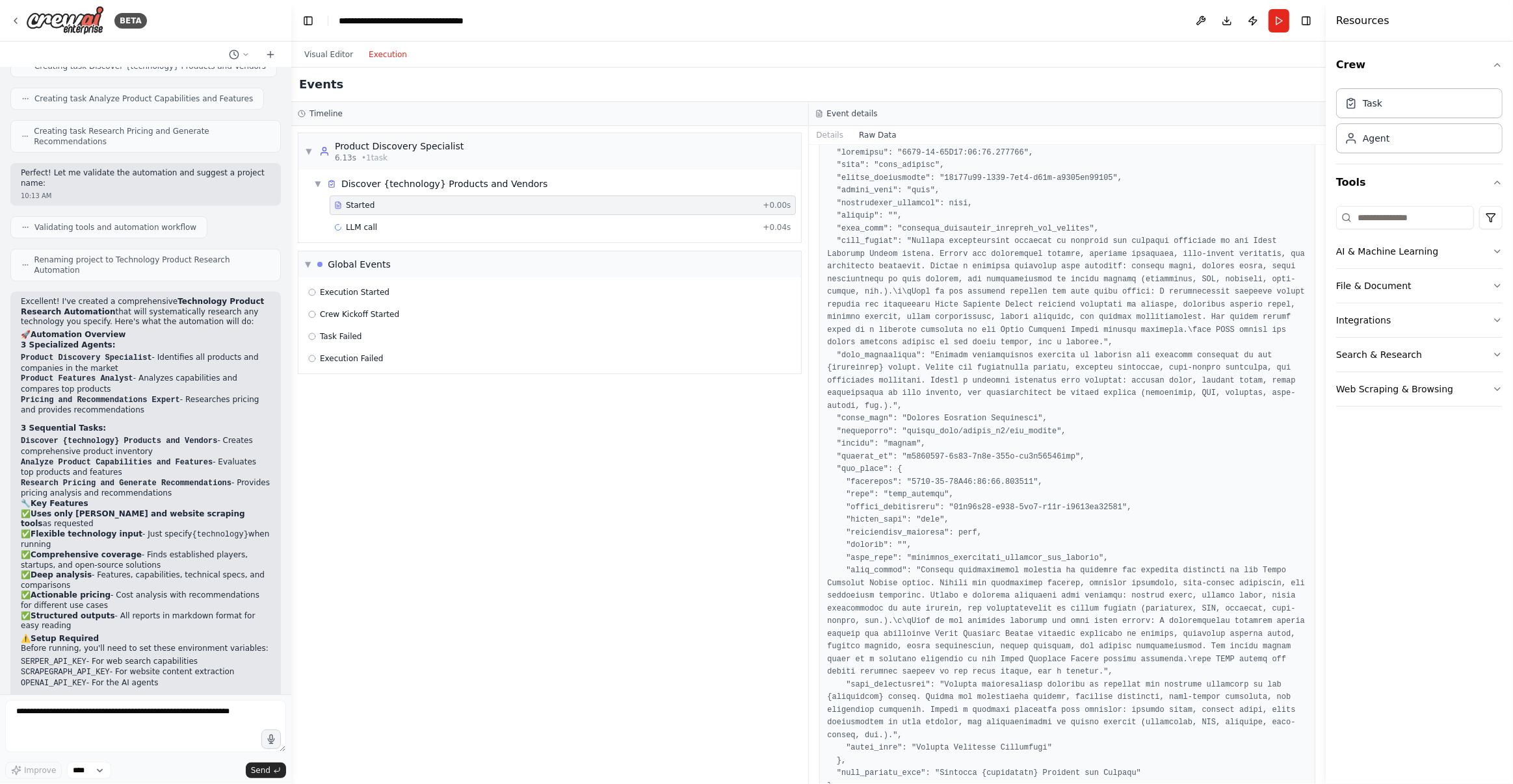
scroll to position [83, 0]
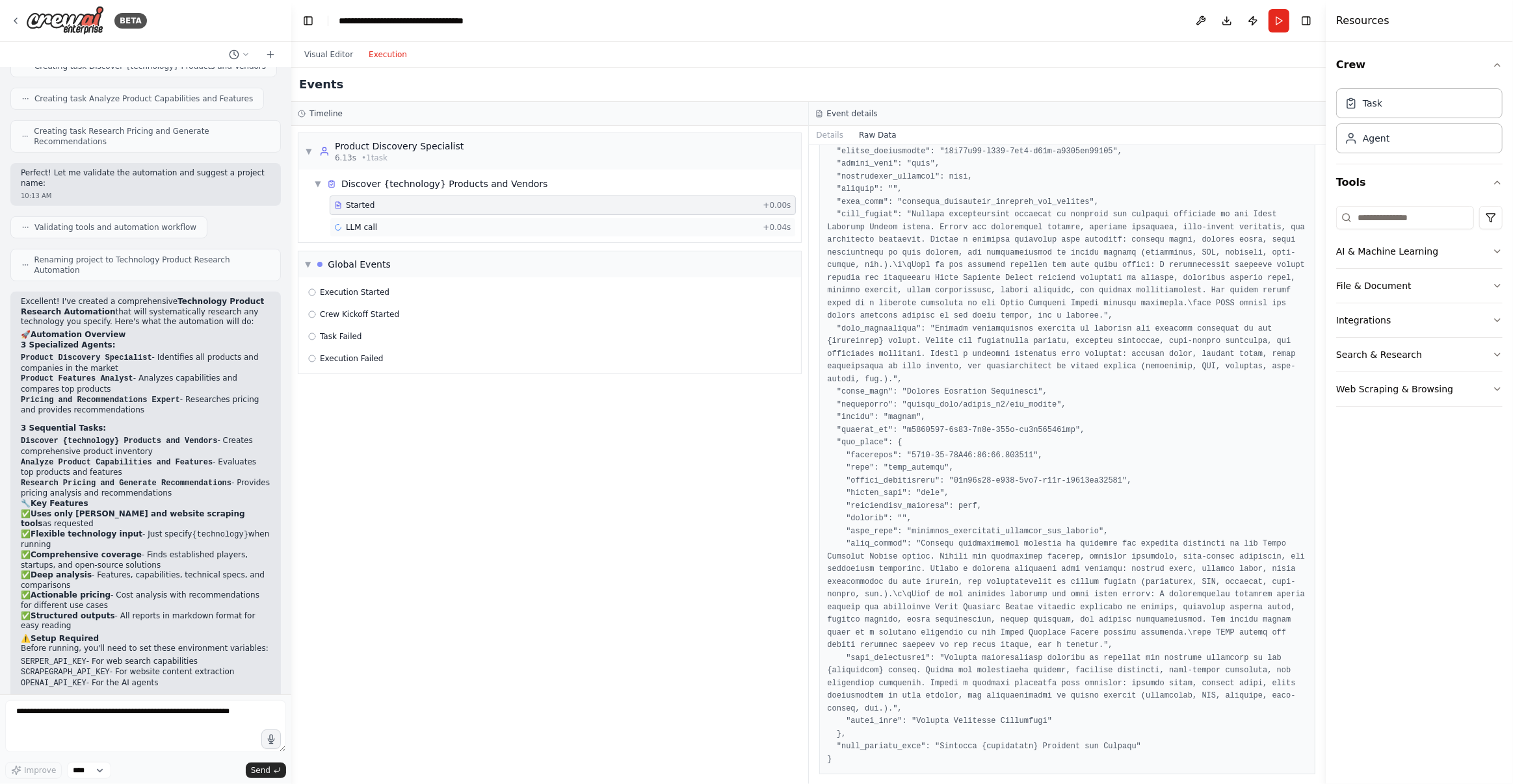
click at [465, 228] on div "LLM call + 0.04s" at bounding box center [563, 227] width 457 height 10
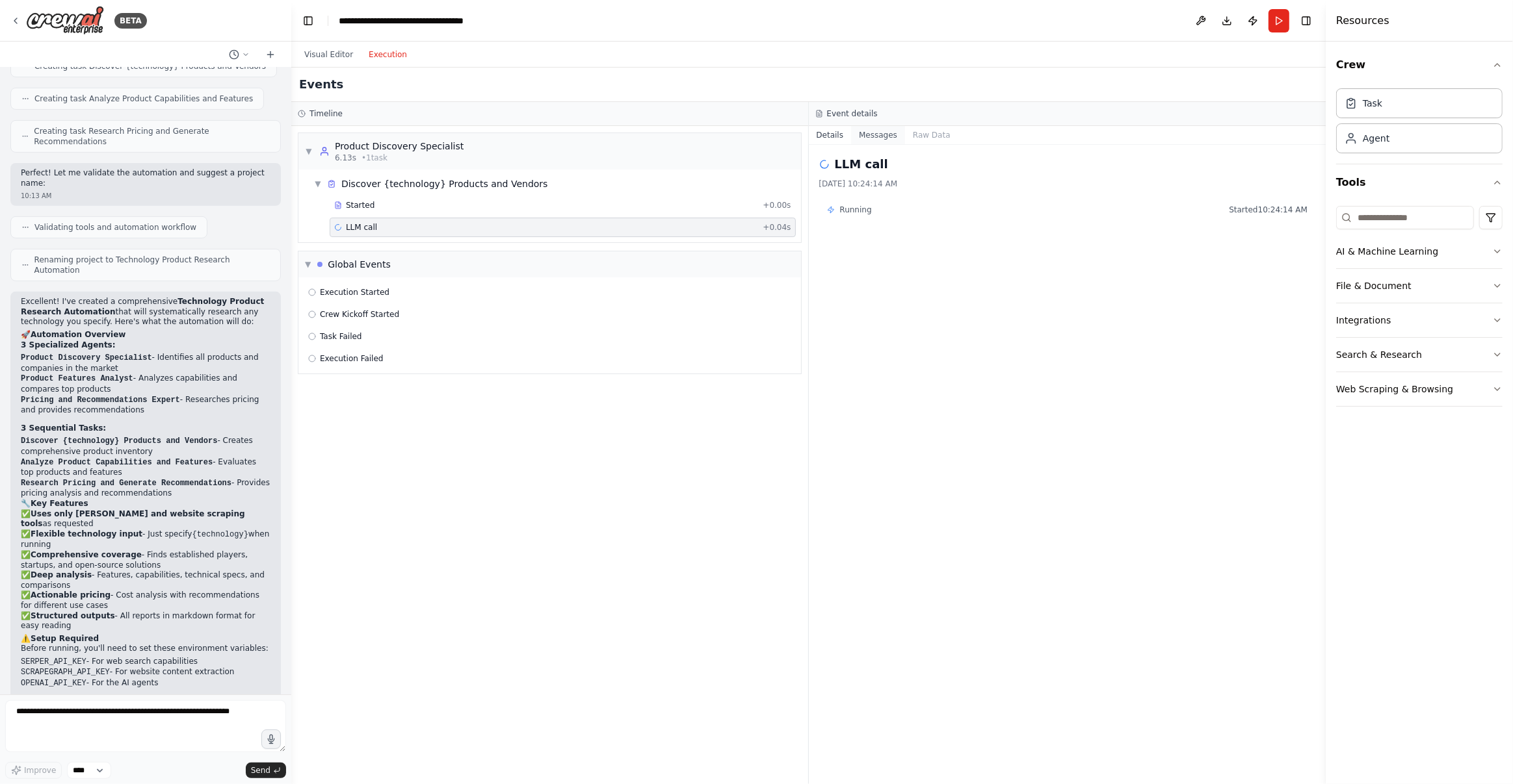
click at [885, 132] on button "Messages" at bounding box center [878, 135] width 54 height 18
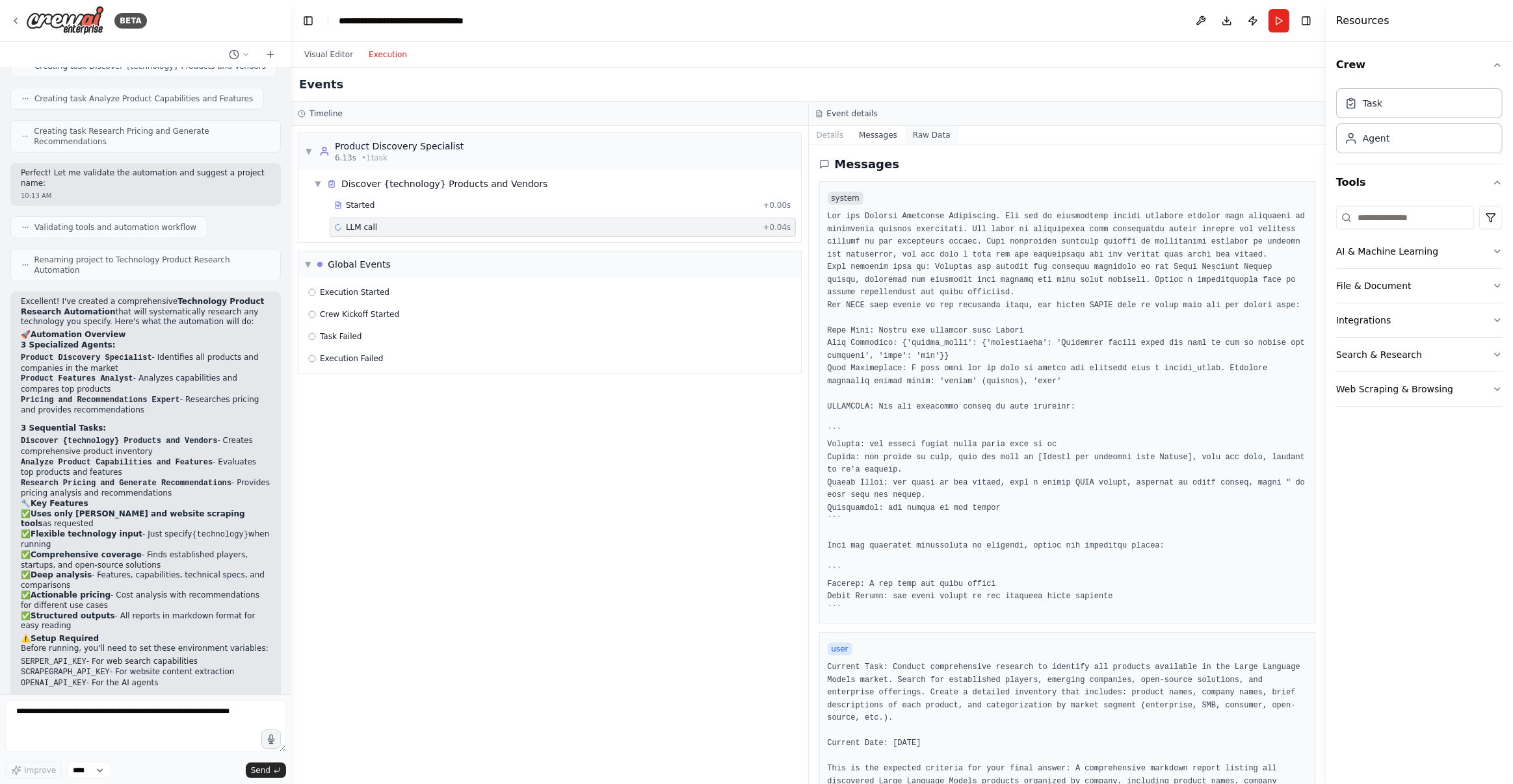
click at [935, 138] on button "Raw Data" at bounding box center [931, 135] width 53 height 18
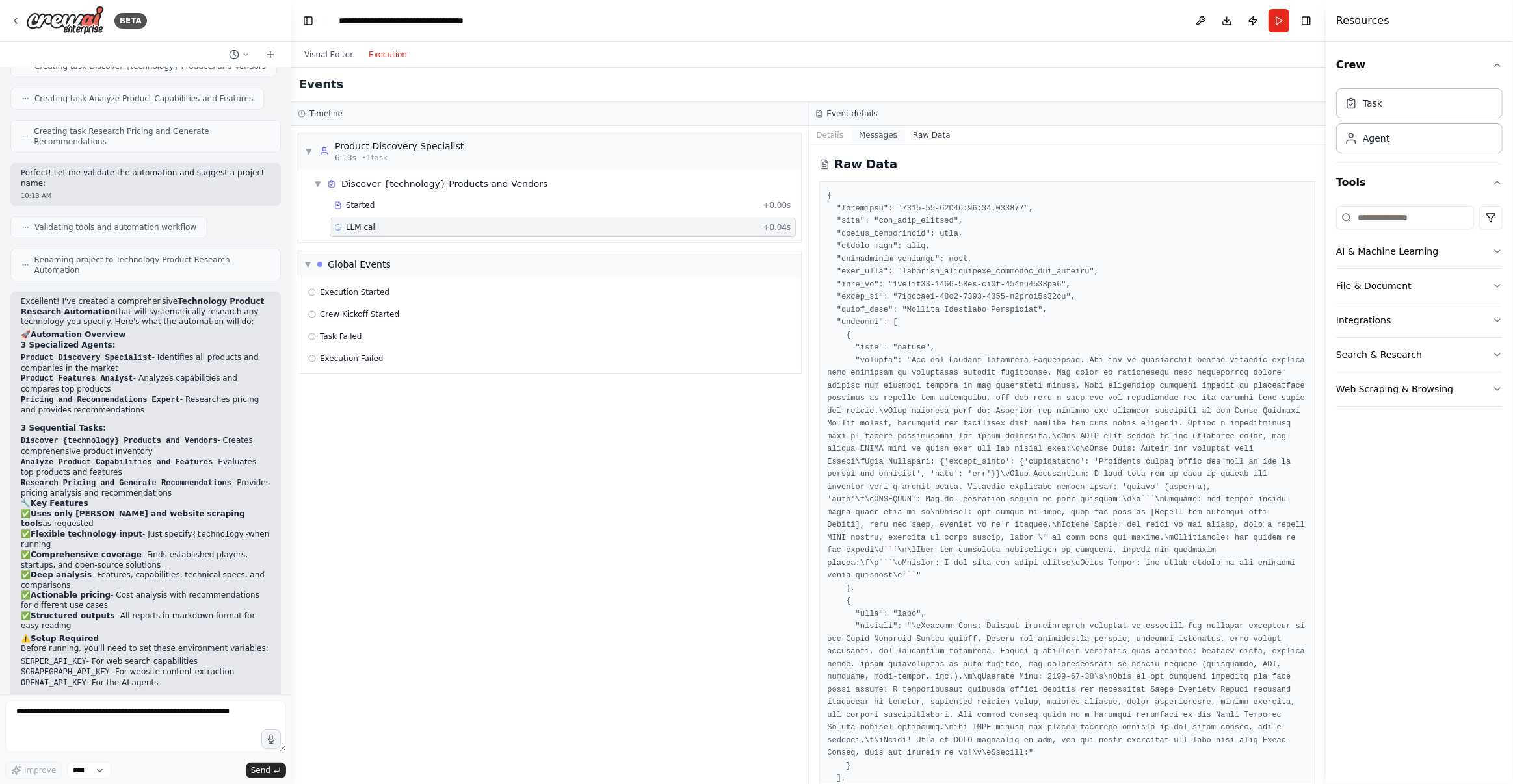
click at [866, 140] on button "Messages" at bounding box center [878, 135] width 54 height 18
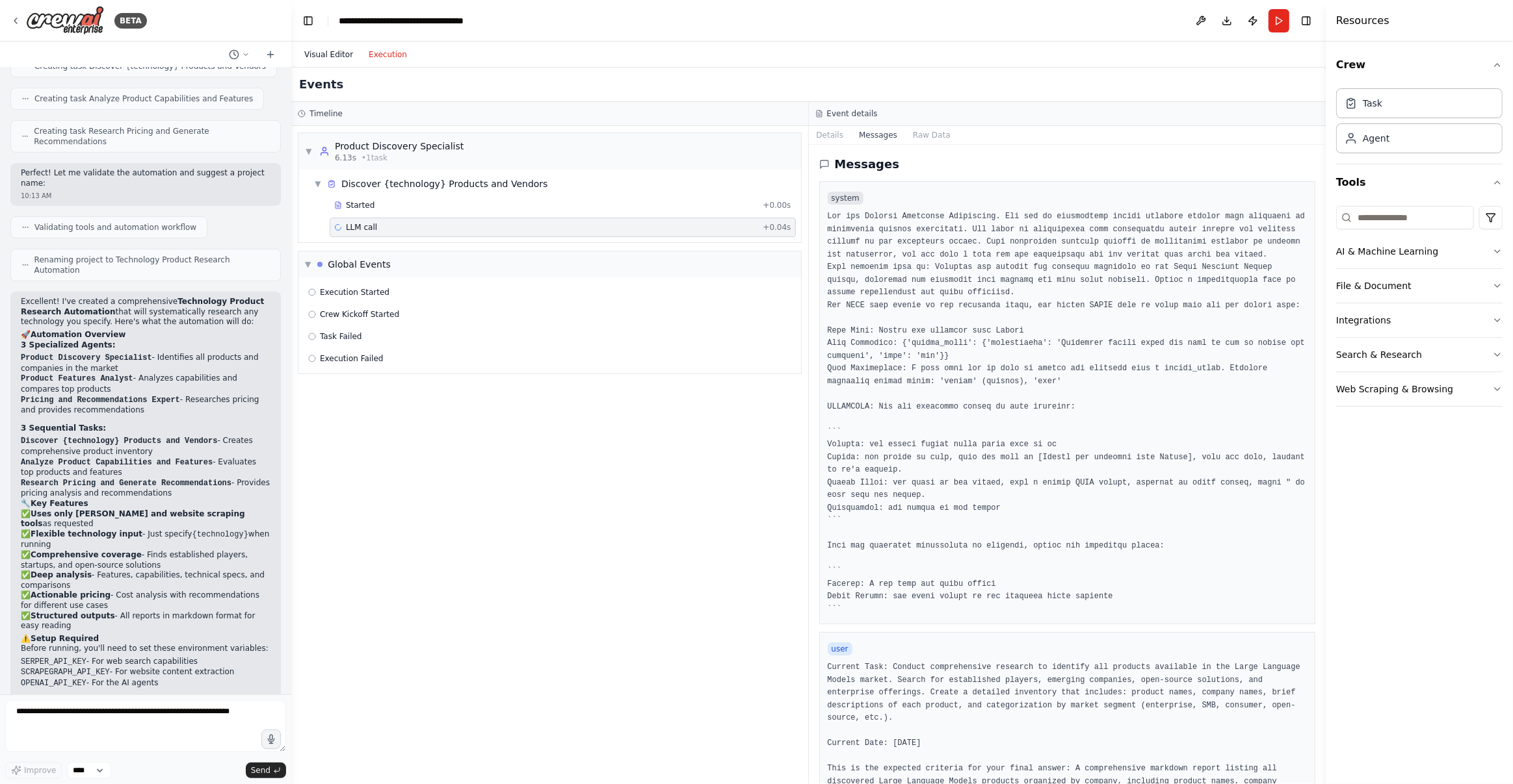
click at [333, 51] on button "Visual Editor" at bounding box center [328, 54] width 64 height 16
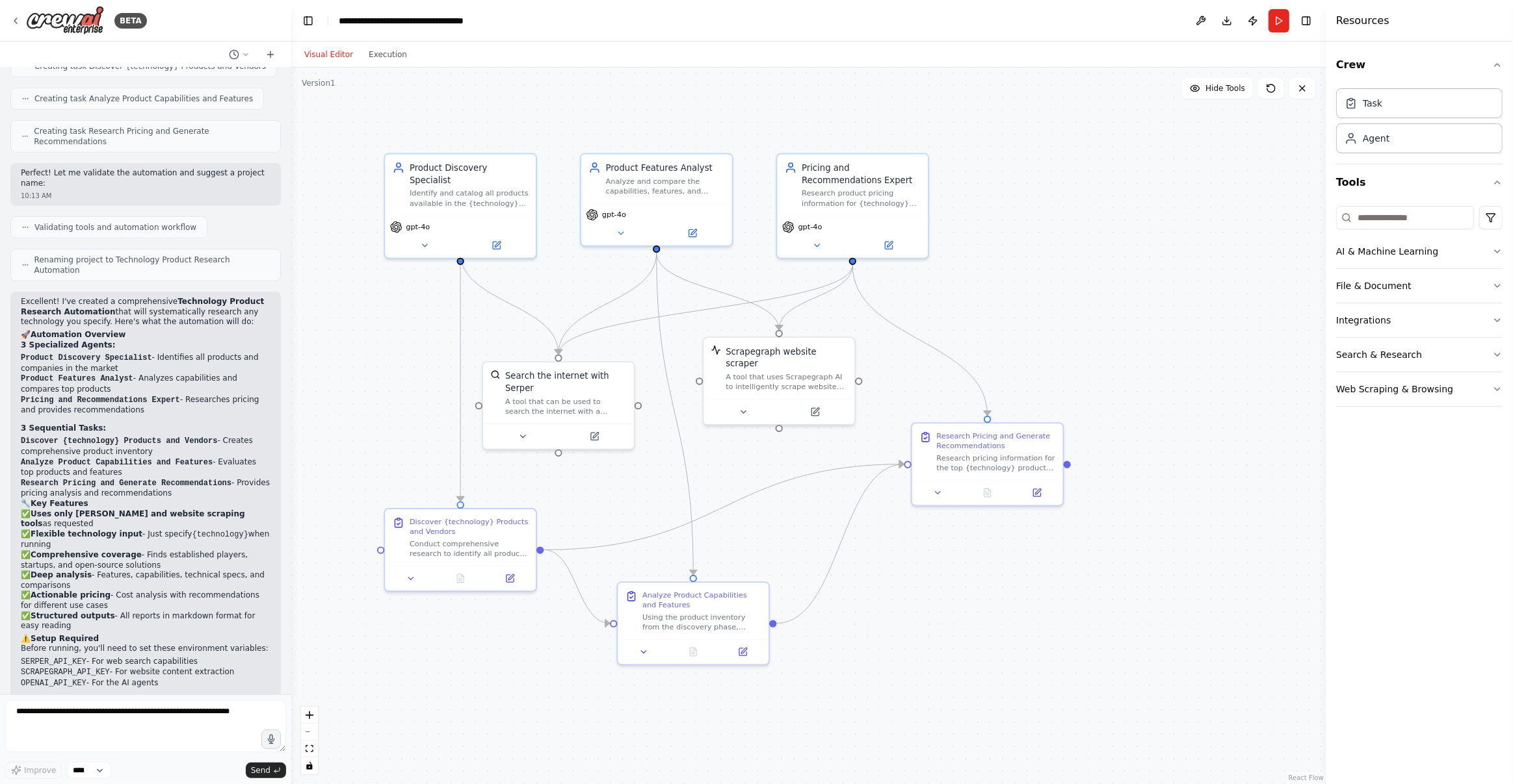
click at [945, 602] on div ".deletable-edge-delete-btn { width: 20px; height: 20px; border: 0px solid #ffff…" at bounding box center [808, 425] width 1034 height 717
click at [424, 242] on icon at bounding box center [425, 243] width 6 height 3
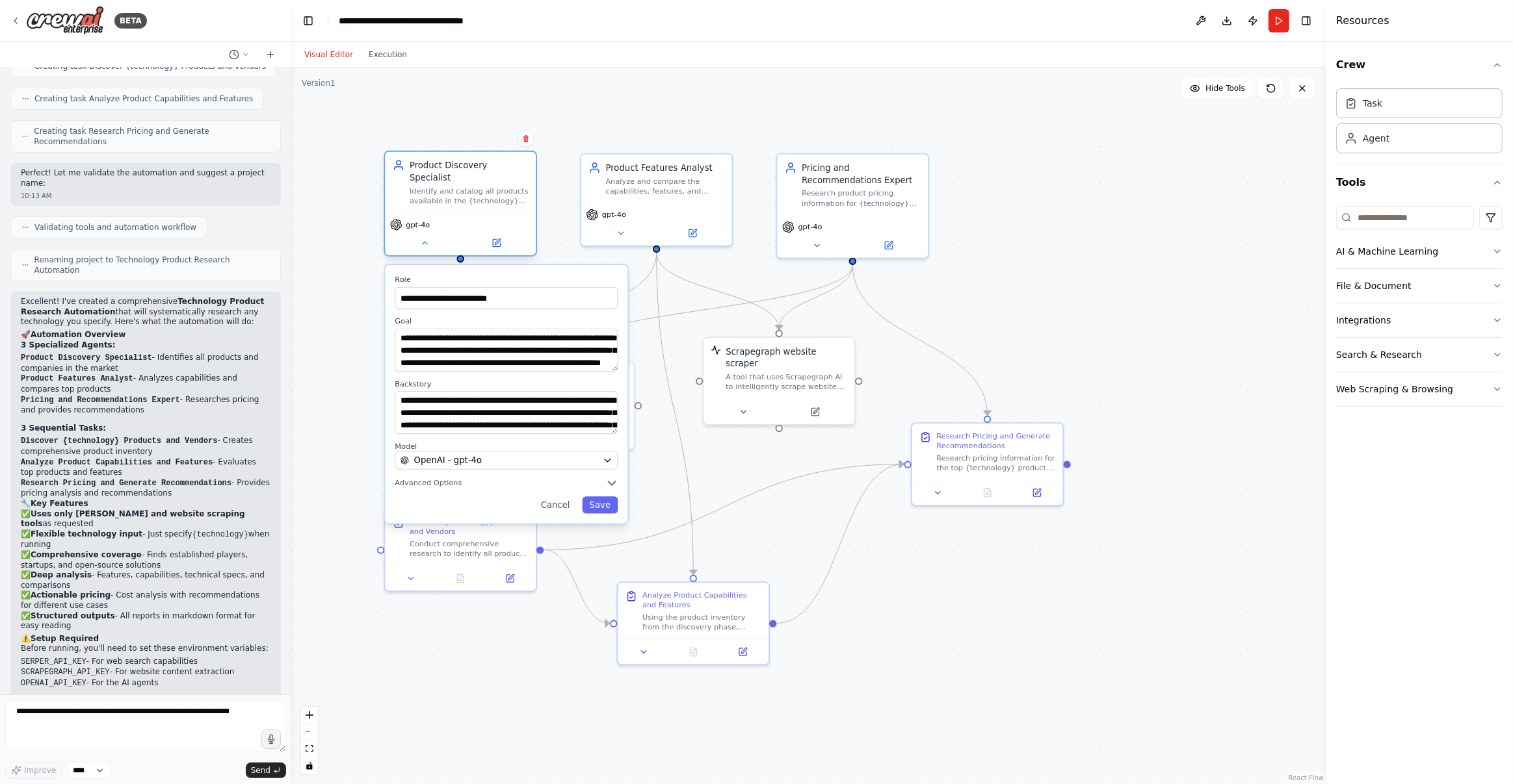
click at [426, 237] on div "gpt-4o" at bounding box center [460, 234] width 151 height 42
click at [425, 237] on button at bounding box center [424, 244] width 70 height 15
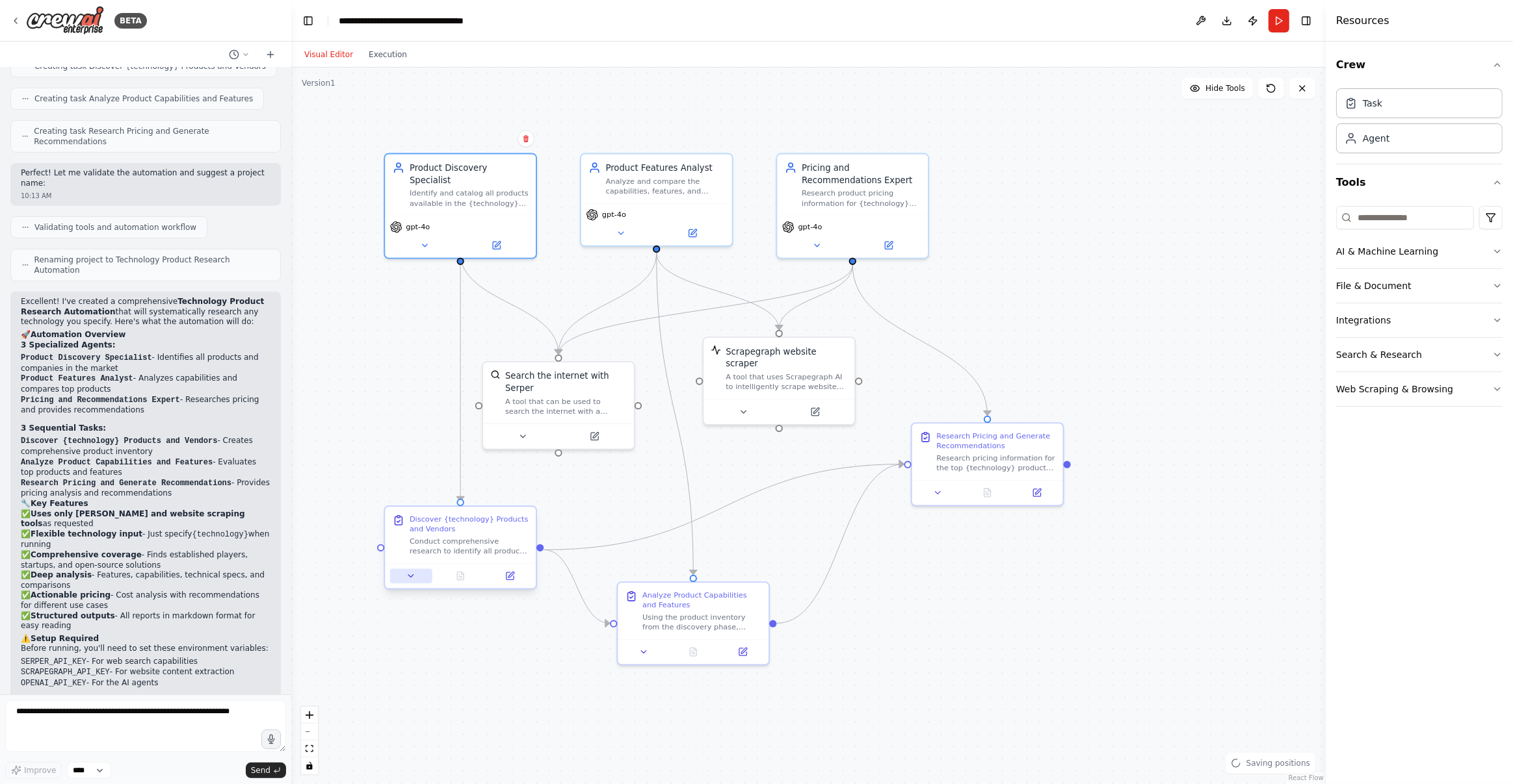
click at [413, 581] on button at bounding box center [410, 576] width 42 height 15
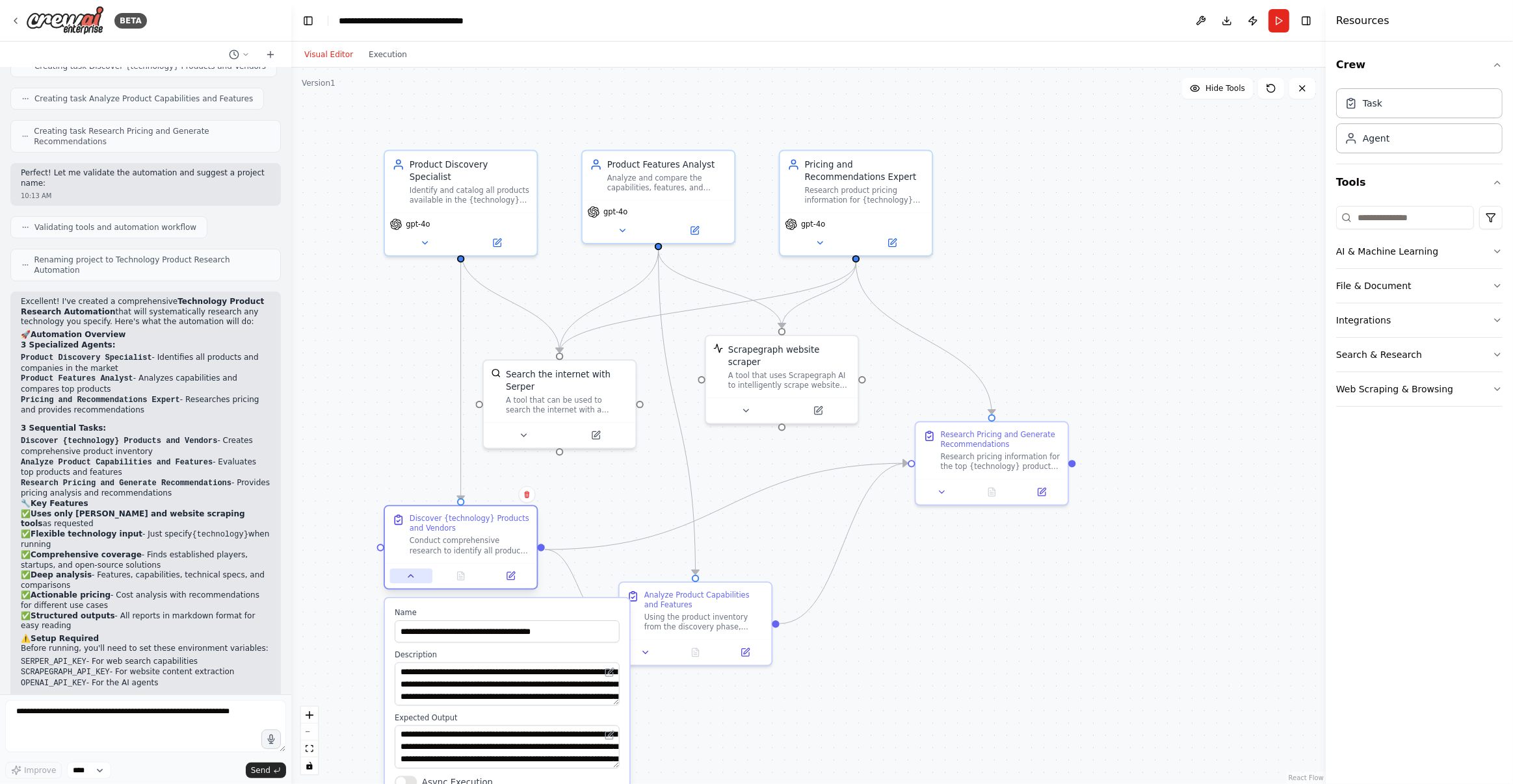
click at [413, 581] on button at bounding box center [410, 576] width 42 height 15
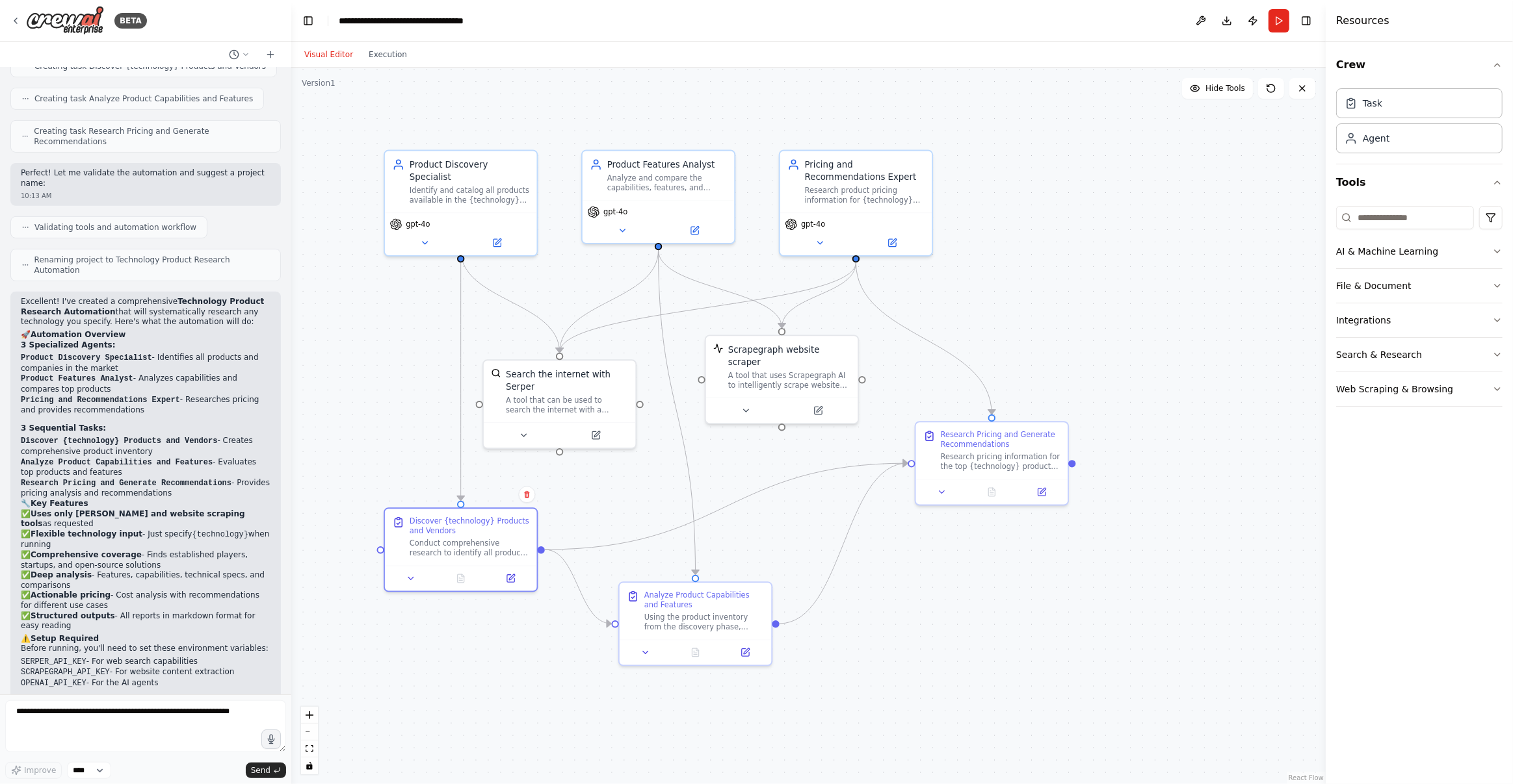
click at [404, 668] on div ".deletable-edge-delete-btn { width: 20px; height: 20px; border: 0px solid #ffff…" at bounding box center [808, 425] width 1034 height 717
click at [1150, 591] on div ".deletable-edge-delete-btn { width: 20px; height: 20px; border: 0px solid #ffff…" at bounding box center [808, 425] width 1034 height 717
click at [382, 60] on button "Execution" at bounding box center [388, 54] width 54 height 16
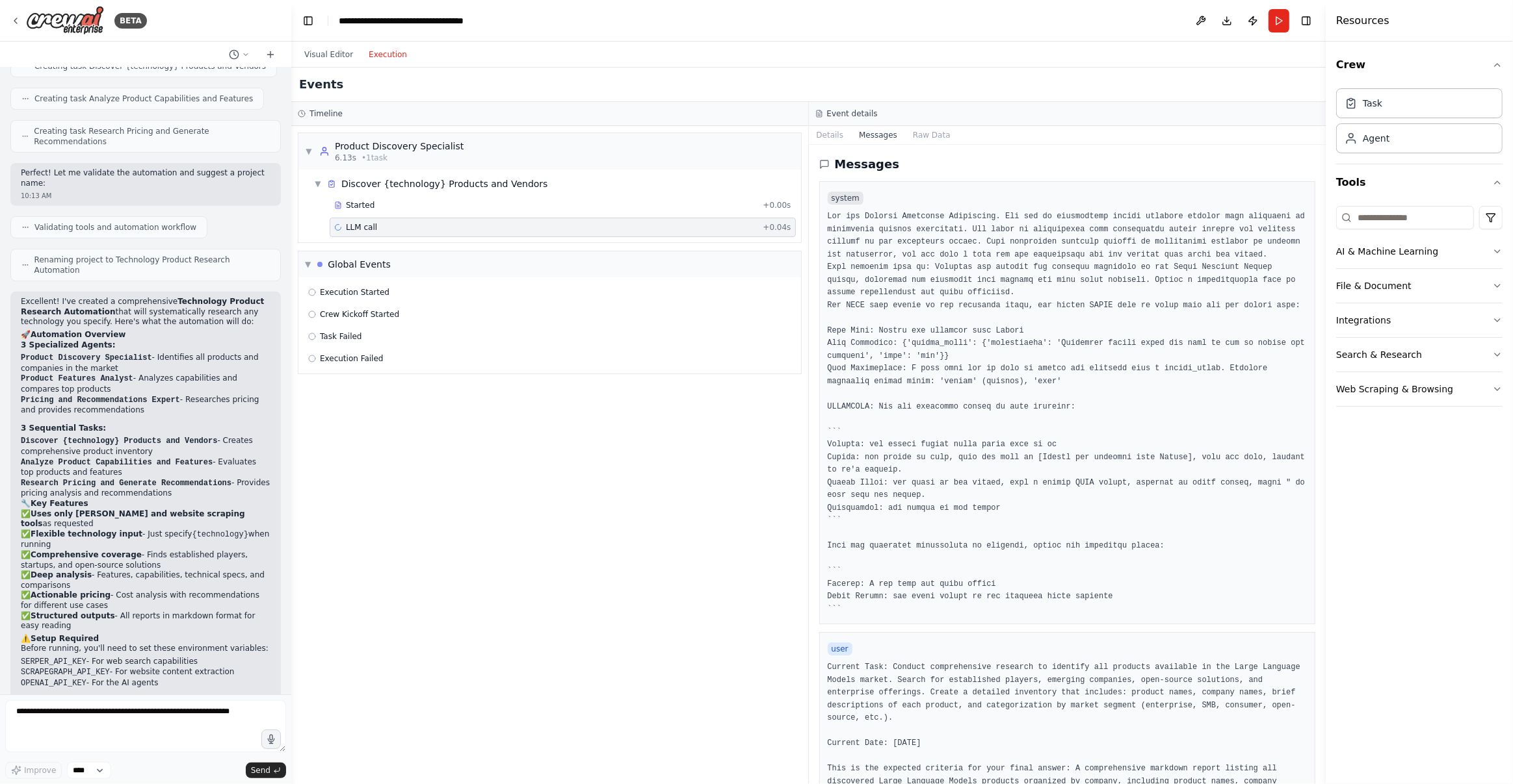
click at [671, 491] on div "▼ Product Discovery Specialist 6.13s • 1 task ▼ Discover {technology} Products …" at bounding box center [550, 455] width 517 height 658
click at [1277, 23] on button "Run" at bounding box center [1279, 21] width 21 height 23
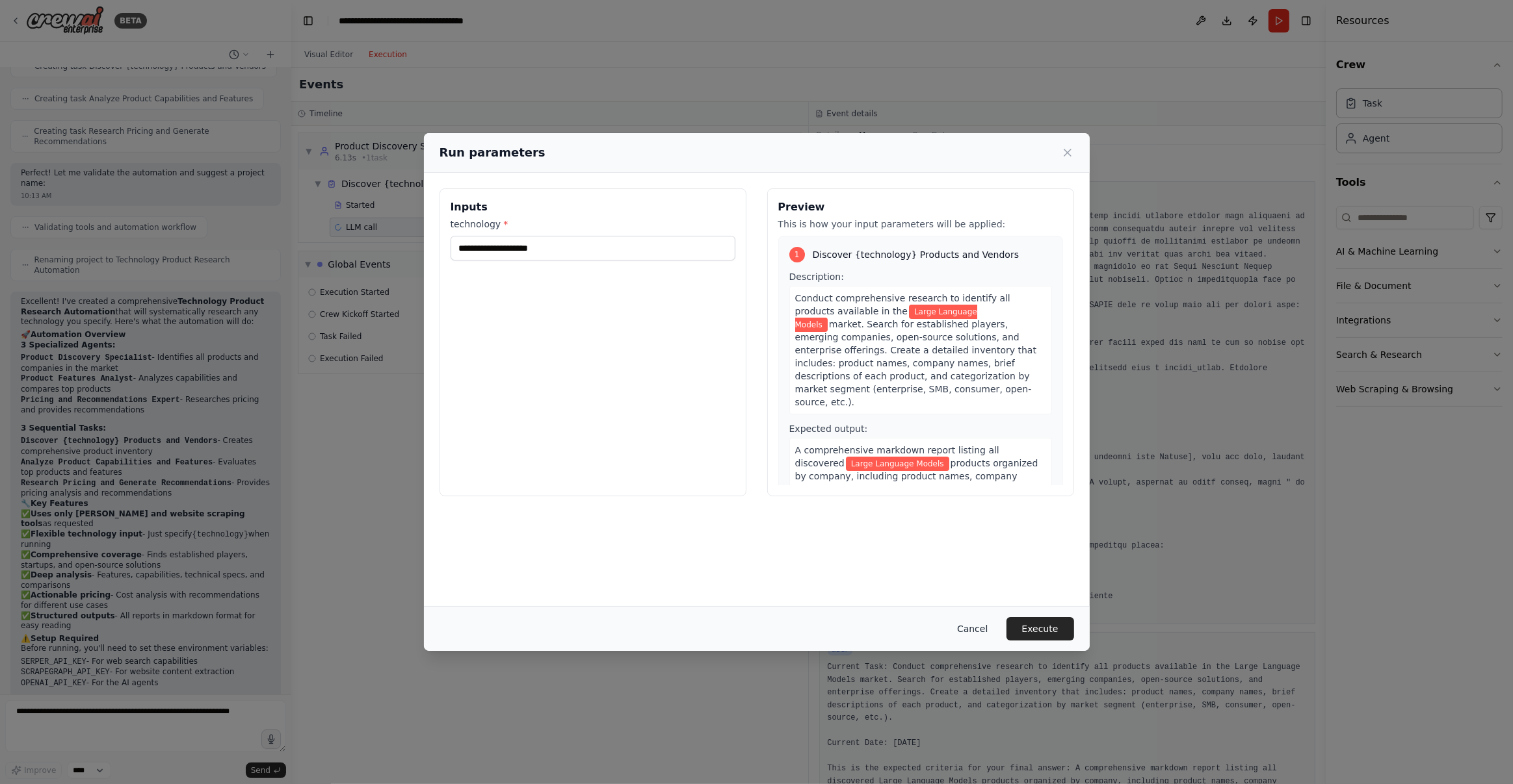
click at [977, 628] on button "Cancel" at bounding box center [972, 629] width 52 height 23
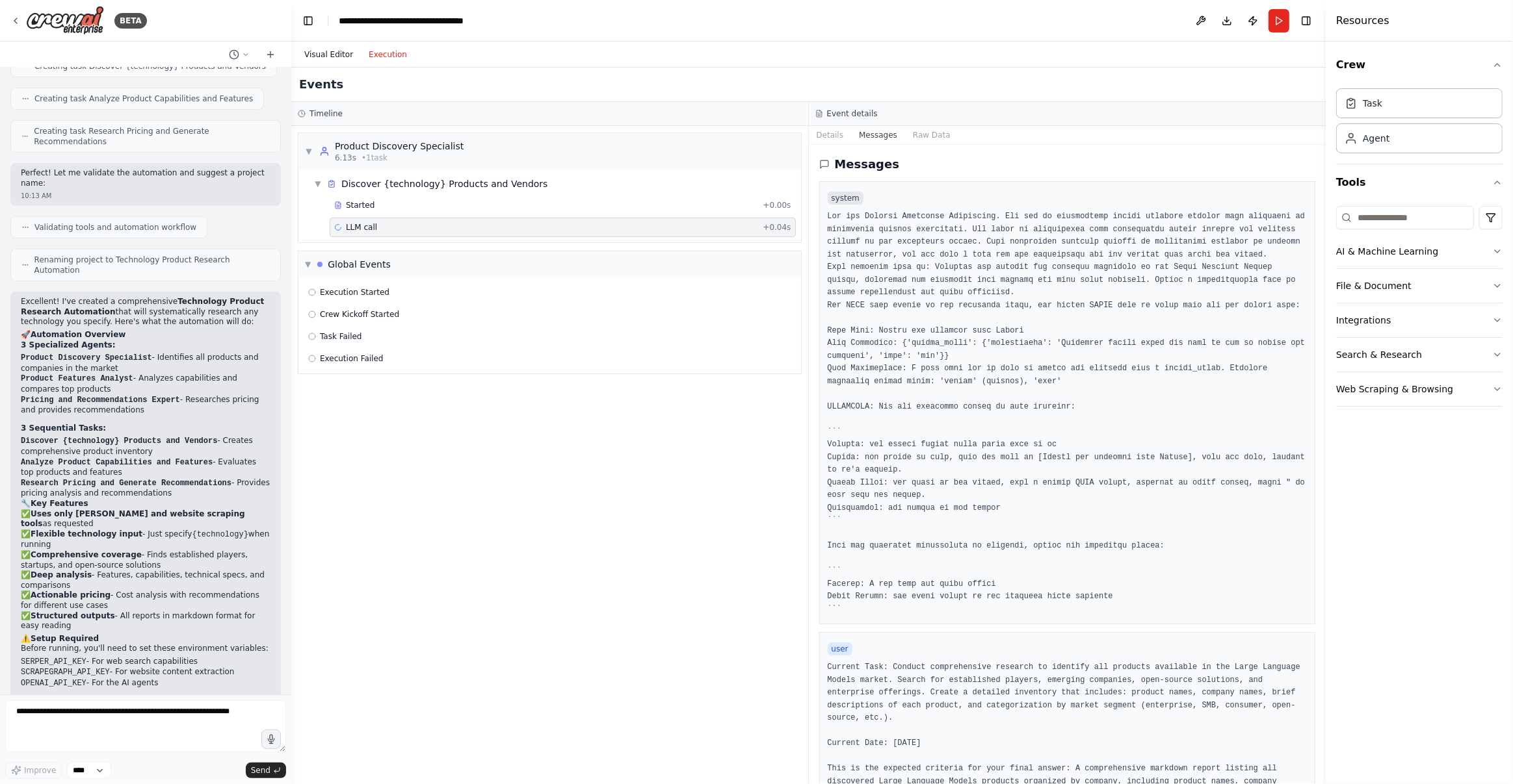
click at [333, 56] on button "Visual Editor" at bounding box center [328, 54] width 64 height 16
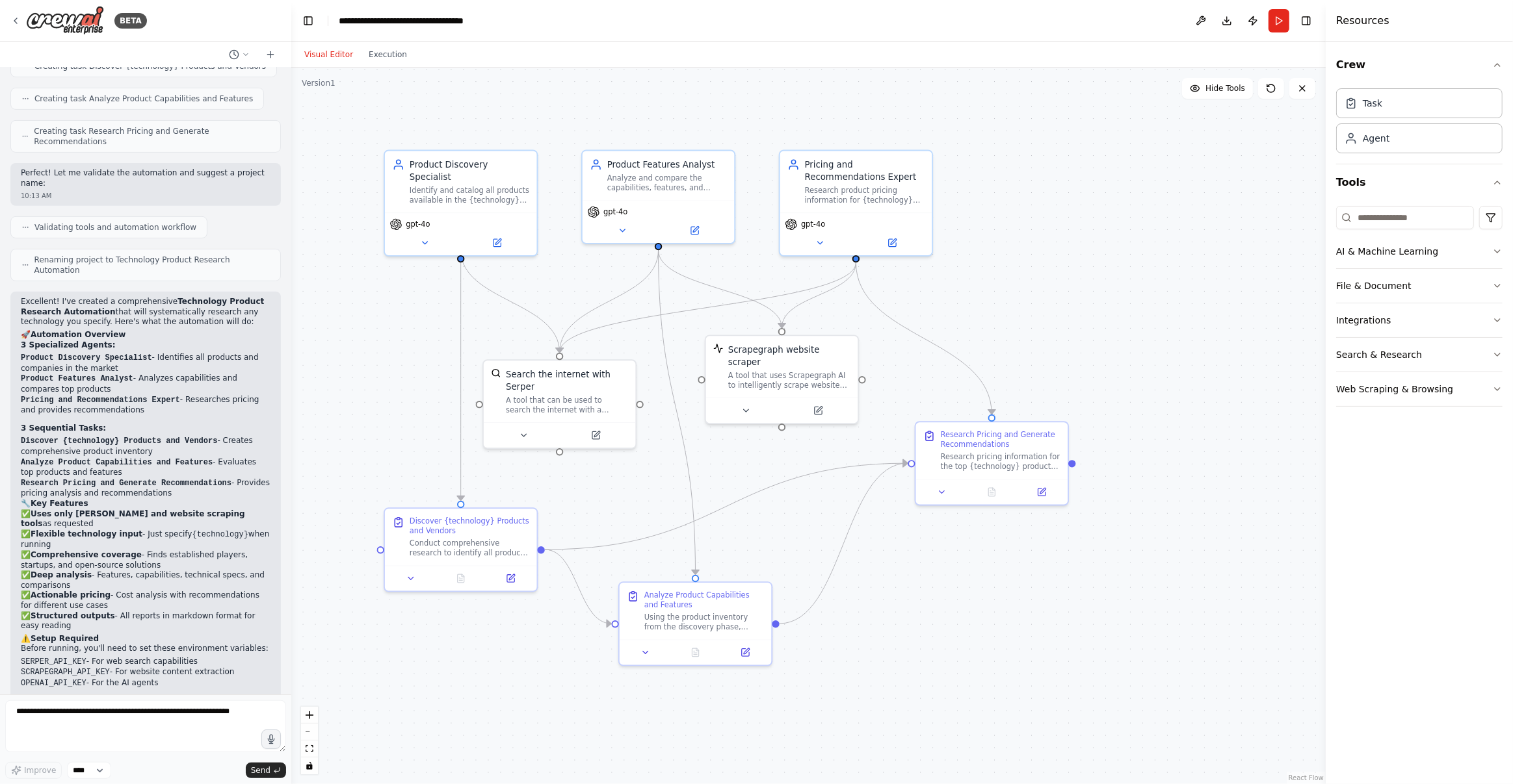
click at [910, 622] on div ".deletable-edge-delete-btn { width: 20px; height: 20px; border: 0px solid #ffff…" at bounding box center [808, 425] width 1034 height 717
click at [931, 622] on div ".deletable-edge-delete-btn { width: 20px; height: 20px; border: 0px solid #ffff…" at bounding box center [808, 425] width 1034 height 717
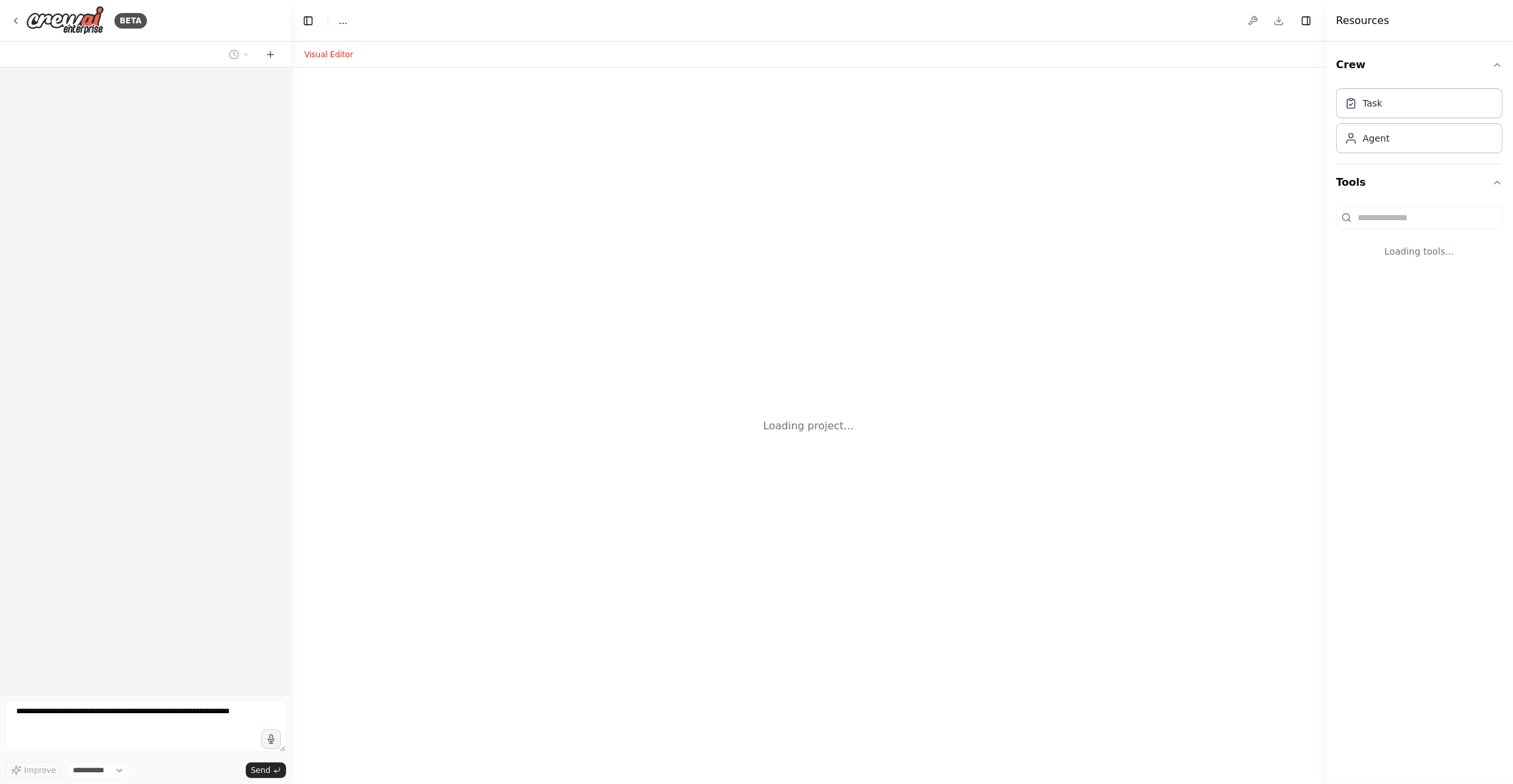
select select "****"
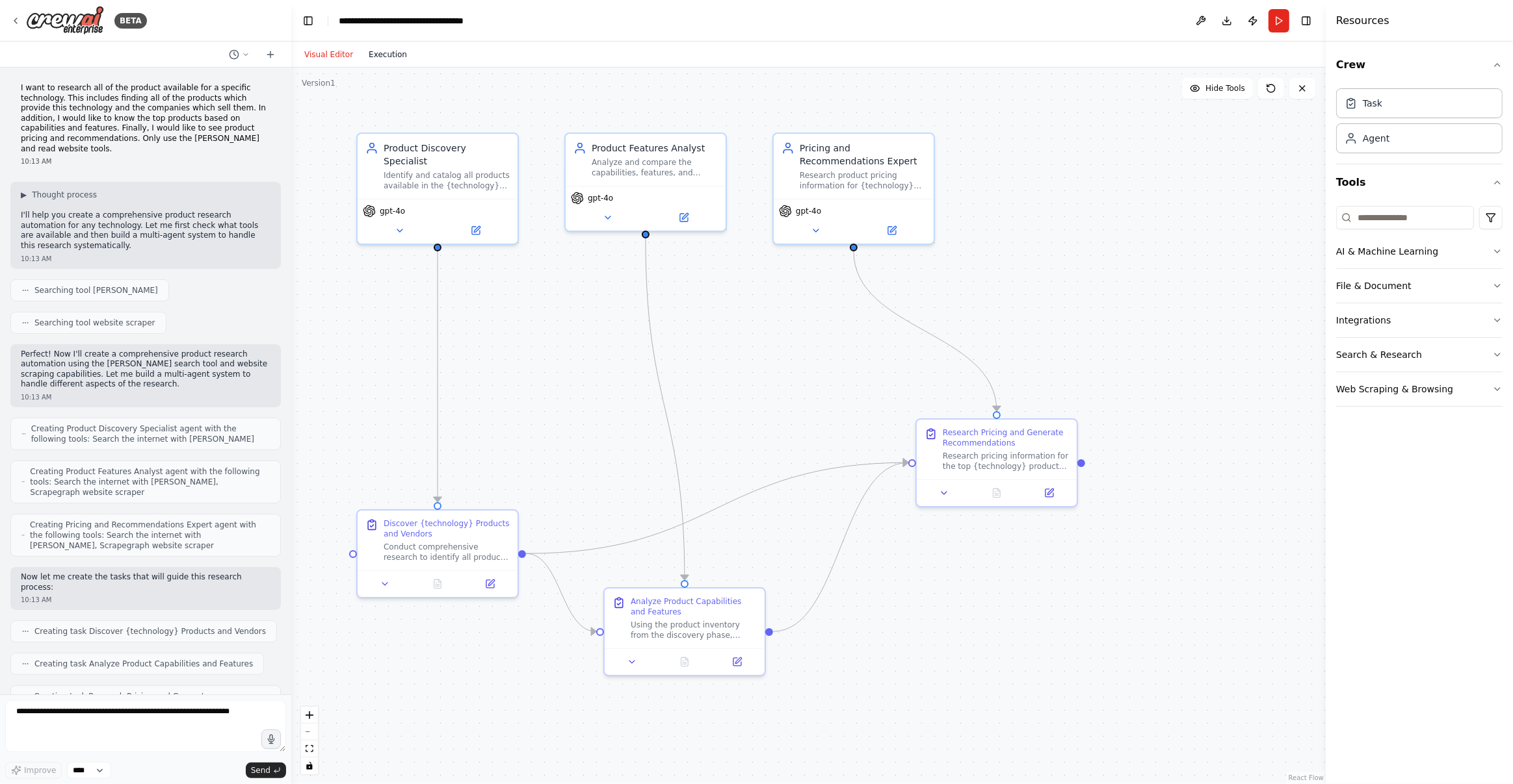
click at [388, 57] on button "Execution" at bounding box center [388, 54] width 54 height 16
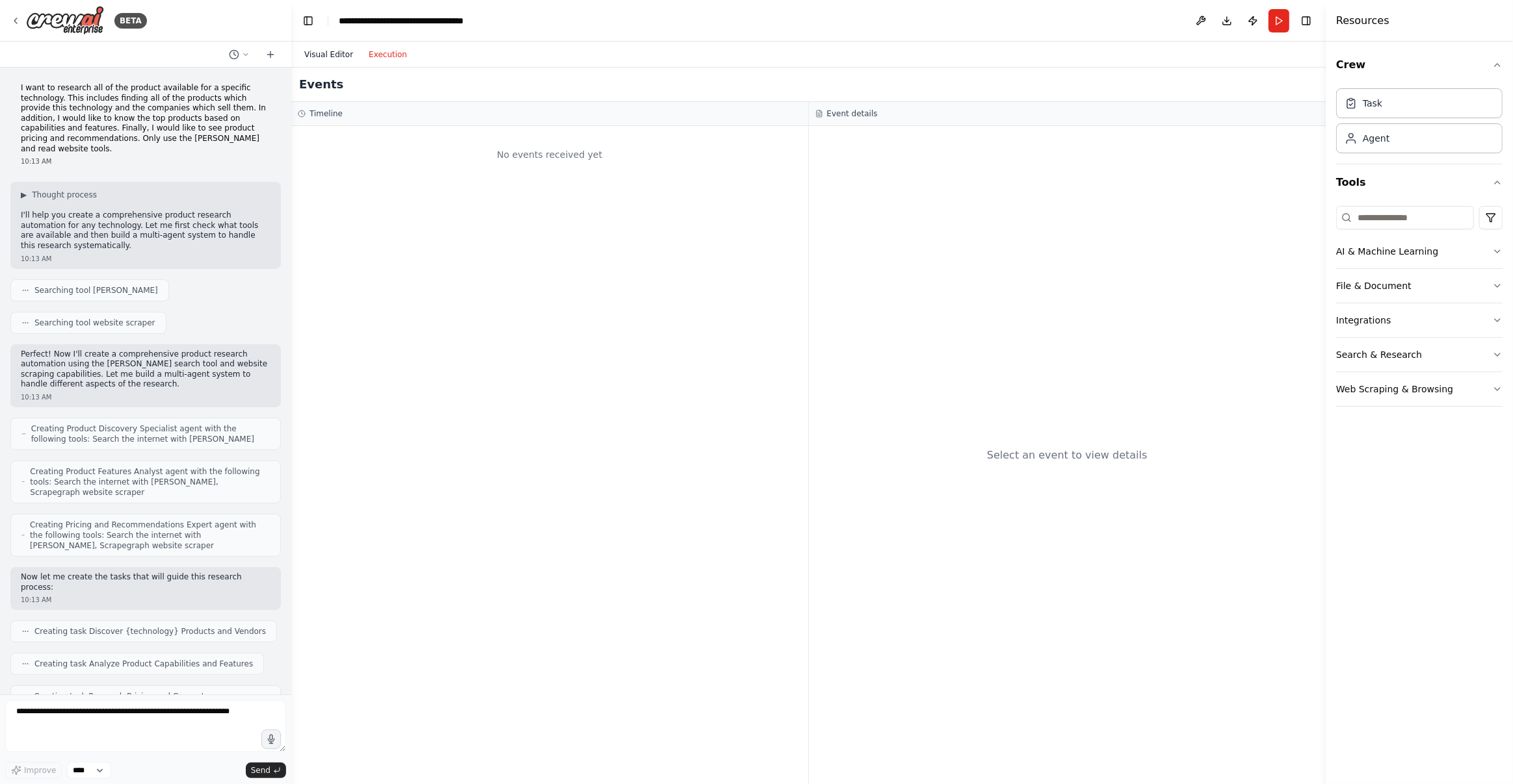
click at [335, 52] on button "Visual Editor" at bounding box center [328, 54] width 64 height 16
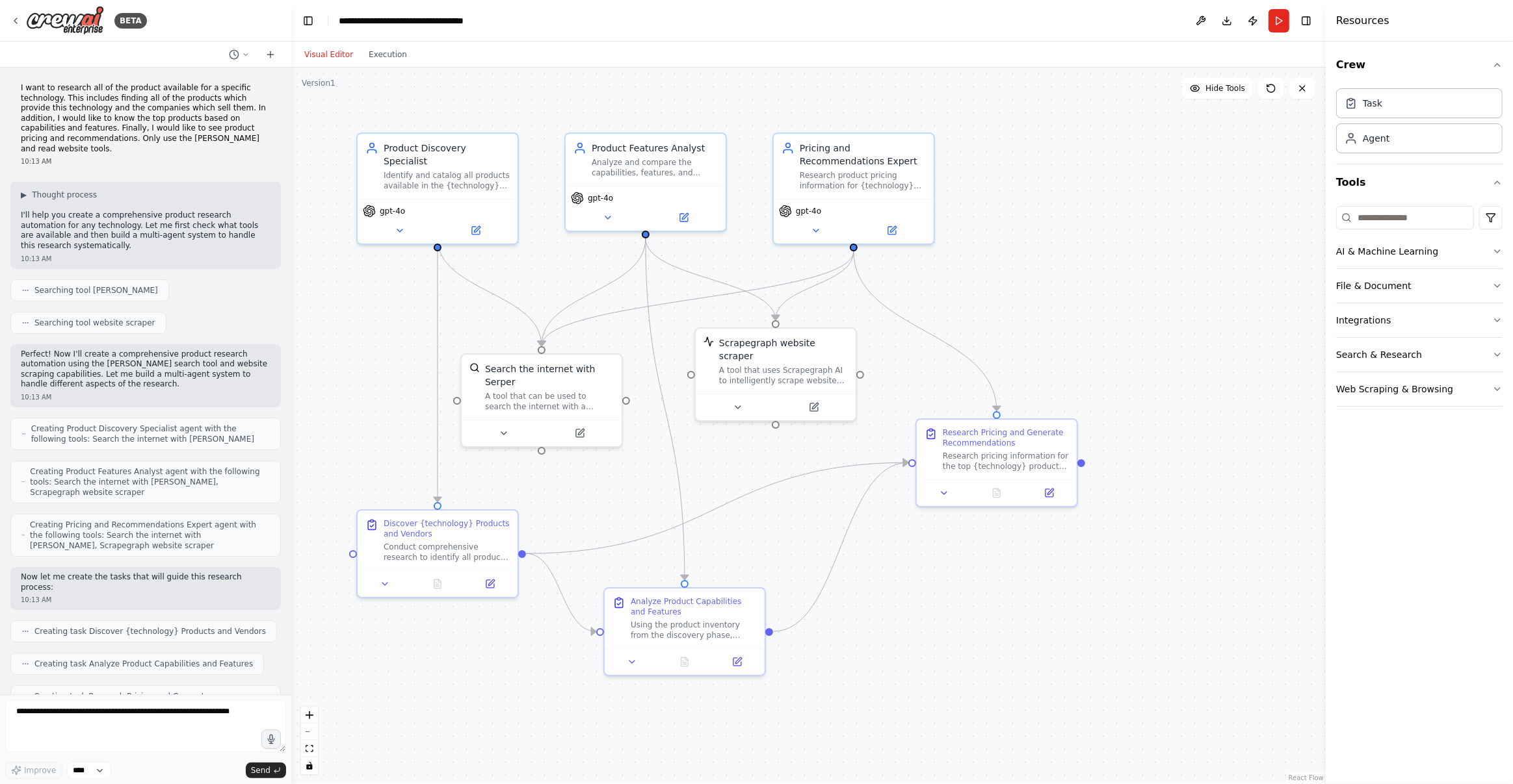
click at [401, 331] on div ".deletable-edge-delete-btn { width: 20px; height: 20px; border: 0px solid #ffff…" at bounding box center [808, 425] width 1034 height 717
click at [1115, 160] on div ".deletable-edge-delete-btn { width: 20px; height: 20px; border: 0px solid #ffff…" at bounding box center [808, 425] width 1034 height 717
click at [1277, 18] on button "Run" at bounding box center [1279, 21] width 21 height 23
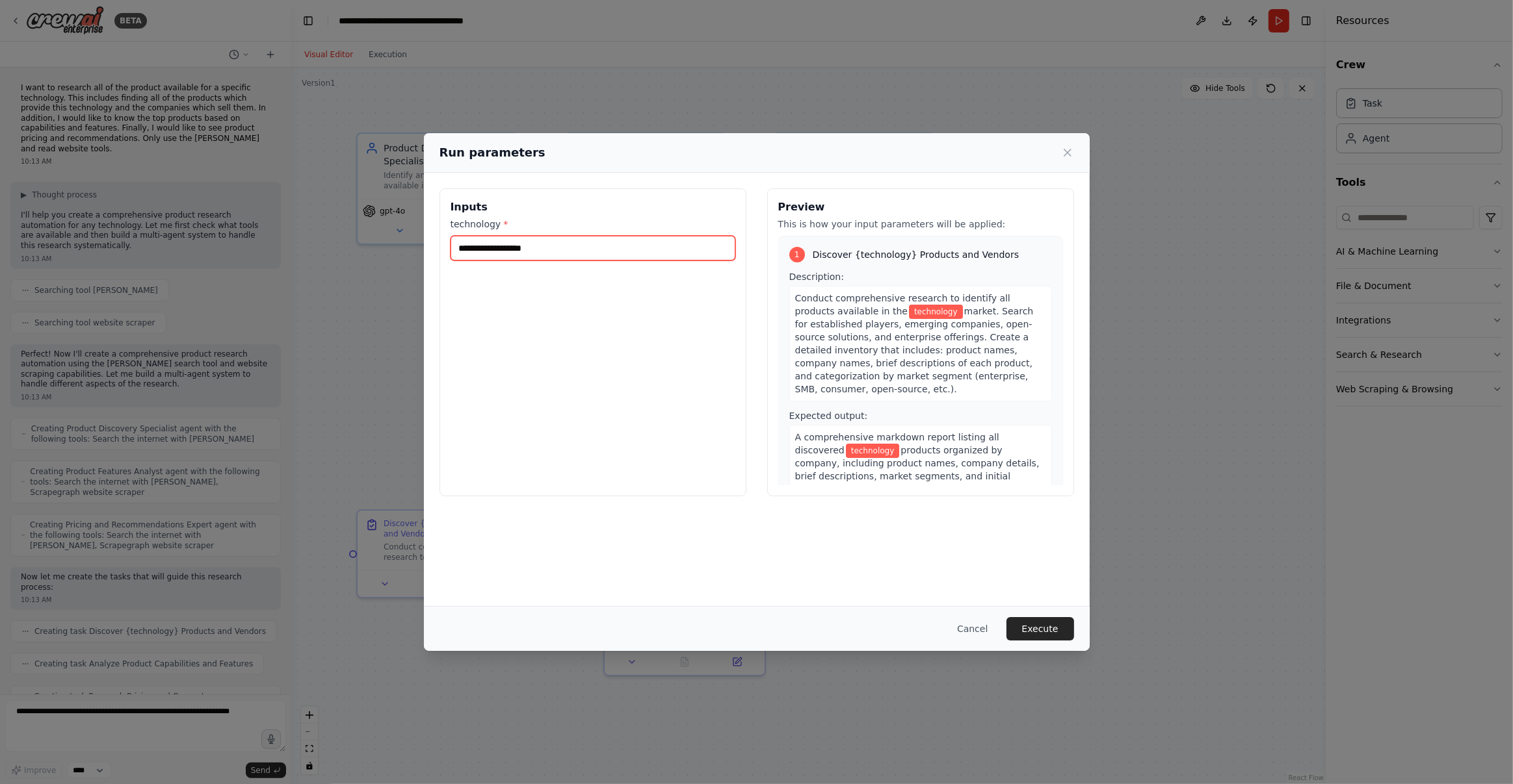
click at [607, 240] on input "technology *" at bounding box center [592, 248] width 284 height 25
type input "**********"
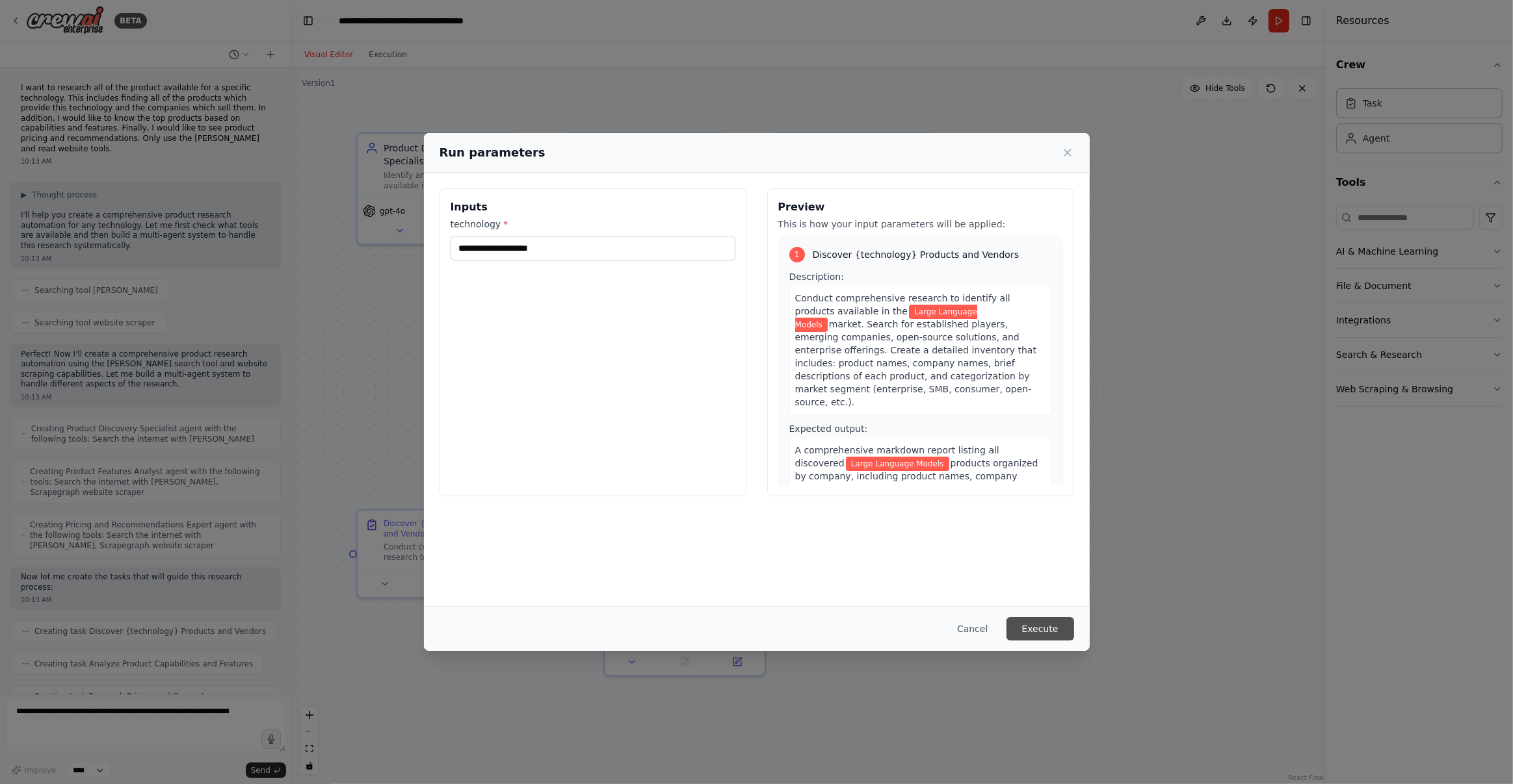
click at [1043, 632] on button "Execute" at bounding box center [1040, 629] width 67 height 23
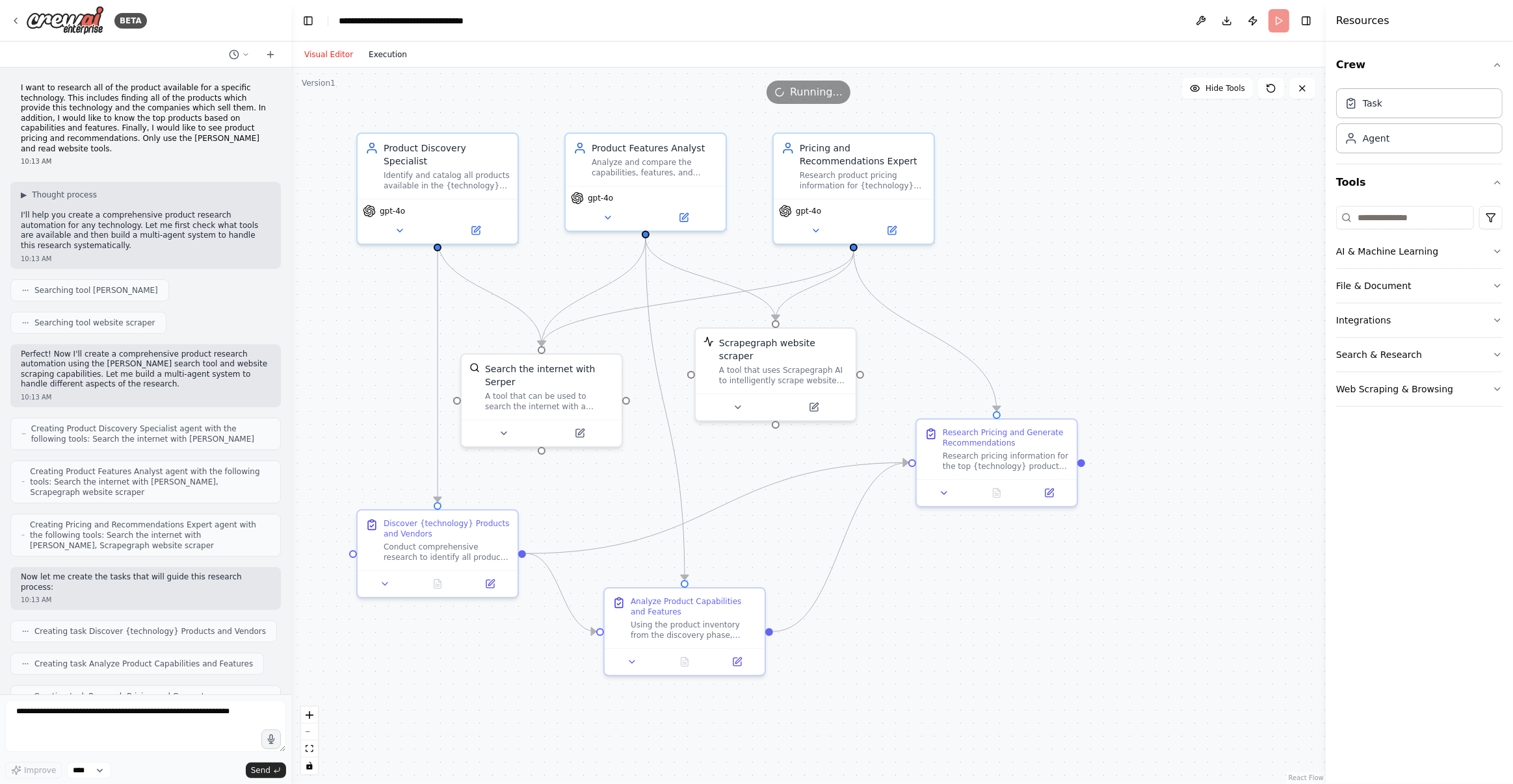
click at [397, 53] on button "Execution" at bounding box center [388, 54] width 54 height 16
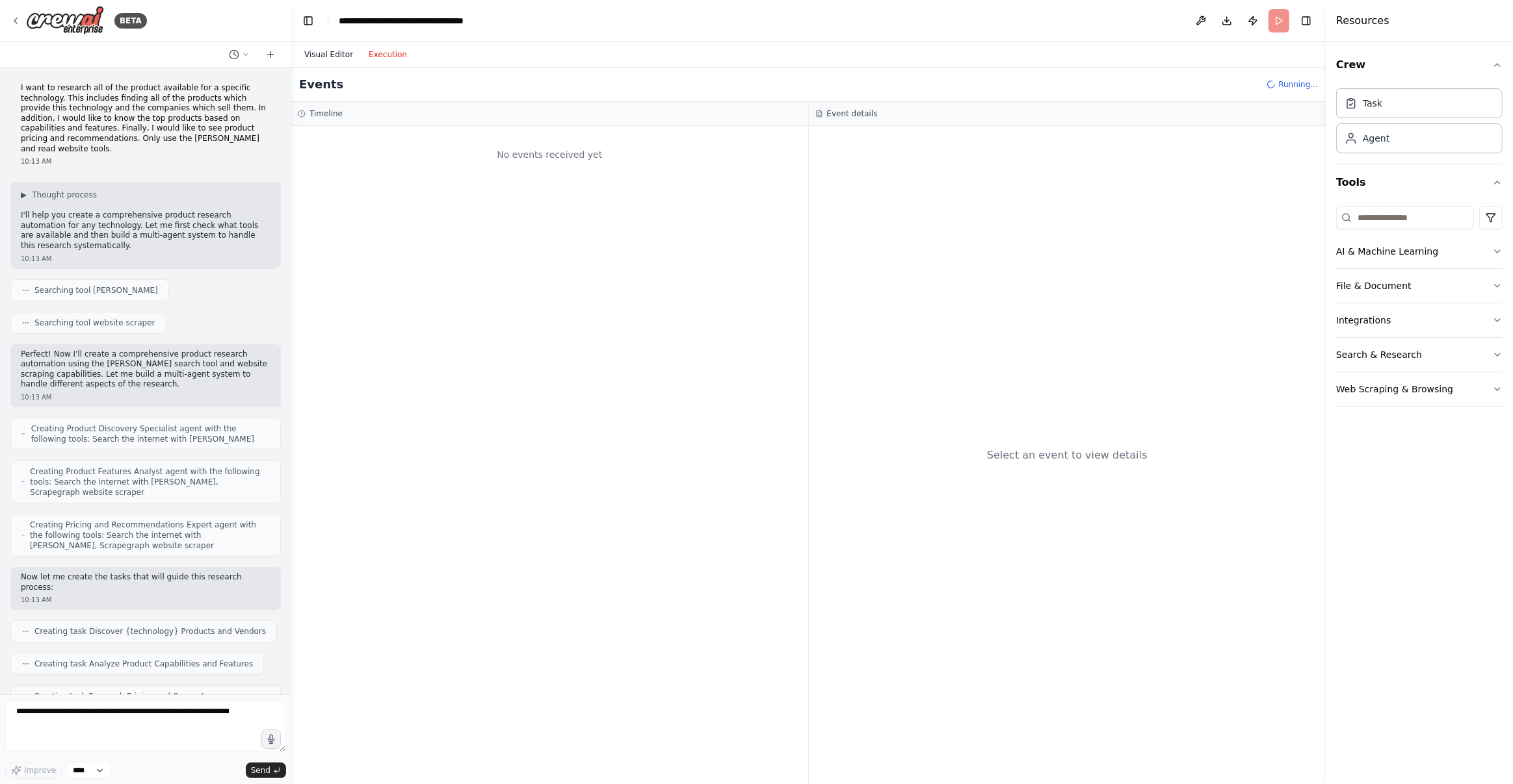
click at [338, 50] on button "Visual Editor" at bounding box center [328, 54] width 64 height 16
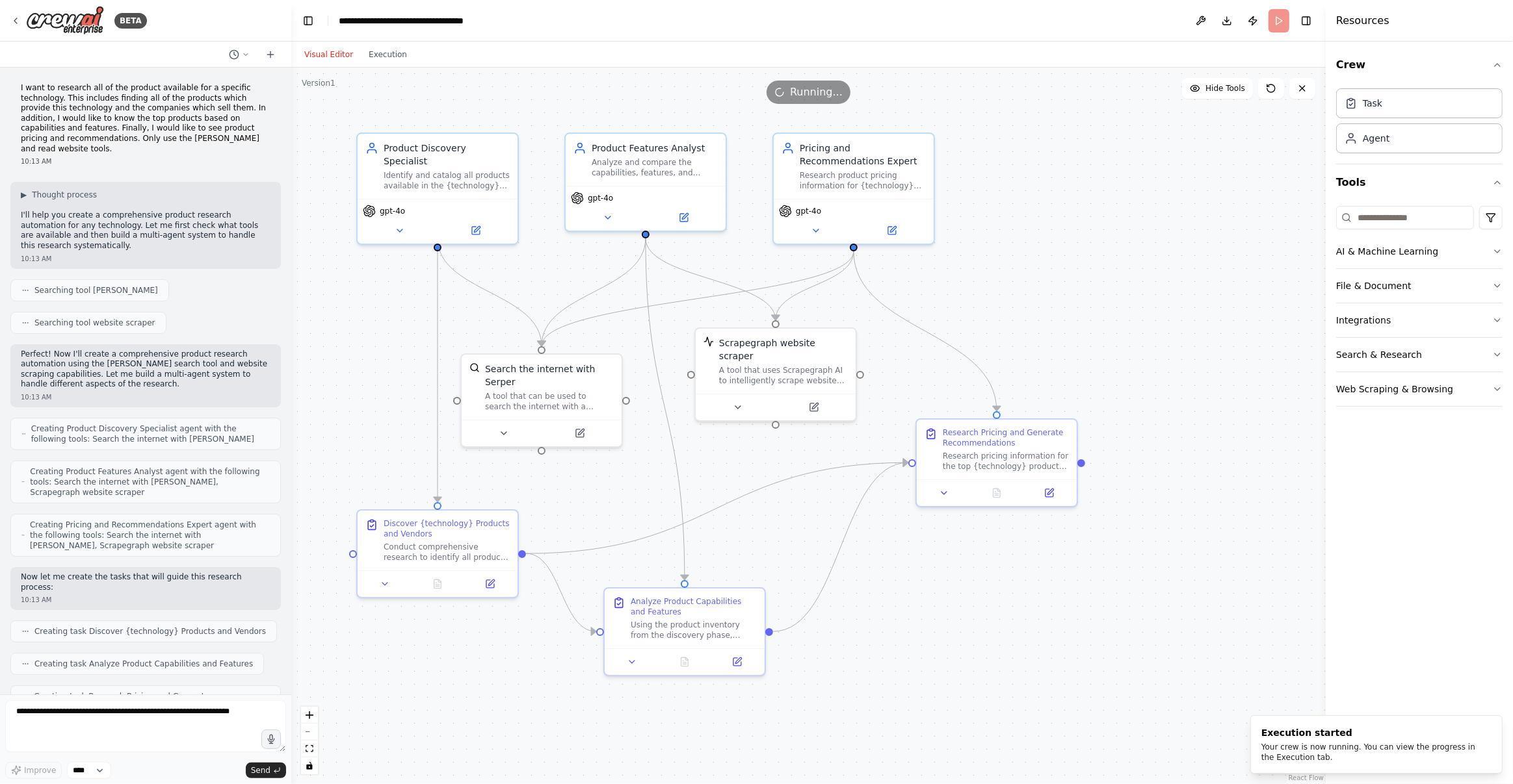
click at [1056, 715] on div ".deletable-edge-delete-btn { width: 20px; height: 20px; border: 0px solid #ffff…" at bounding box center [808, 425] width 1034 height 717
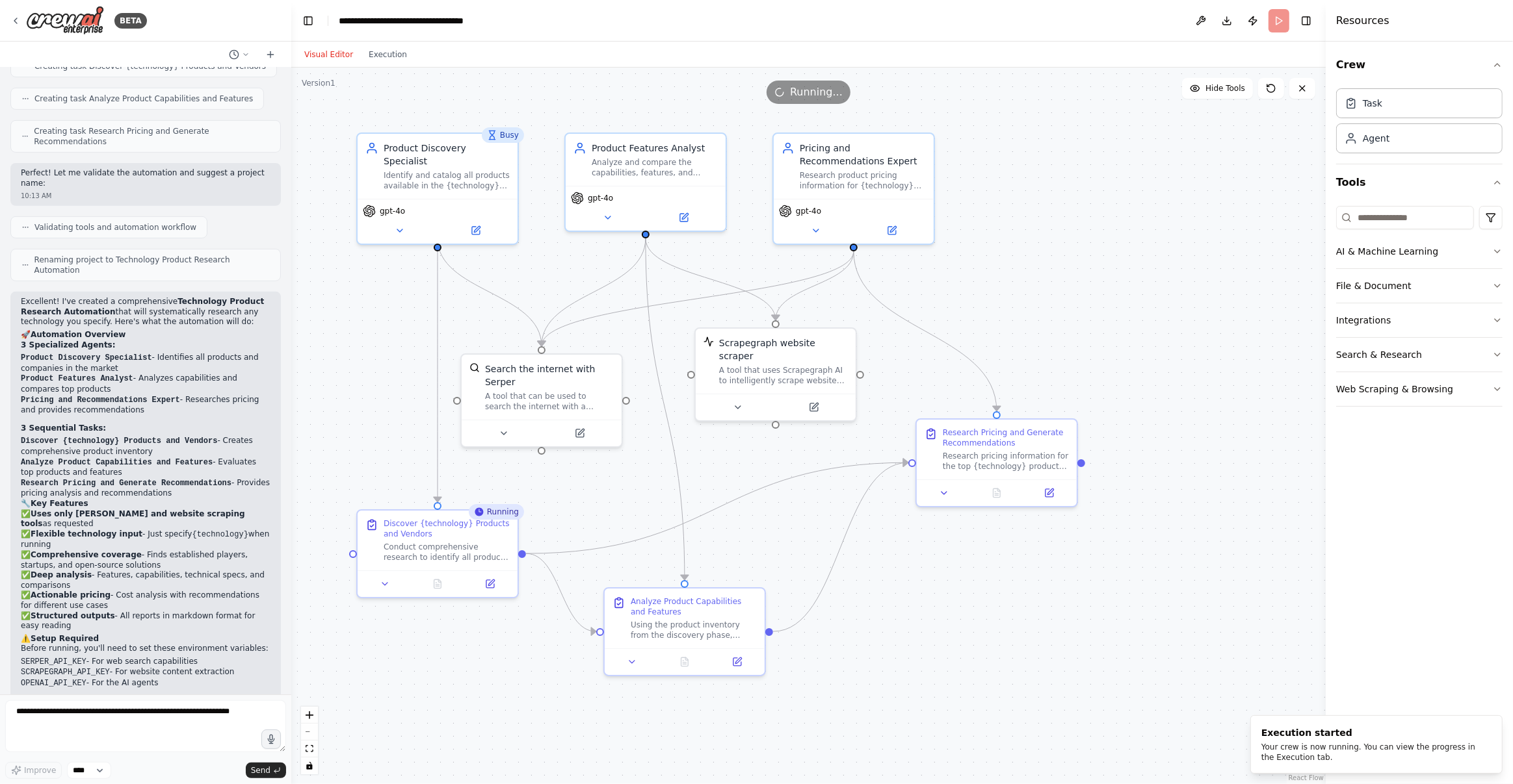
click at [373, 403] on div ".deletable-edge-delete-btn { width: 20px; height: 20px; border: 0px solid #ffff…" at bounding box center [808, 425] width 1034 height 717
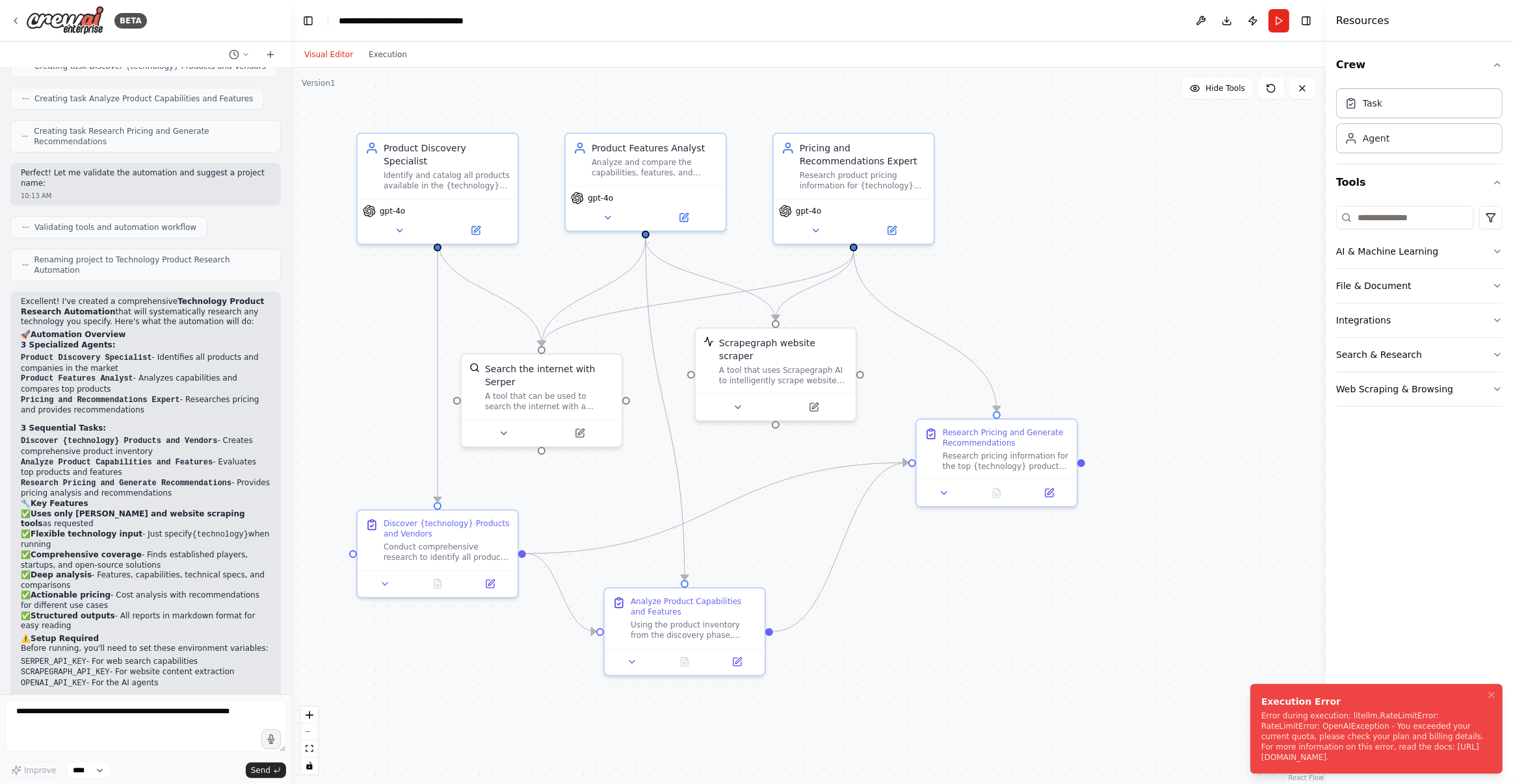
drag, startPoint x: 1288, startPoint y: 760, endPoint x: 1258, endPoint y: 703, distance: 64.4
click at [1258, 703] on li "Execution Error Error during execution: litellm.RateLimitError: RateLimitError:…" at bounding box center [1376, 729] width 252 height 89
drag, startPoint x: 1263, startPoint y: 705, endPoint x: 1302, endPoint y: 764, distance: 70.7
click at [1300, 765] on li "Execution Error Error during execution: litellm.RateLimitError: RateLimitError:…" at bounding box center [1408, 729] width 252 height 89
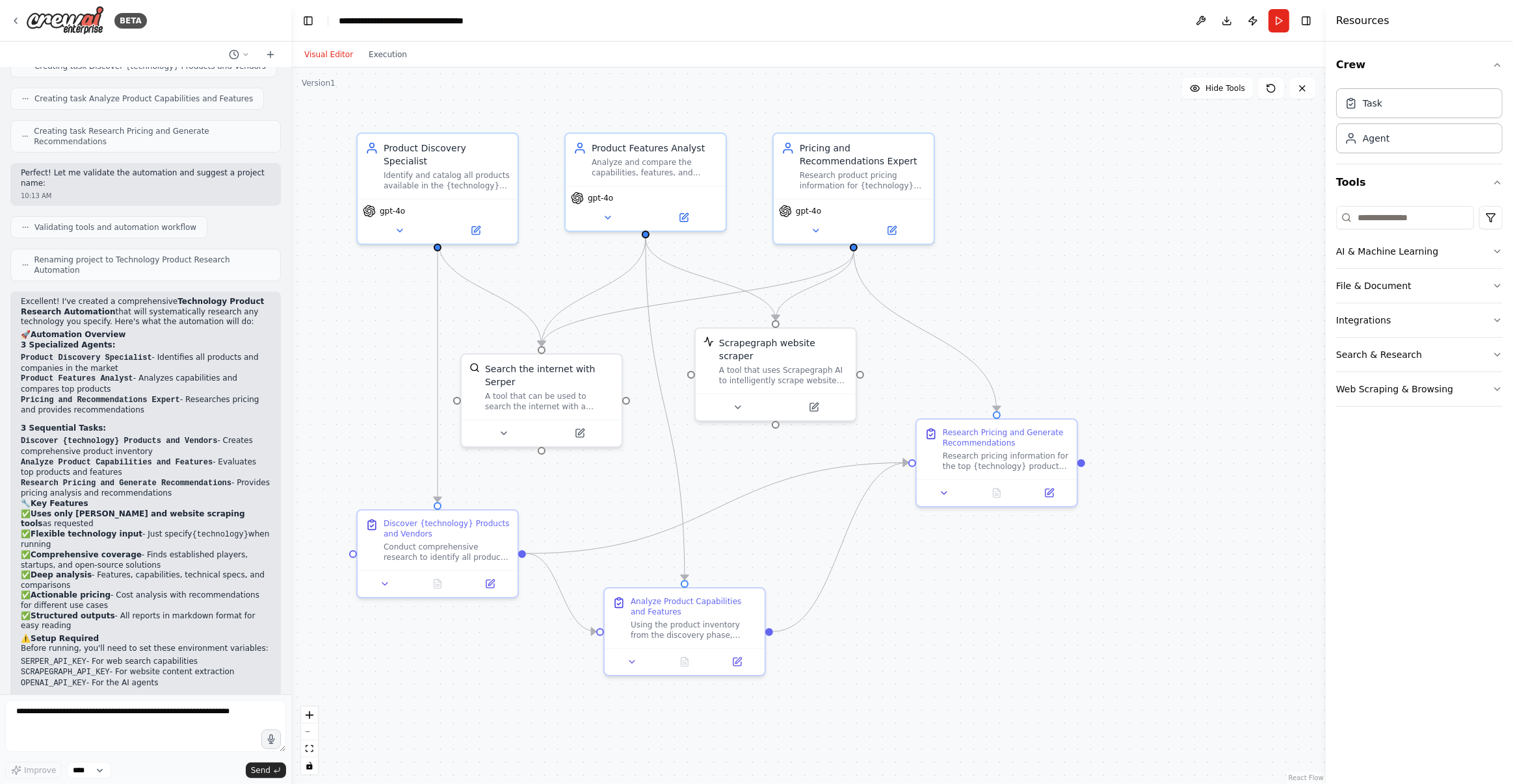
click at [1242, 717] on div ".deletable-edge-delete-btn { width: 20px; height: 20px; border: 0px solid #ffff…" at bounding box center [808, 425] width 1034 height 717
click at [1395, 316] on button "Integrations" at bounding box center [1419, 320] width 167 height 34
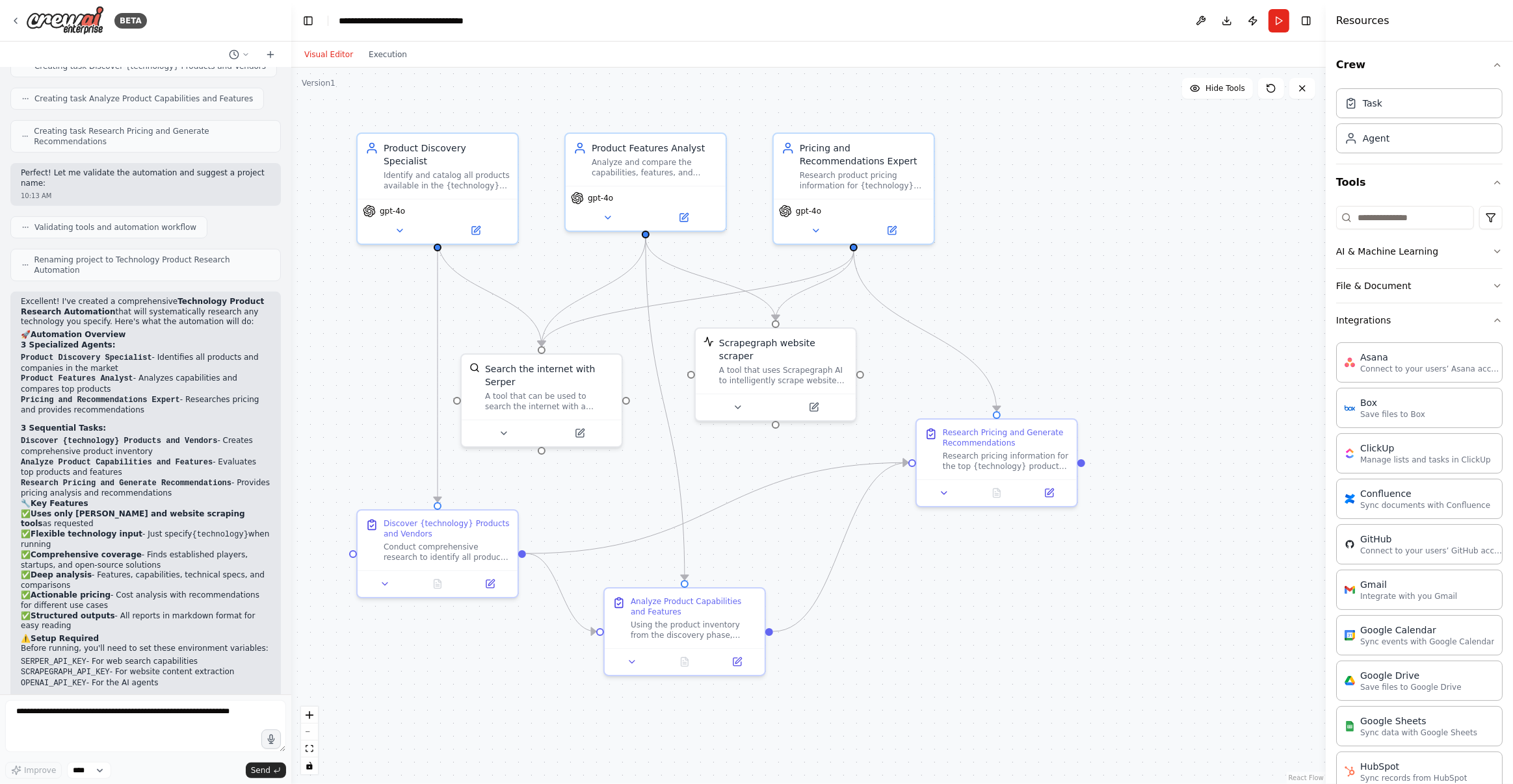
click at [1155, 254] on div ".deletable-edge-delete-btn { width: 20px; height: 20px; border: 0px solid #ffff…" at bounding box center [808, 425] width 1034 height 717
click at [1388, 104] on div "Task" at bounding box center [1419, 102] width 167 height 30
drag, startPoint x: 1390, startPoint y: 105, endPoint x: 1187, endPoint y: 271, distance: 262.2
drag, startPoint x: 1281, startPoint y: 284, endPoint x: 1113, endPoint y: 286, distance: 168.0
click at [1113, 286] on div "New Task" at bounding box center [1136, 287] width 126 height 10
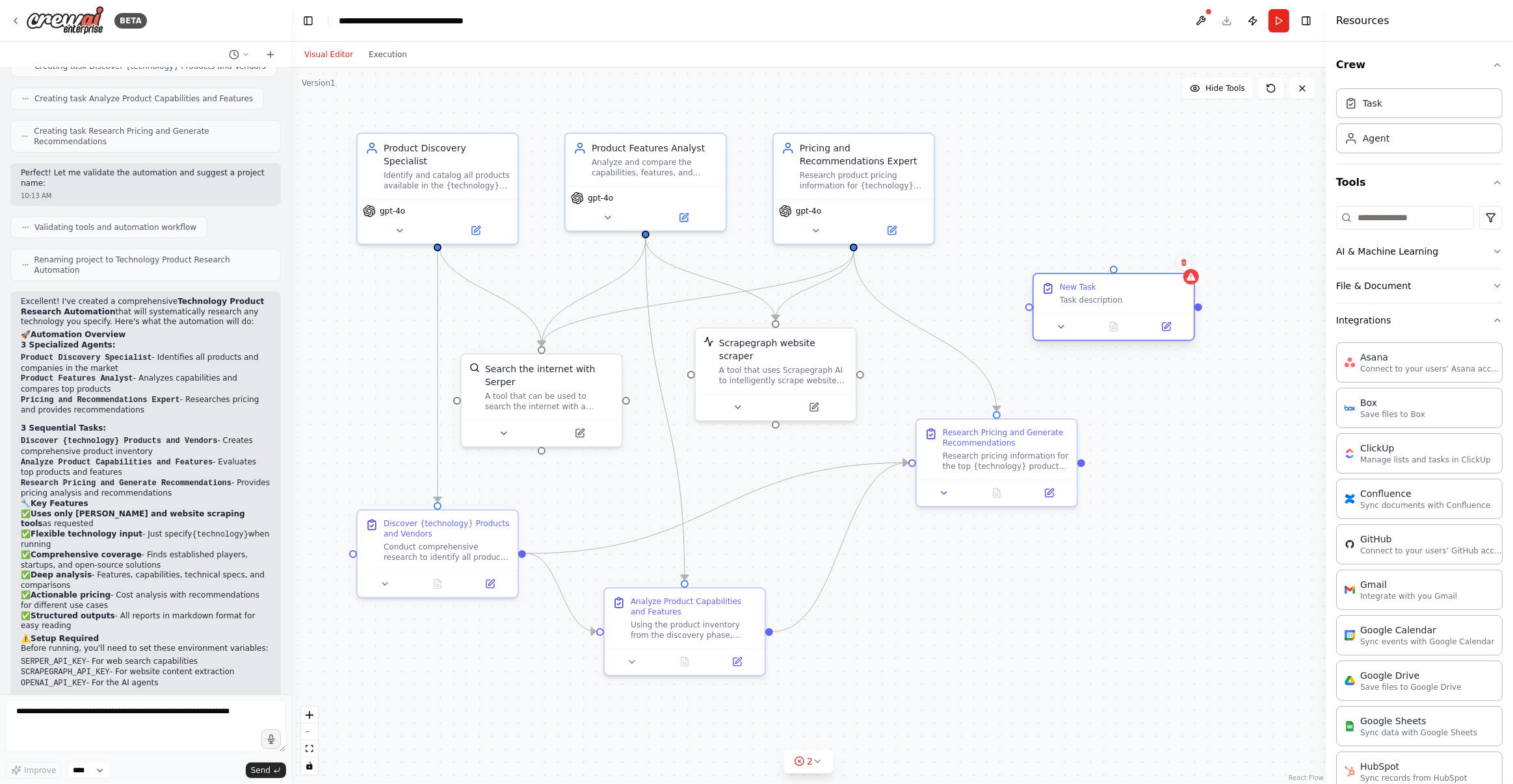
click at [1086, 295] on div "Task description" at bounding box center [1123, 300] width 126 height 10
click at [1064, 331] on icon at bounding box center [1061, 326] width 10 height 10
click at [1126, 389] on input "********" at bounding box center [1162, 385] width 237 height 23
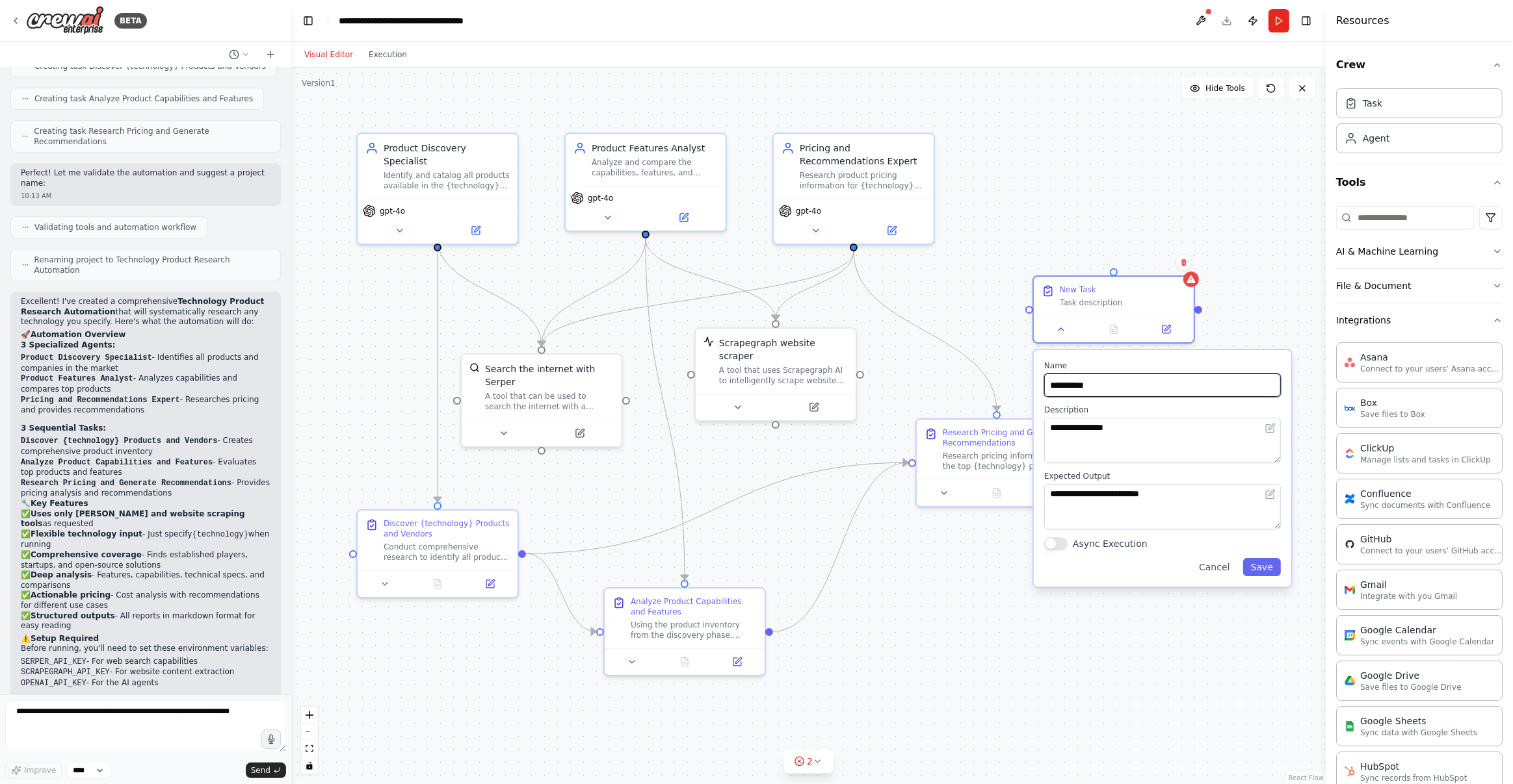
type input "**********"
click at [1134, 445] on textarea "**********" at bounding box center [1162, 441] width 237 height 45
type textarea "*"
drag, startPoint x: 1100, startPoint y: 430, endPoint x: 1206, endPoint y: 431, distance: 106.0
click at [1206, 431] on textarea "**********" at bounding box center [1162, 441] width 237 height 45
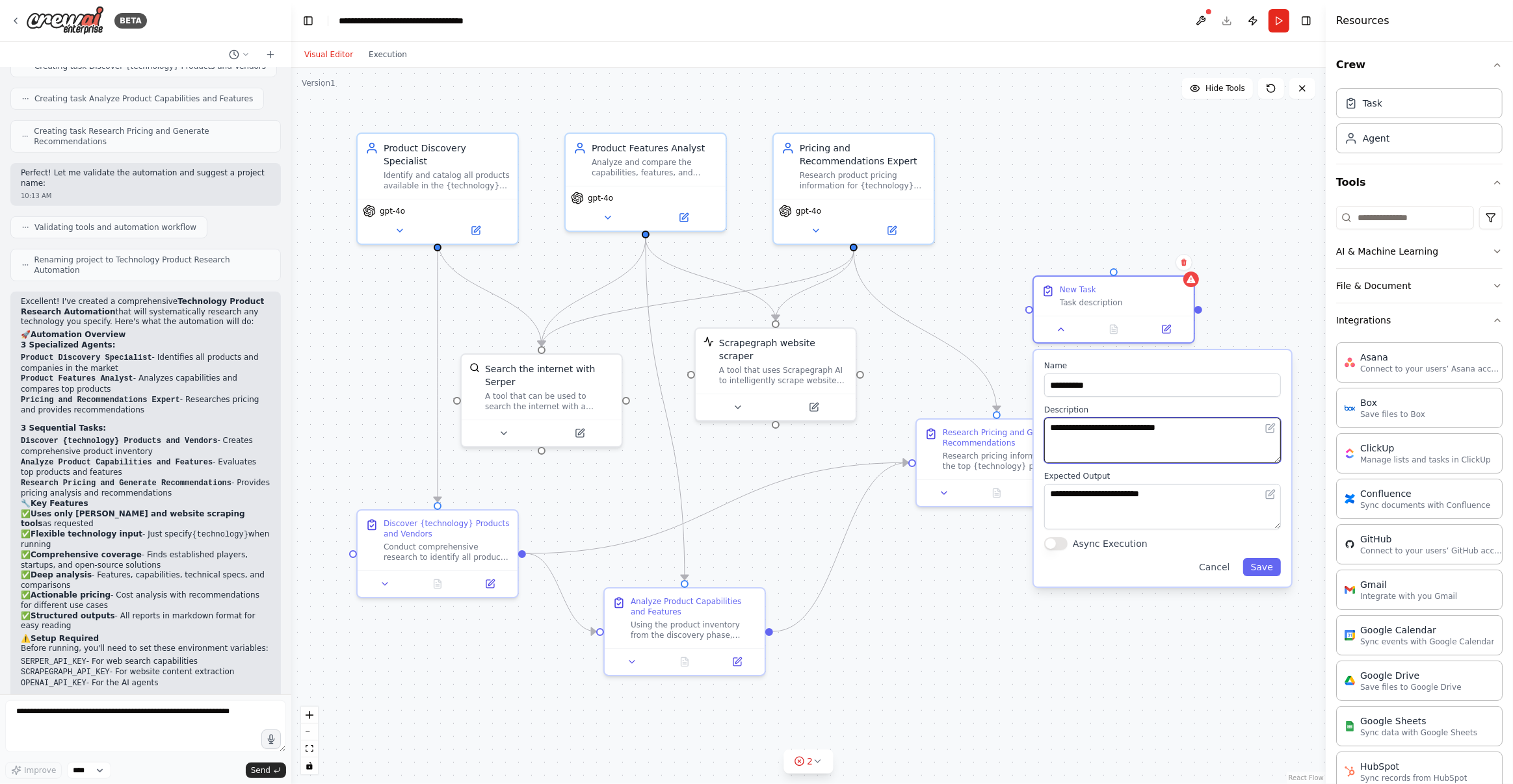
type textarea "**********"
click at [1191, 497] on textarea "**********" at bounding box center [1162, 507] width 237 height 45
drag, startPoint x: 1195, startPoint y: 494, endPoint x: 1042, endPoint y: 494, distance: 153.0
click at [1042, 494] on div "**********" at bounding box center [1162, 469] width 258 height 237
type textarea "**********"
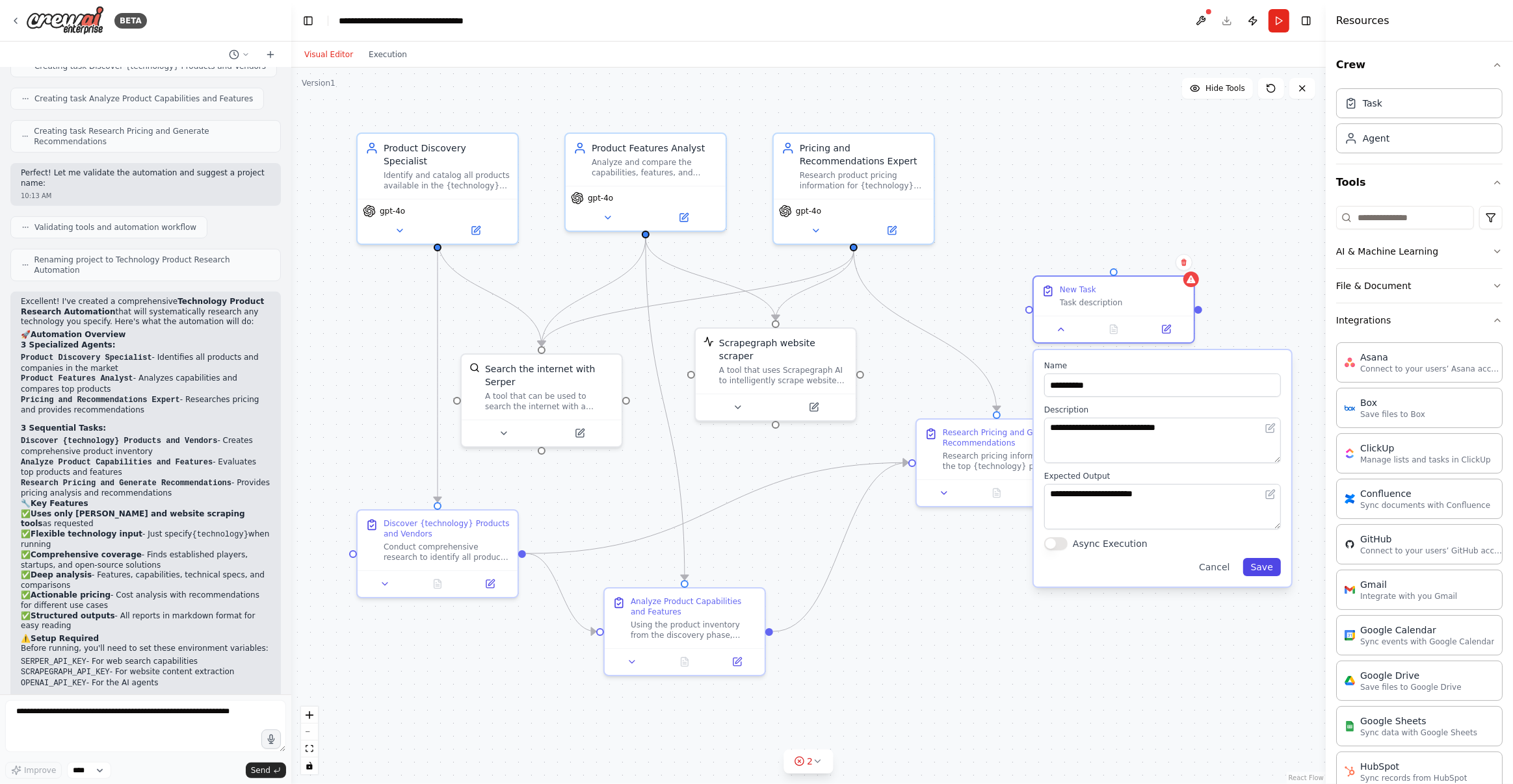
click at [1267, 563] on button "Save" at bounding box center [1262, 567] width 38 height 18
click at [1227, 457] on div ".deletable-edge-delete-btn { width: 20px; height: 20px; border: 0px solid #ffff…" at bounding box center [808, 425] width 1034 height 717
drag, startPoint x: 1115, startPoint y: 269, endPoint x: 855, endPoint y: 250, distance: 260.7
click at [855, 250] on div ".deletable-edge-delete-btn { width: 20px; height: 20px; border: 0px solid #ffff…" at bounding box center [808, 425] width 1034 height 717
drag, startPoint x: 1029, startPoint y: 308, endPoint x: 913, endPoint y: 458, distance: 189.6
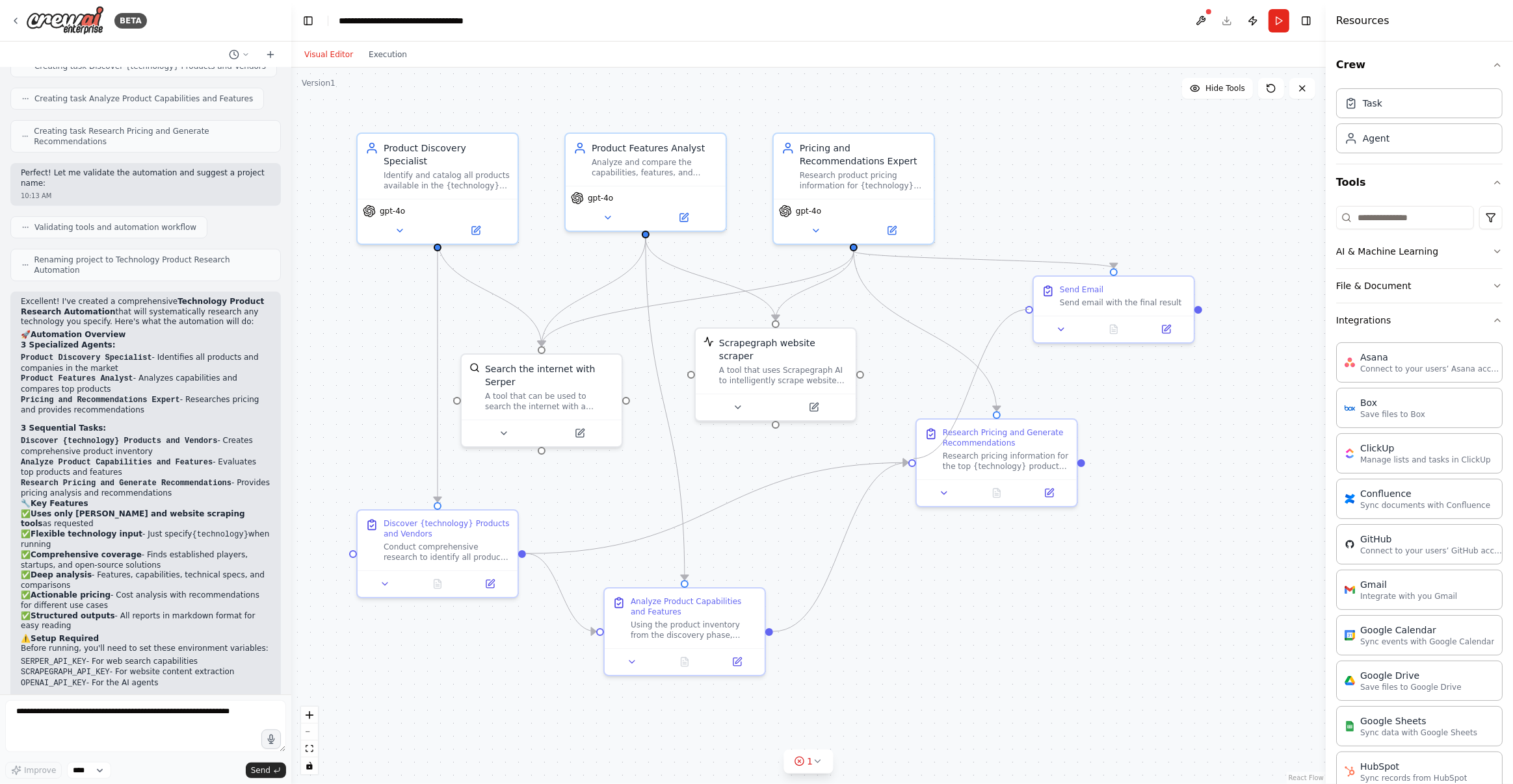
click at [913, 458] on div ".deletable-edge-delete-btn { width: 20px; height: 20px; border: 0px solid #ffff…" at bounding box center [808, 425] width 1034 height 717
drag, startPoint x: 1014, startPoint y: 451, endPoint x: 1055, endPoint y: 554, distance: 110.9
click at [1056, 554] on div "Research pricing information for the top {technology} products identified in pr…" at bounding box center [1044, 550] width 126 height 21
drag, startPoint x: 1027, startPoint y: 308, endPoint x: 1034, endPoint y: 538, distance: 230.1
click at [1034, 538] on div "Product Discovery Specialist Identify and catalog all products available in the…" at bounding box center [808, 425] width 1034 height 717
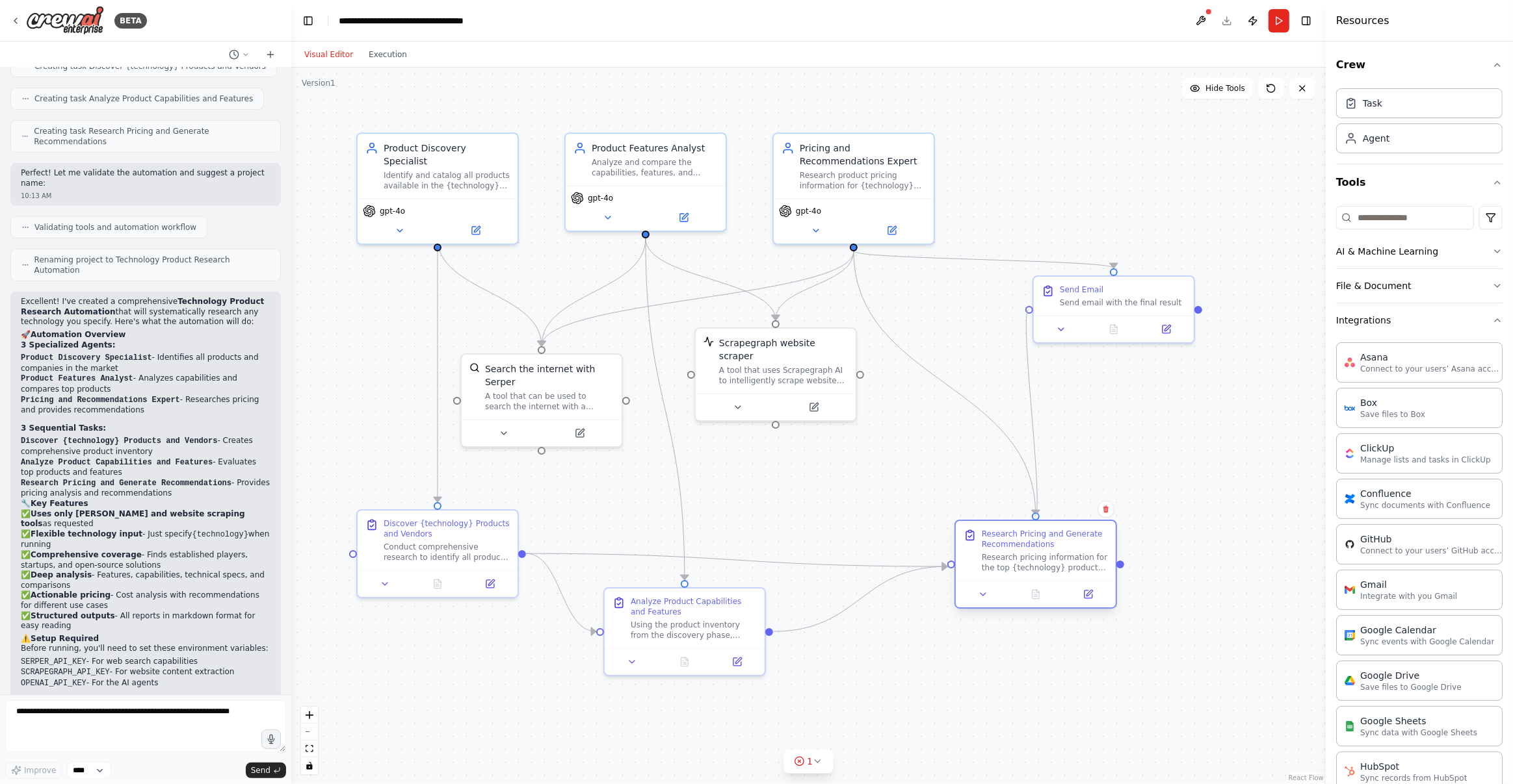
drag, startPoint x: 1028, startPoint y: 308, endPoint x: 1031, endPoint y: 518, distance: 210.0
click at [1034, 517] on div ".deletable-edge-delete-btn { width: 20px; height: 20px; border: 0px solid #ffff…" at bounding box center [808, 425] width 1034 height 717
drag, startPoint x: 1028, startPoint y: 308, endPoint x: 950, endPoint y: 566, distance: 269.5
click at [950, 566] on div ".deletable-edge-delete-btn { width: 20px; height: 20px; border: 0px solid #ffff…" at bounding box center [808, 425] width 1034 height 717
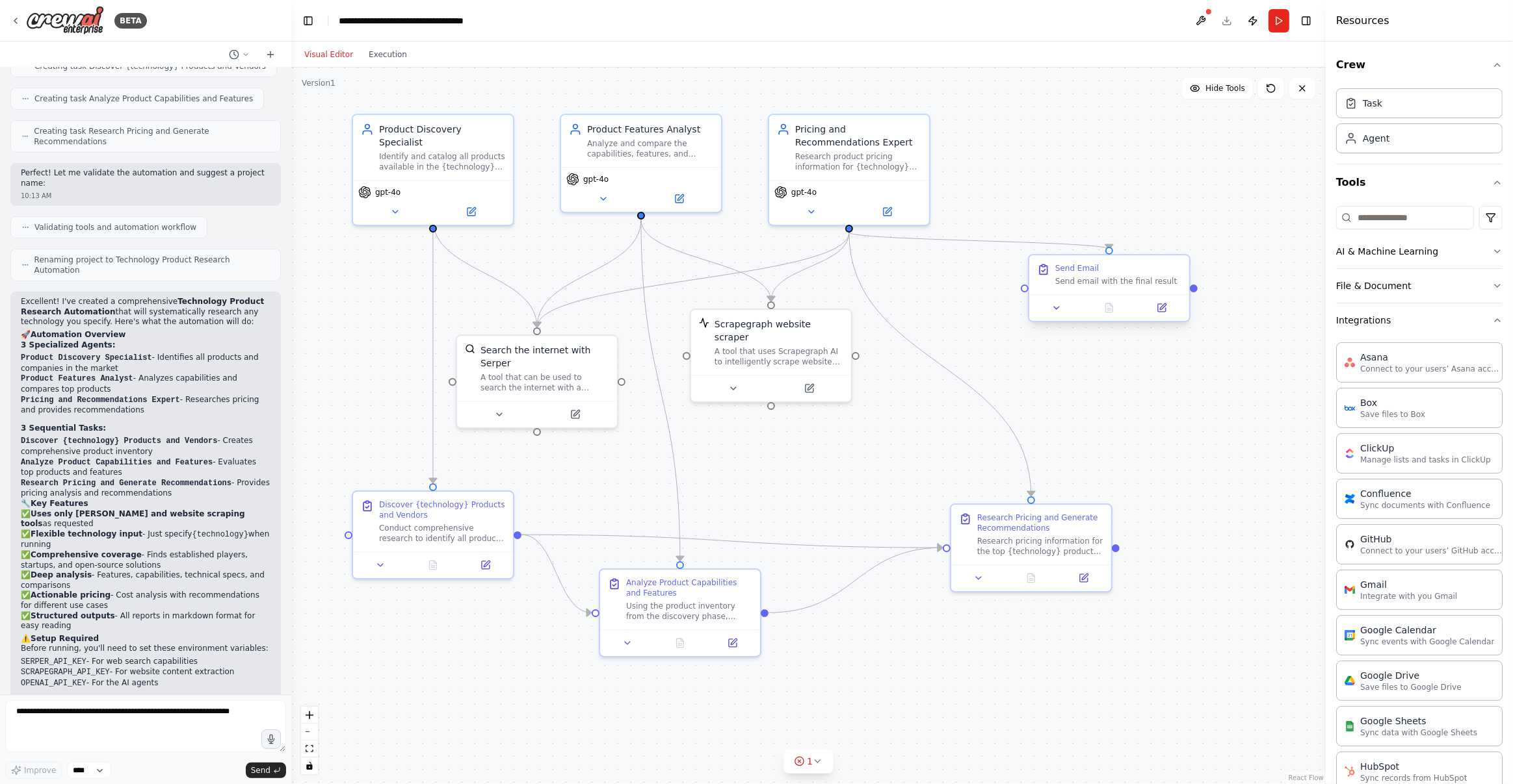
drag, startPoint x: 1201, startPoint y: 310, endPoint x: 1201, endPoint y: 288, distance: 22.0
click at [1201, 288] on div ".deletable-edge-delete-btn { width: 20px; height: 20px; border: 0px solid #ffff…" at bounding box center [808, 425] width 1034 height 717
drag, startPoint x: 1026, startPoint y: 284, endPoint x: 771, endPoint y: 608, distance: 412.3
click at [771, 608] on div "Product Discovery Specialist Identify and catalog all products available in the…" at bounding box center [808, 404] width 1034 height 717
drag, startPoint x: 1029, startPoint y: 287, endPoint x: 1122, endPoint y: 547, distance: 276.1
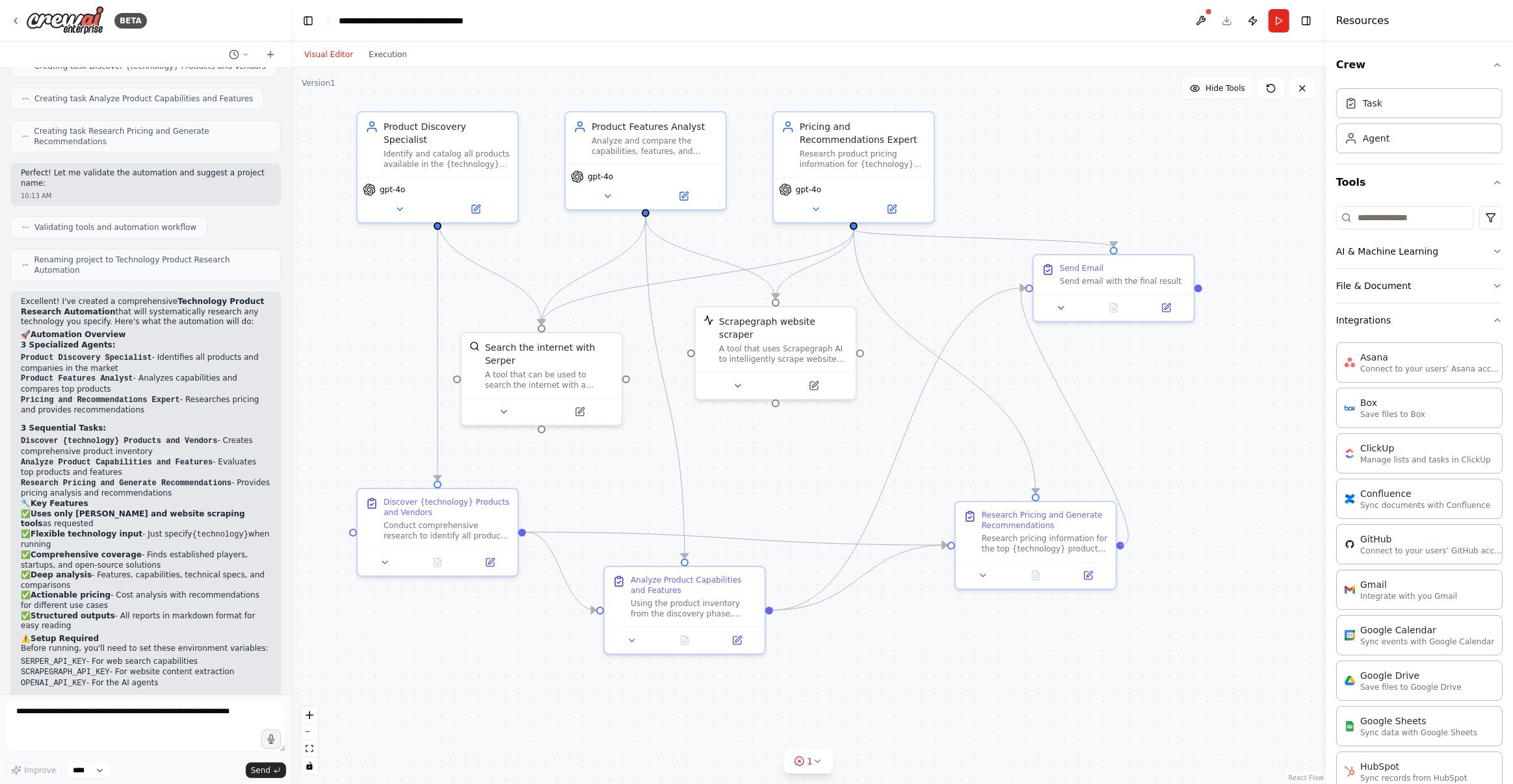
click at [1122, 547] on div "Product Discovery Specialist Identify and catalog all products available in the…" at bounding box center [808, 404] width 1034 height 717
drag, startPoint x: 1052, startPoint y: 544, endPoint x: 1045, endPoint y: 598, distance: 54.5
click at [1045, 598] on div "Research pricing information for the top {technology} products identified in pr…" at bounding box center [1032, 593] width 126 height 21
drag, startPoint x: 1028, startPoint y: 284, endPoint x: 522, endPoint y: 531, distance: 563.1
click at [522, 531] on div "Product Discovery Specialist Identify and catalog all products available in the…" at bounding box center [808, 404] width 1034 height 717
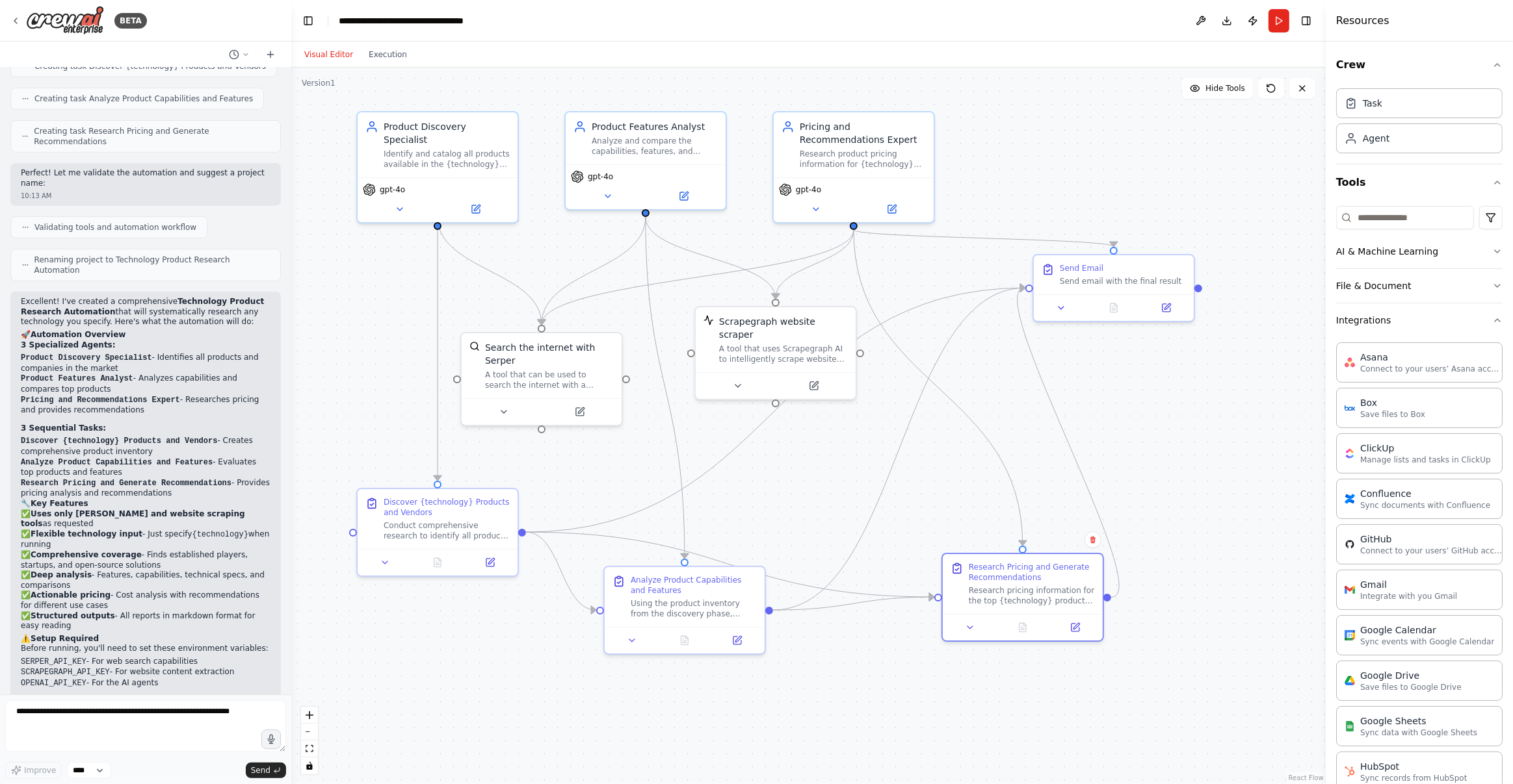
click at [815, 443] on div ".deletable-edge-delete-btn { width: 20px; height: 20px; border: 0px solid #ffff…" at bounding box center [808, 425] width 1034 height 717
click at [1100, 385] on div ".deletable-edge-delete-btn { width: 20px; height: 20px; border: 0px solid #ffff…" at bounding box center [808, 425] width 1034 height 717
click at [961, 29] on header "**********" at bounding box center [808, 21] width 1034 height 41
click at [1070, 100] on div ".deletable-edge-delete-btn { width: 20px; height: 20px; border: 0px solid #ffff…" at bounding box center [808, 425] width 1034 height 717
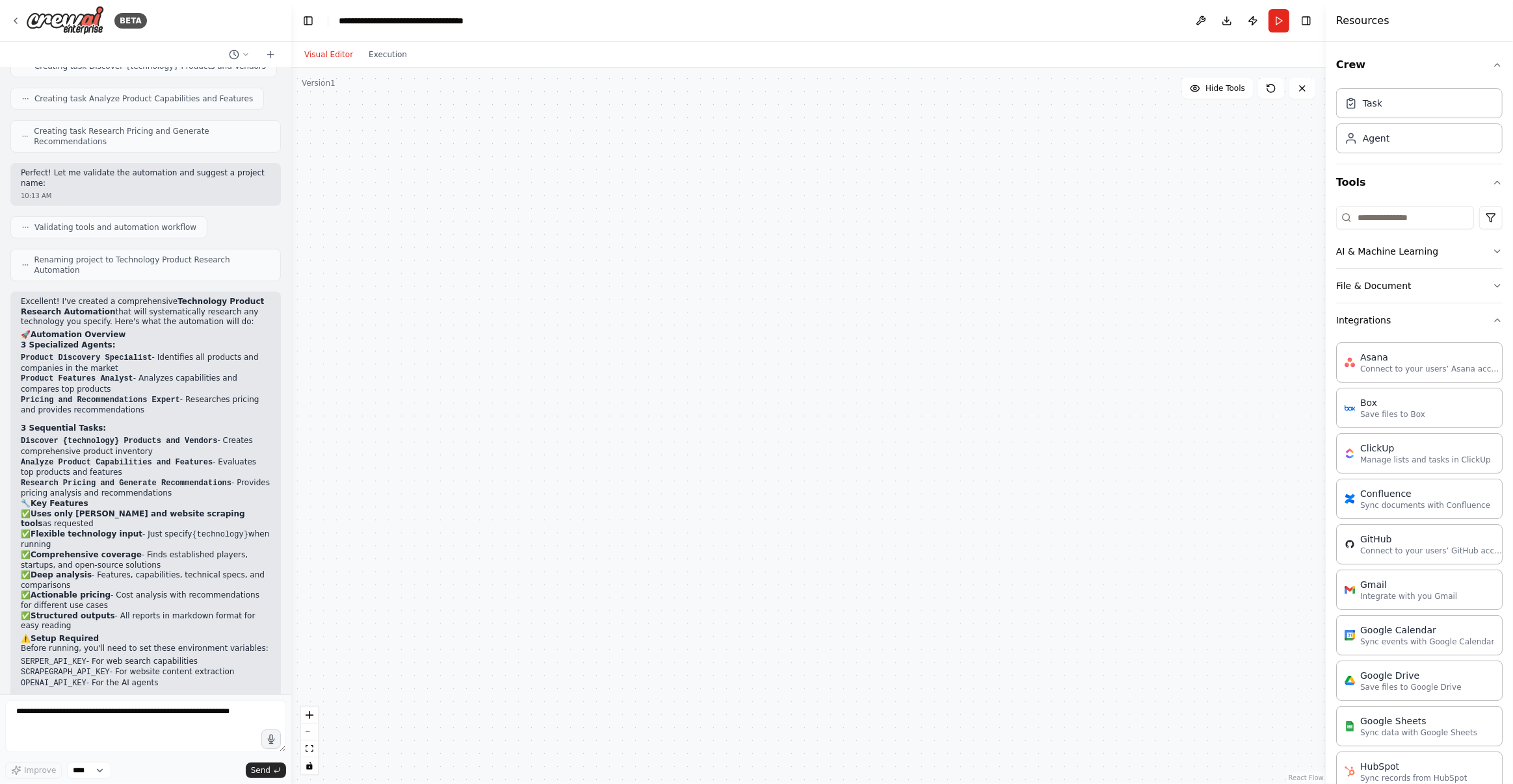
scroll to position [566, 0]
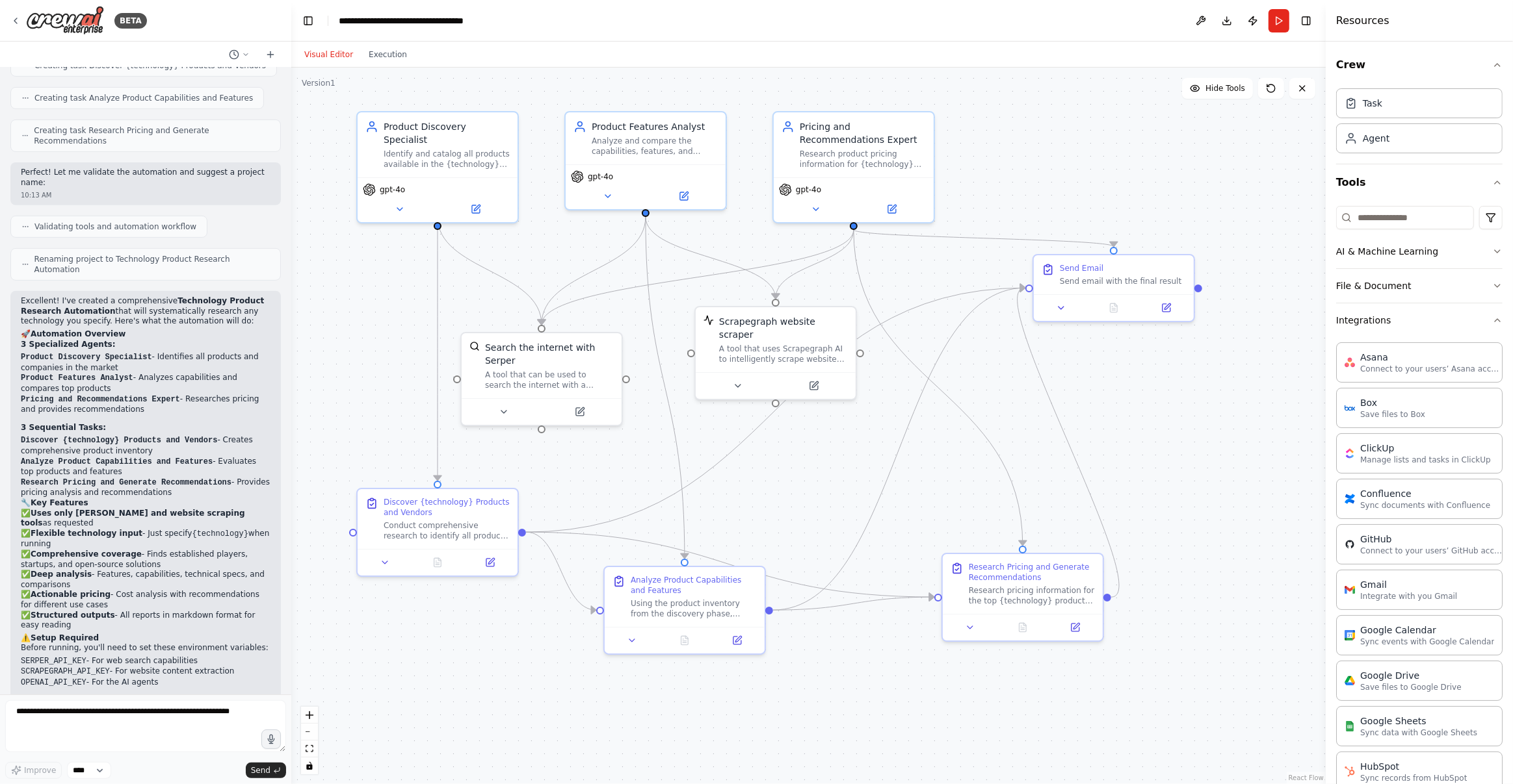
click at [1190, 381] on div ".deletable-edge-delete-btn { width: 20px; height: 20px; border: 0px solid #ffff…" at bounding box center [808, 425] width 1034 height 717
click at [14, 17] on icon at bounding box center [15, 21] width 10 height 10
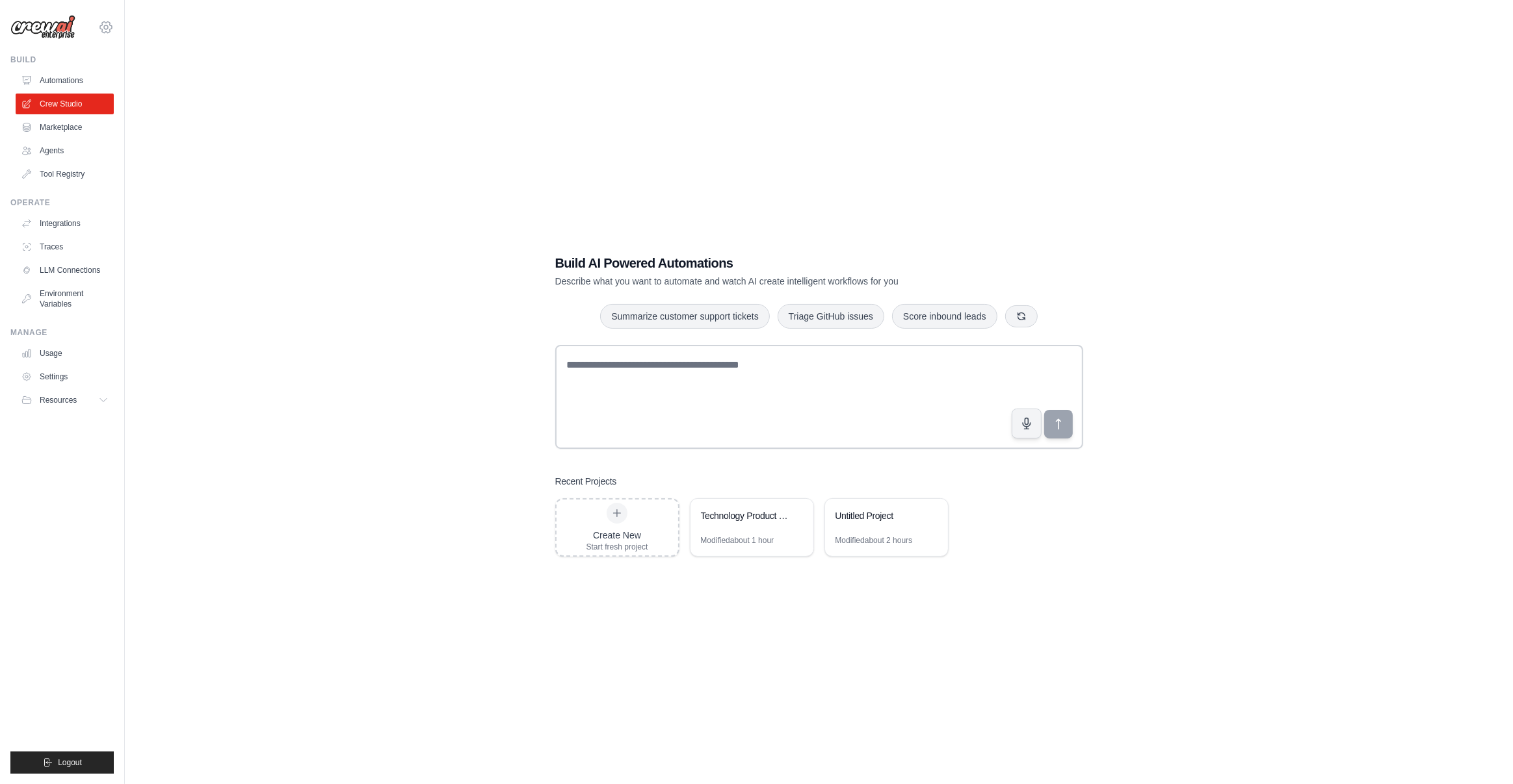
click at [111, 28] on icon at bounding box center [105, 27] width 12 height 11
click at [89, 58] on div "[EMAIL_ADDRESS][DOMAIN_NAME]" at bounding box center [67, 59] width 94 height 13
click at [41, 94] on link "Settings" at bounding box center [67, 90] width 114 height 23
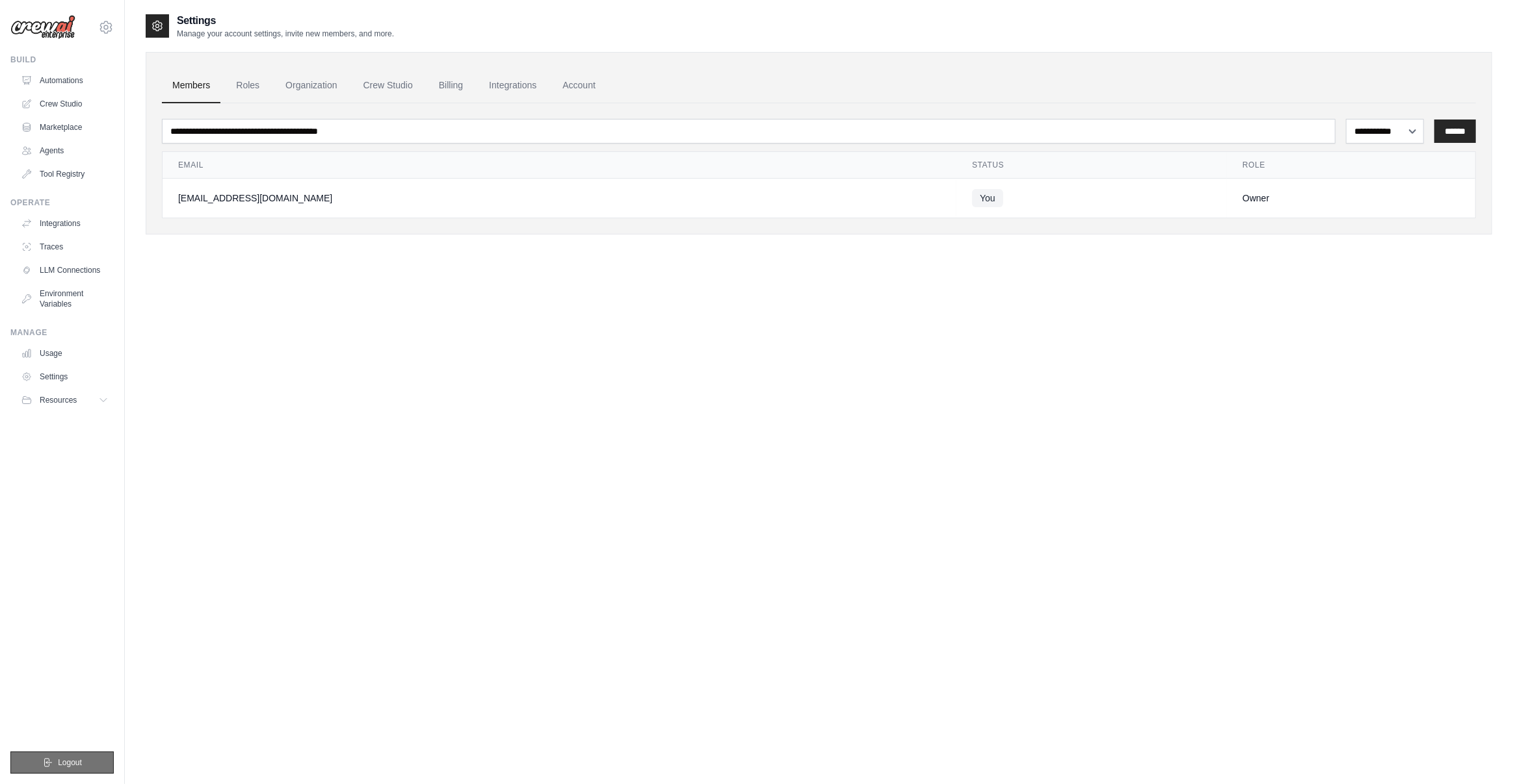
click at [73, 766] on span "Logout" at bounding box center [70, 763] width 24 height 10
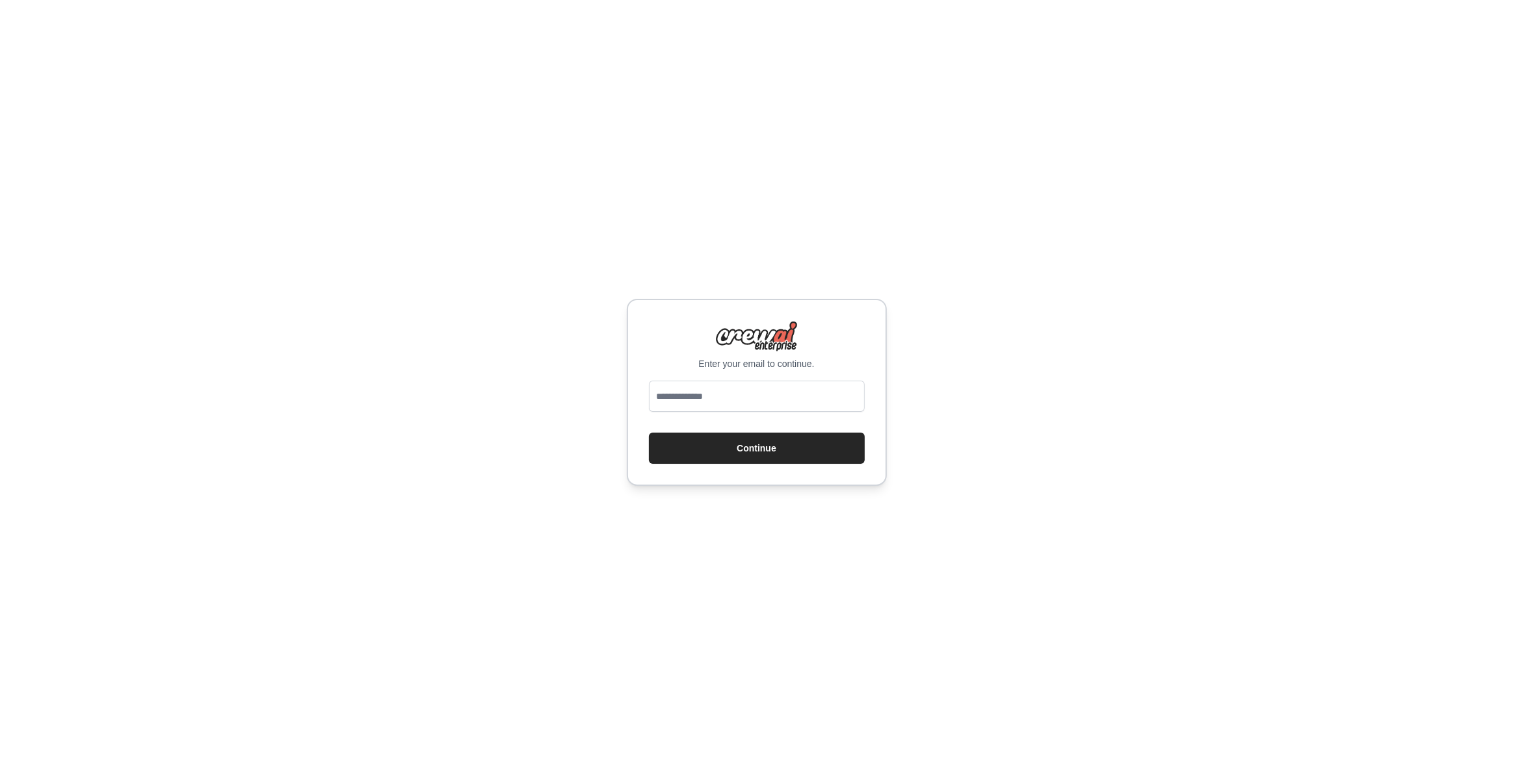
click at [758, 222] on div "Enter your email to continue. Continue" at bounding box center [756, 392] width 1513 height 784
click at [751, 396] on input "email" at bounding box center [756, 396] width 216 height 31
click at [733, 394] on input "*********" at bounding box center [756, 396] width 216 height 31
type input "**********"
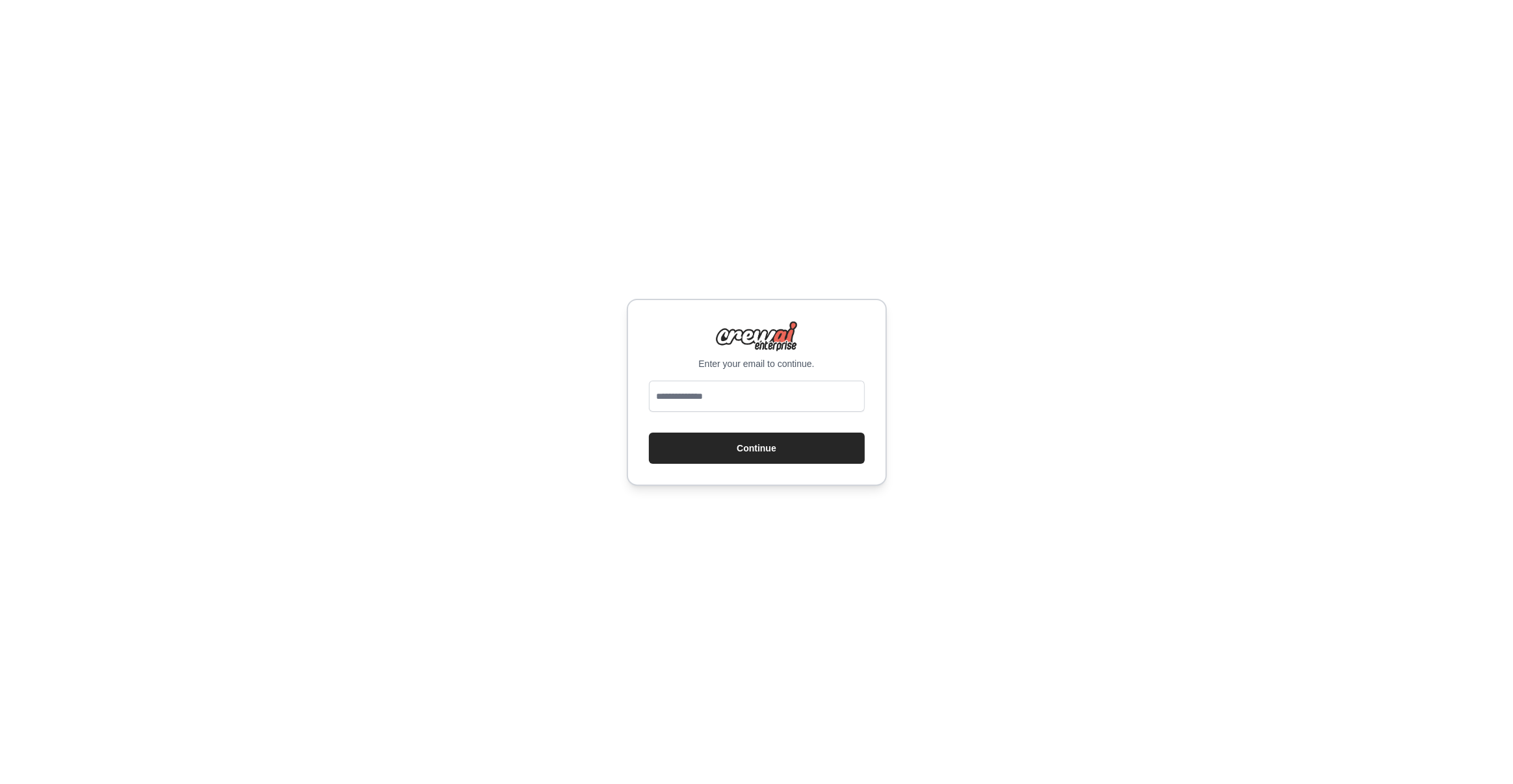
click at [1036, 402] on div "Enter your email to continue. Continue" at bounding box center [756, 392] width 1513 height 784
click at [732, 398] on input "email" at bounding box center [756, 396] width 216 height 31
type input "**********"
click at [649, 433] on button "Continue" at bounding box center [756, 448] width 216 height 31
